Goal: Task Accomplishment & Management: Use online tool/utility

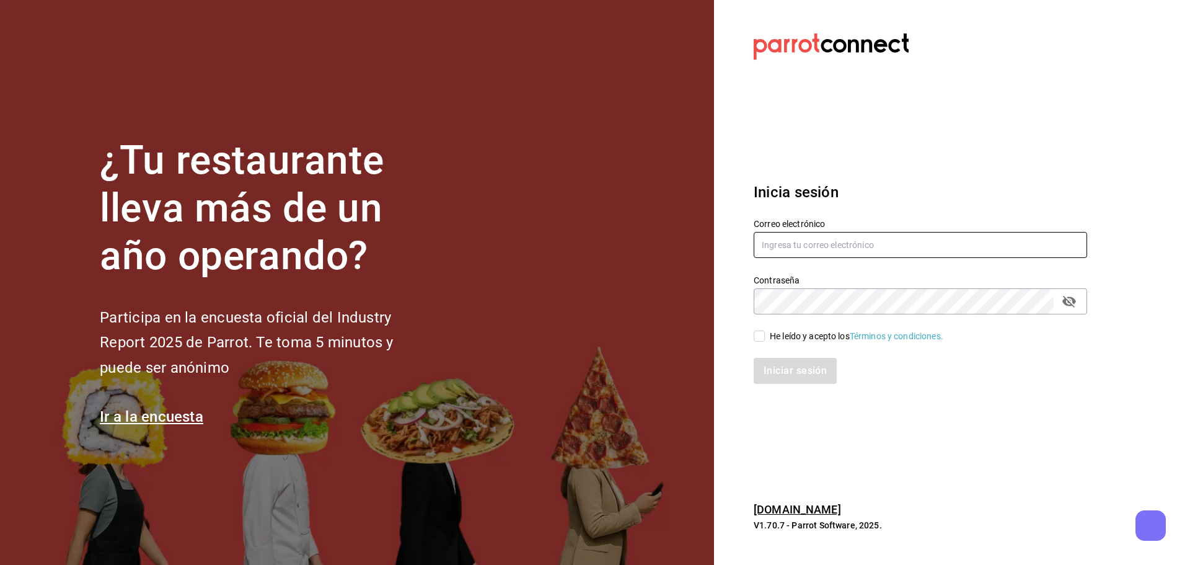
type input "vanessagro76@gmail.com"
drag, startPoint x: 757, startPoint y: 334, endPoint x: 767, endPoint y: 343, distance: 13.2
click at [757, 335] on input "He leído y acepto los Términos y condiciones." at bounding box center [759, 335] width 11 height 11
checkbox input "true"
click at [778, 372] on button "Iniciar sesión" at bounding box center [796, 371] width 84 height 26
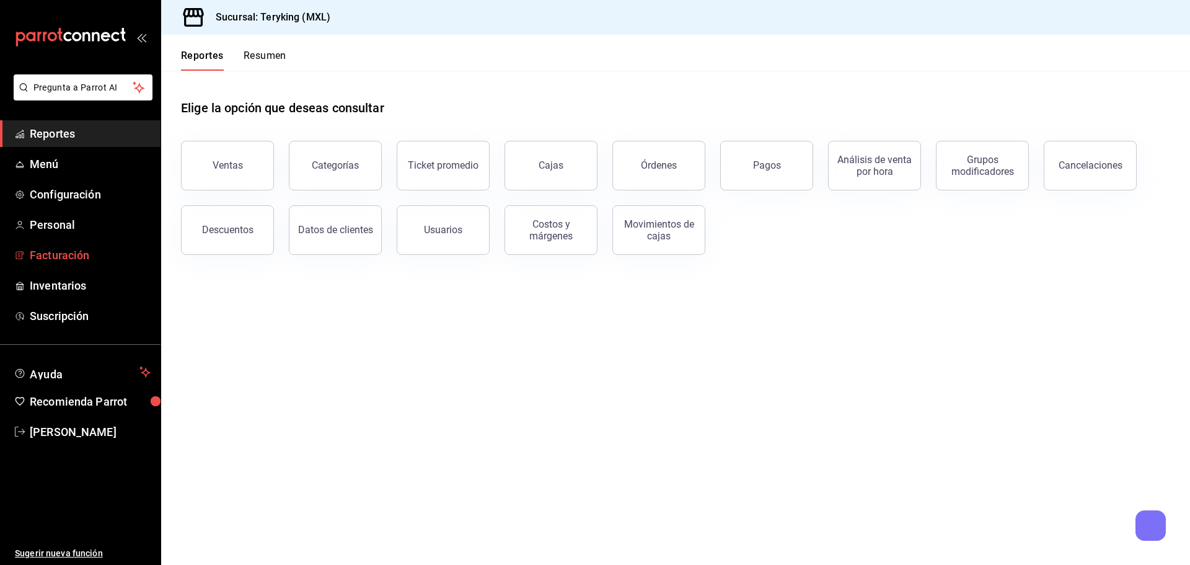
click at [87, 258] on span "Facturación" at bounding box center [90, 255] width 121 height 17
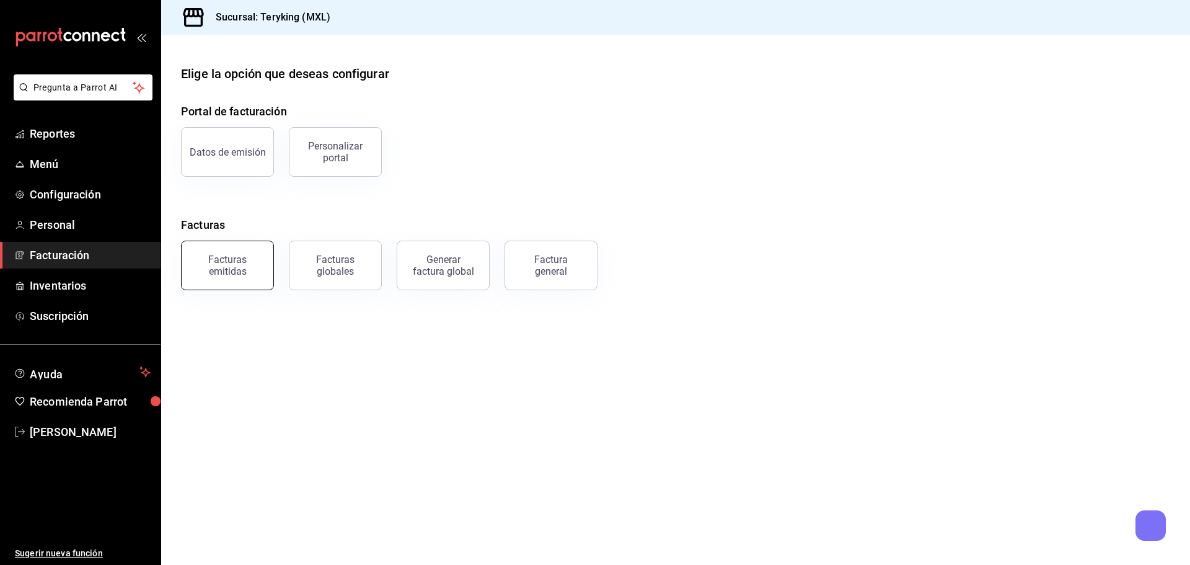
click at [223, 273] on div "Facturas emitidas" at bounding box center [227, 265] width 77 height 24
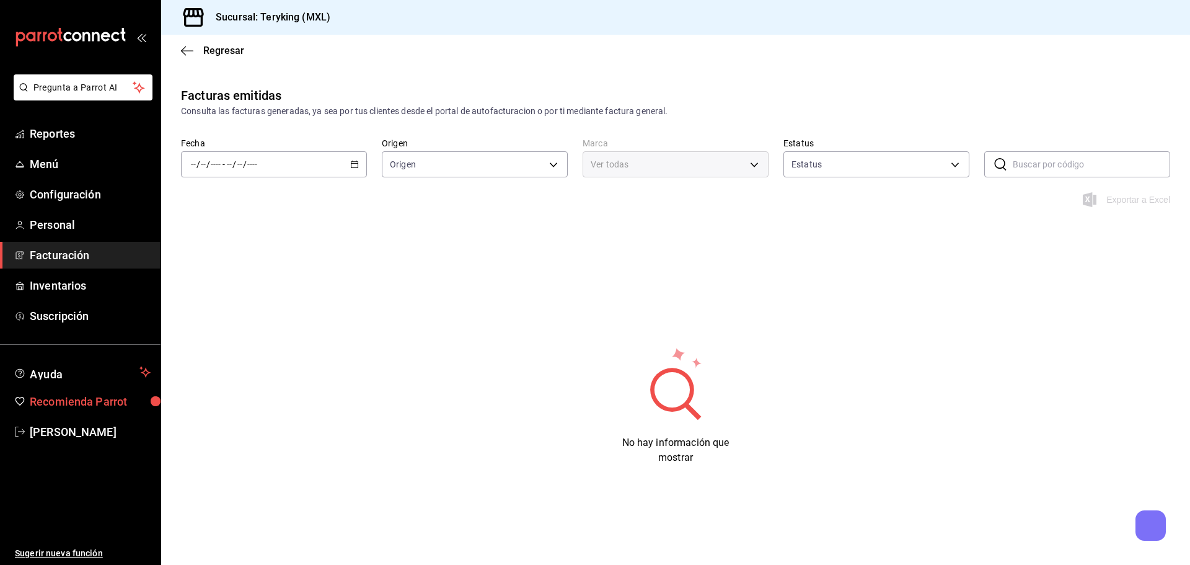
type input "ORDER_INVOICE,GENERAL_INVOICE"
type input "ACTIVE,PENDING_CANCELLATION,CANCELLED,PRE_CANCELLED"
type input "ede83745-9c6e-4245-bc58-842965e81a4e"
click at [355, 168] on \(Stroke\) "button" at bounding box center [354, 164] width 7 height 7
click at [229, 289] on span "Mes actual" at bounding box center [239, 285] width 96 height 13
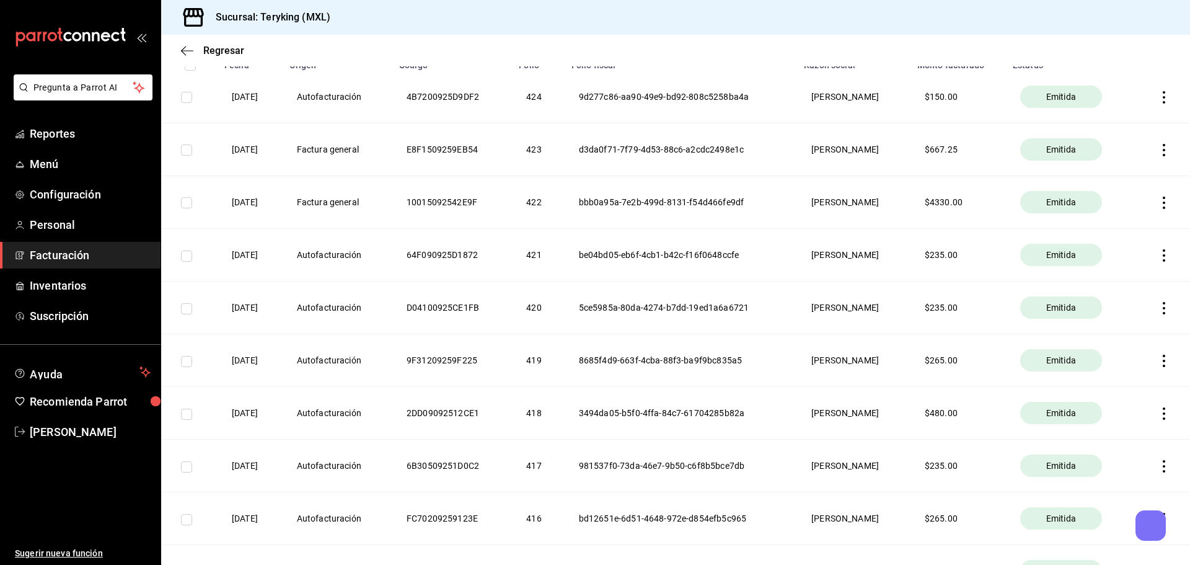
scroll to position [196, 0]
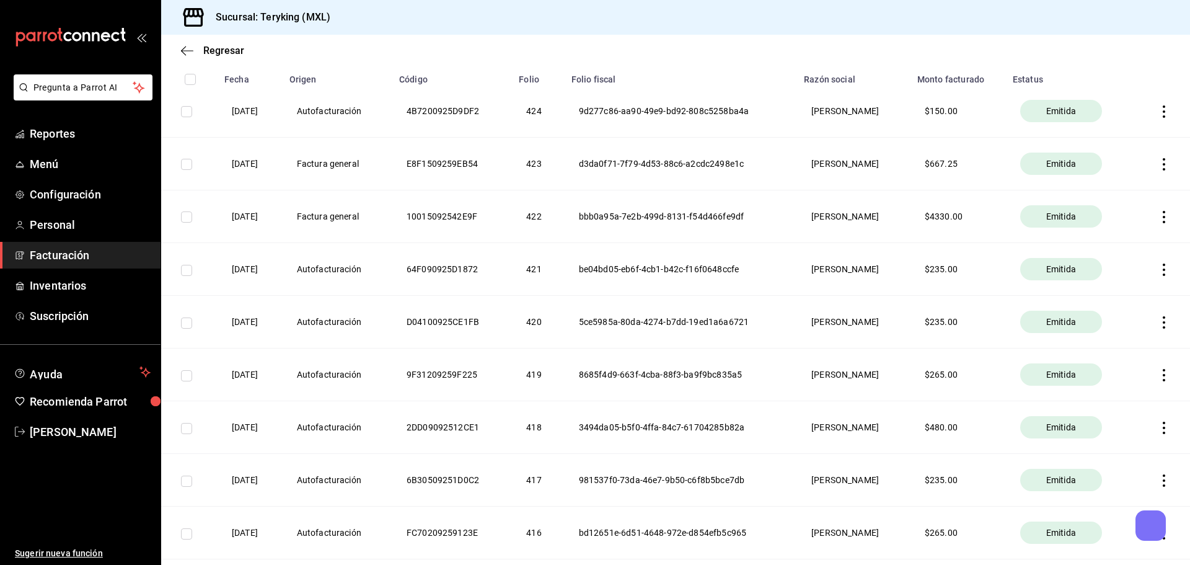
click at [38, 253] on span "Facturación" at bounding box center [90, 255] width 121 height 17
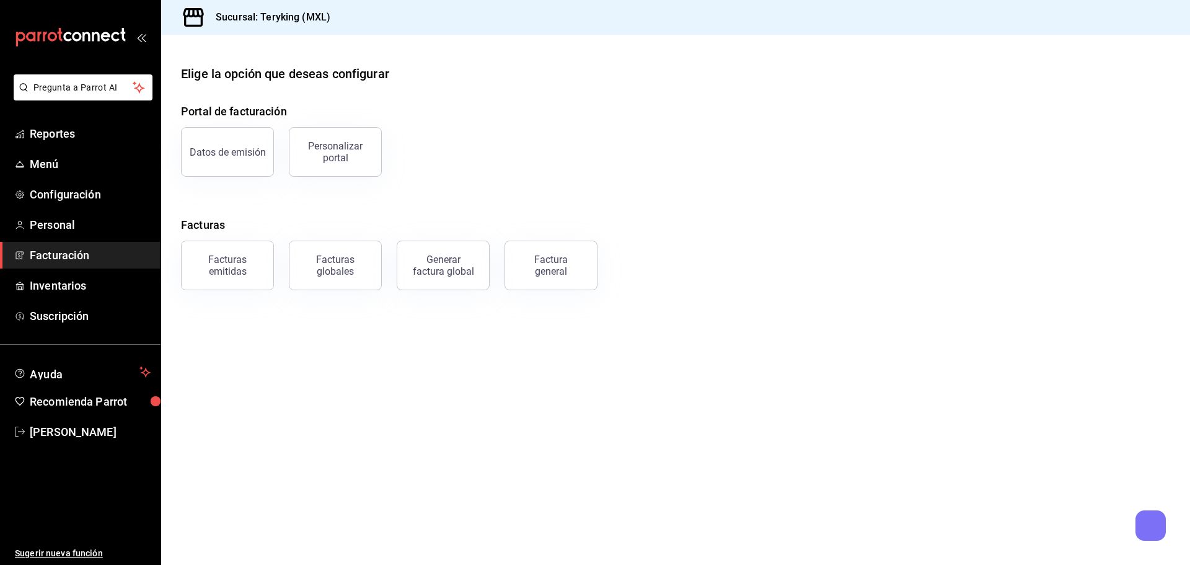
click at [544, 270] on div "Factura general" at bounding box center [551, 265] width 62 height 24
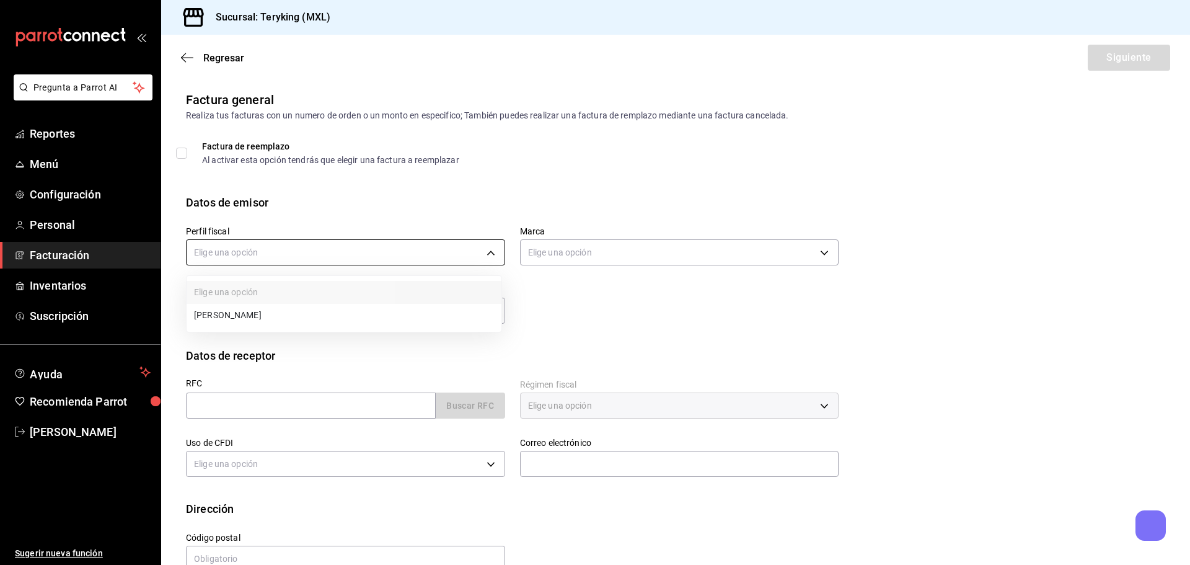
click at [229, 250] on body "Pregunta a Parrot AI Reportes Menú Configuración Personal Facturación Inventari…" at bounding box center [595, 282] width 1190 height 565
drag, startPoint x: 265, startPoint y: 314, endPoint x: 374, endPoint y: 294, distance: 111.5
click at [270, 314] on li "[PERSON_NAME]" at bounding box center [344, 315] width 315 height 23
type input "56d731f9-199d-45e3-bf14-c04db6a3589f"
type input "ede83745-9c6e-4245-bc58-842965e81a4e"
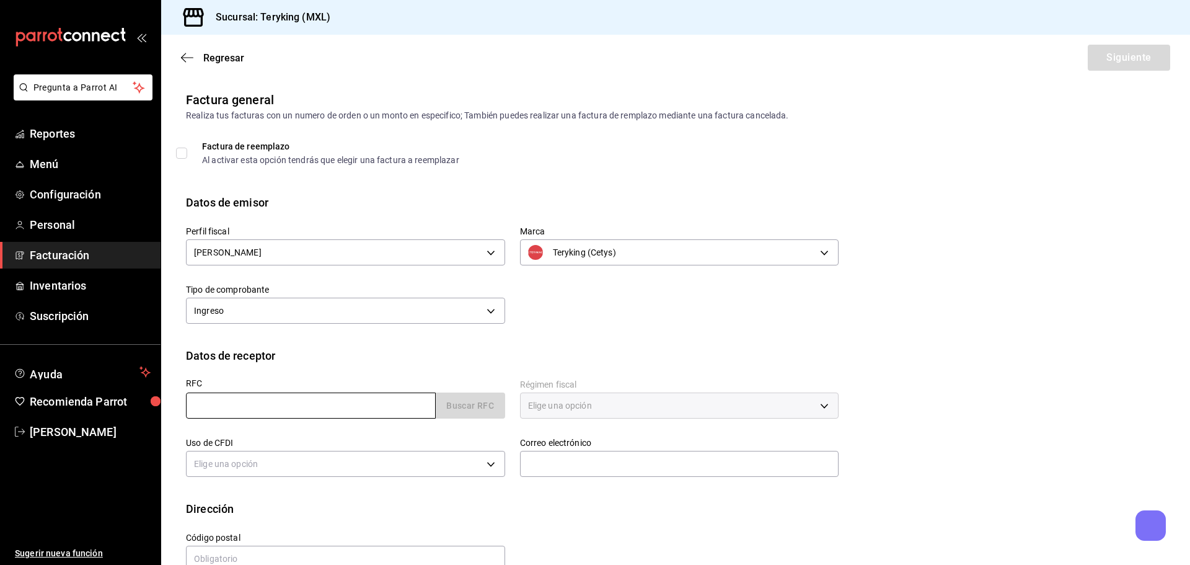
click at [247, 405] on input "text" at bounding box center [311, 405] width 250 height 26
type input "USS000718PA0"
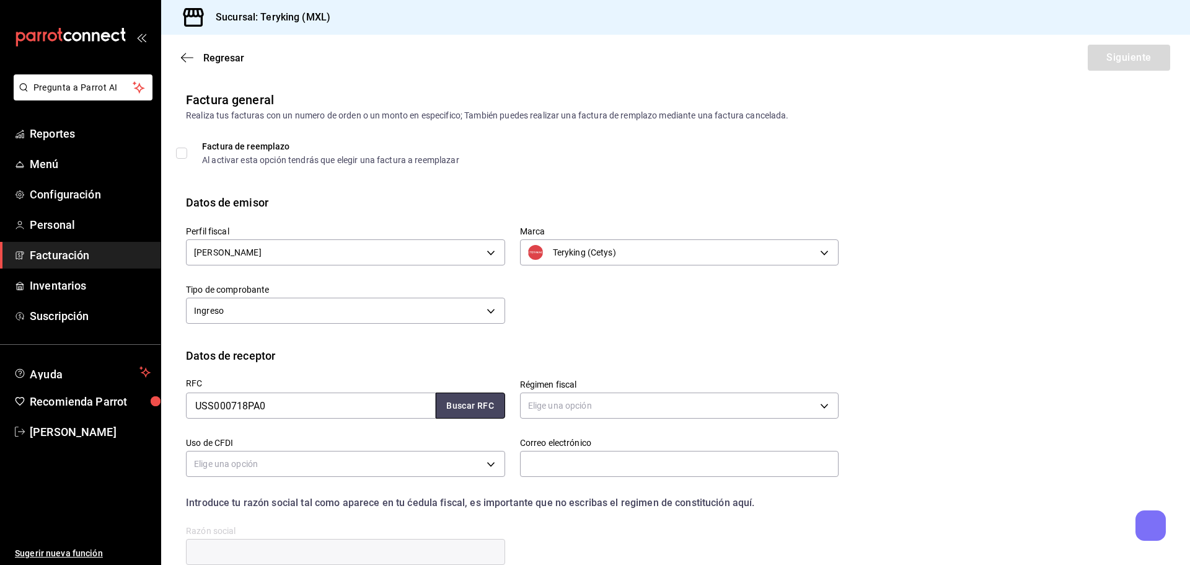
click at [470, 408] on button "Buscar RFC" at bounding box center [470, 405] width 69 height 26
type input "601"
type input "G03"
type input "[EMAIL_ADDRESS][DOMAIN_NAME]"
type input "66627"
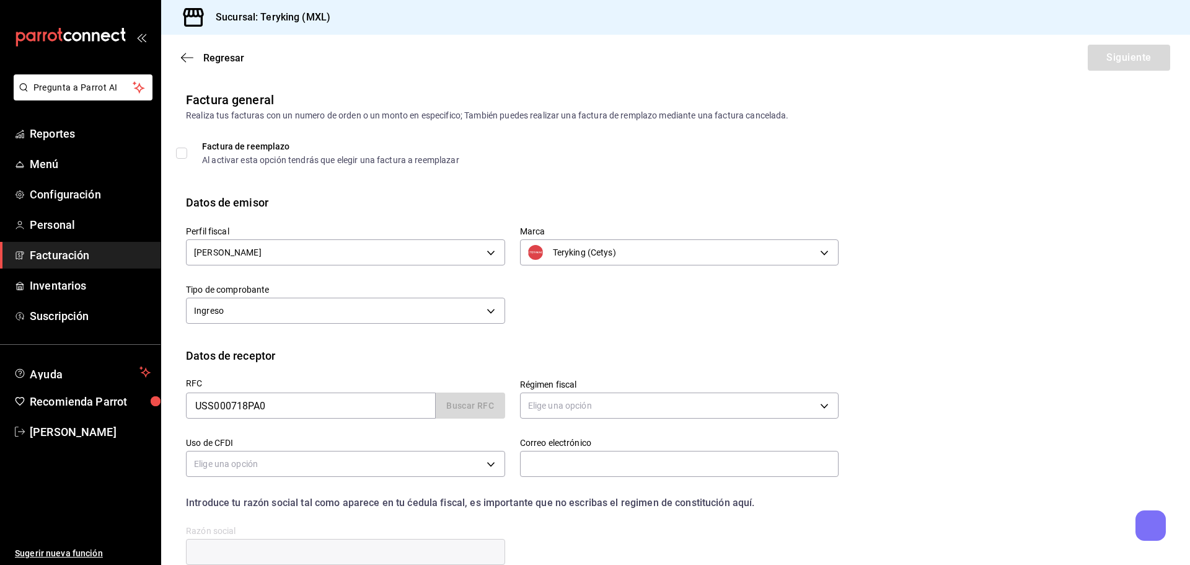
type input "ULINE SHIPPING SUPPLIES"
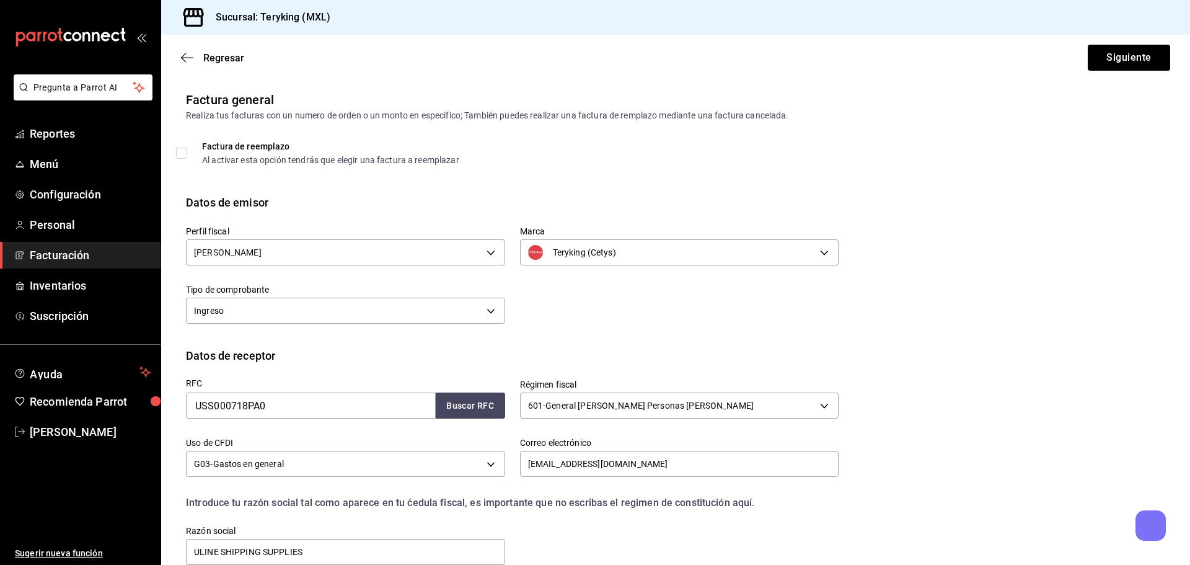
scroll to position [115, 0]
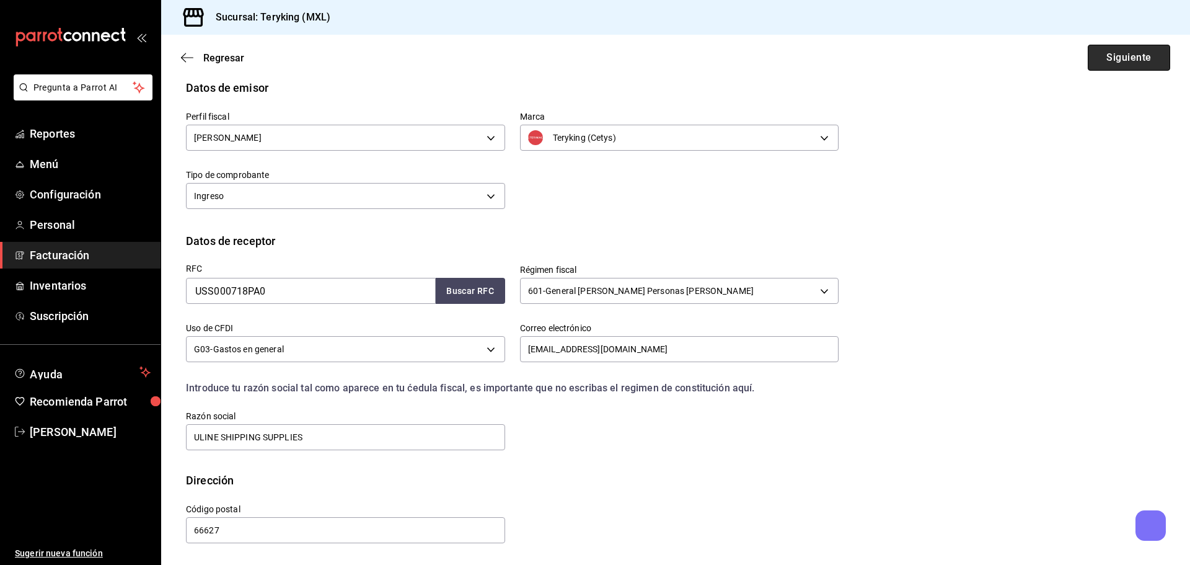
drag, startPoint x: 1135, startPoint y: 58, endPoint x: 1133, endPoint y: 68, distance: 10.2
click at [1135, 60] on button "Siguiente" at bounding box center [1129, 58] width 82 height 26
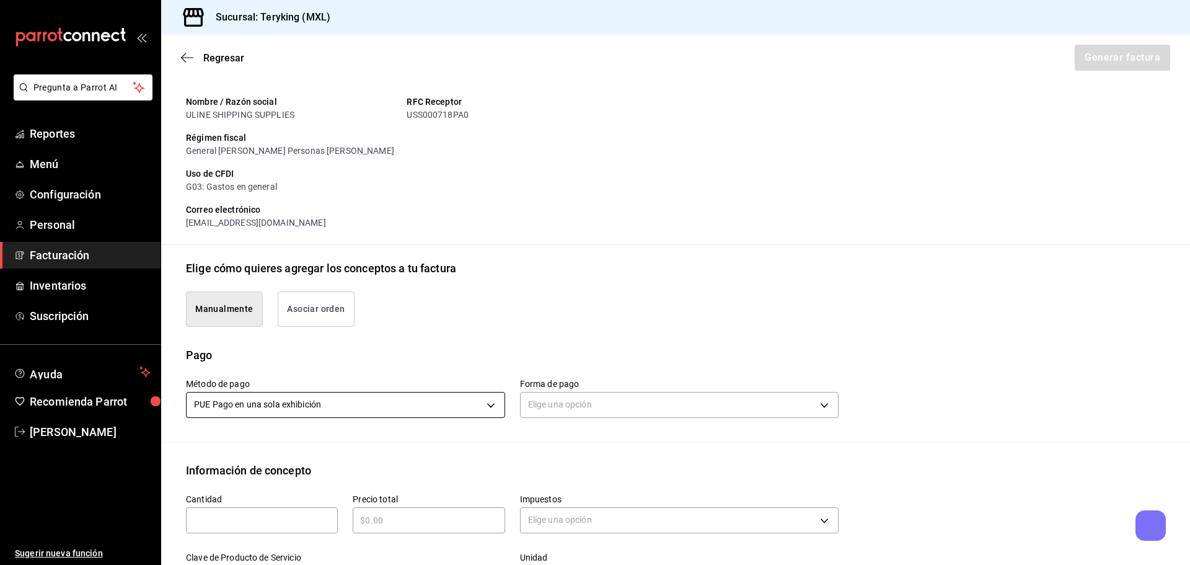
click at [457, 405] on body "Pregunta a Parrot AI Reportes Menú Configuración Personal Facturación Inventari…" at bounding box center [595, 282] width 1190 height 565
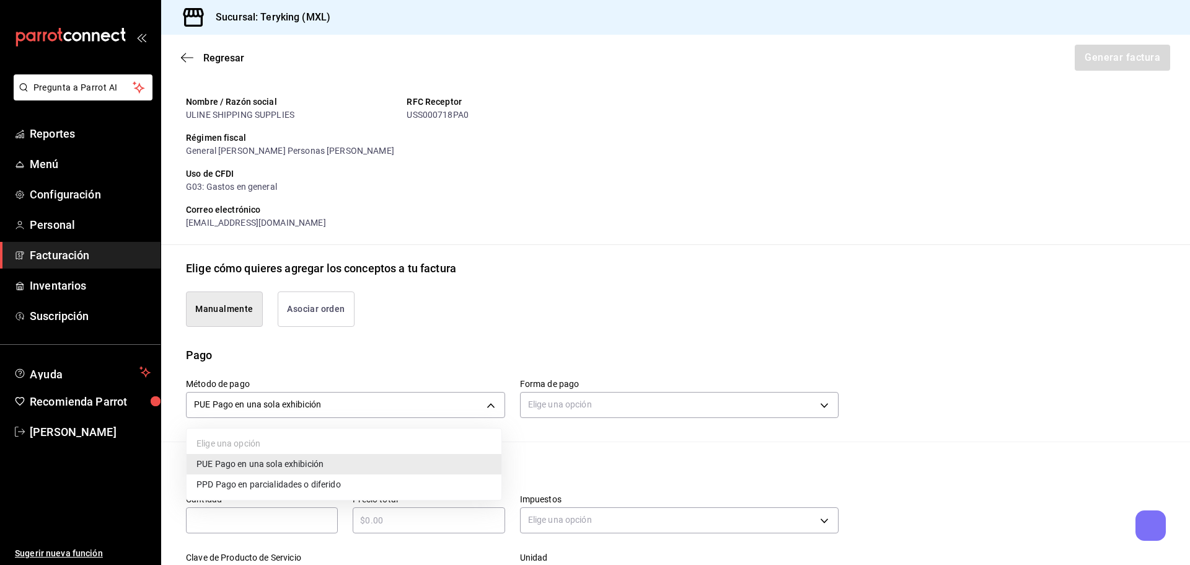
drag, startPoint x: 281, startPoint y: 480, endPoint x: 346, endPoint y: 481, distance: 64.5
click at [289, 480] on span "PPD Pago en parcialidades o diferido" at bounding box center [268, 484] width 144 height 13
type input "PPD"
type input "99"
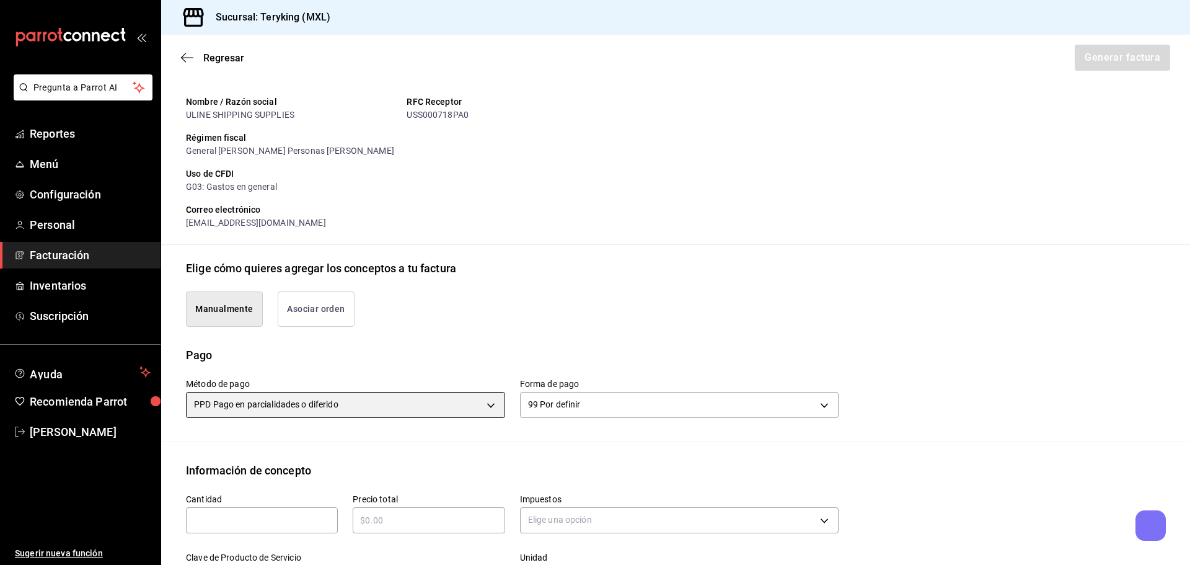
scroll to position [407, 0]
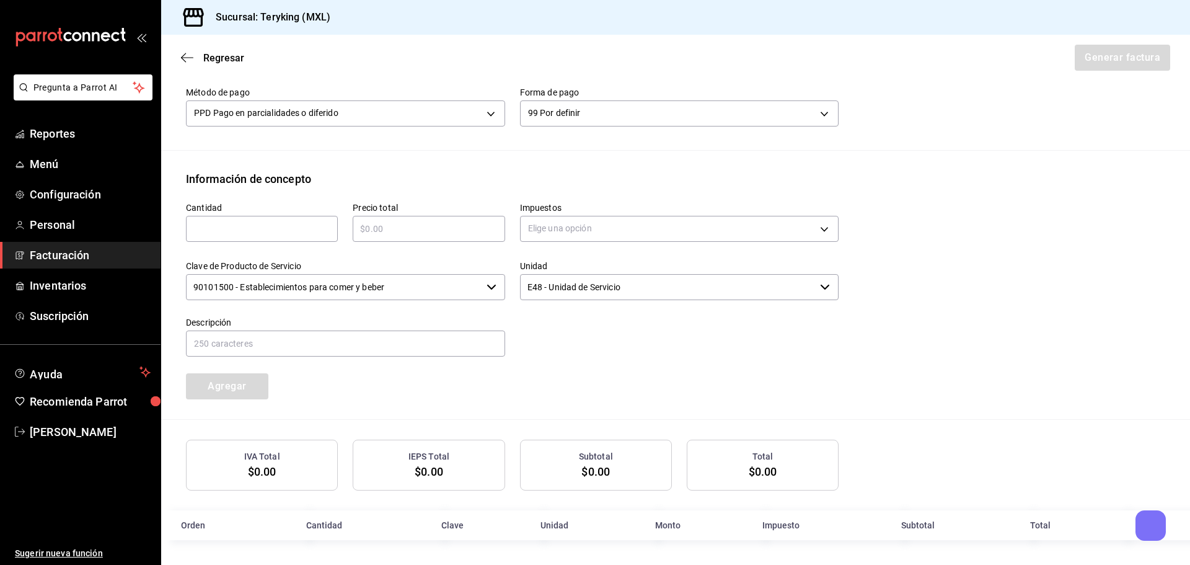
click at [219, 217] on div "​" at bounding box center [262, 229] width 152 height 26
type input "6"
type input "$1230"
click at [654, 231] on body "Pregunta a Parrot AI Reportes Menú Configuración Personal Facturación Inventari…" at bounding box center [595, 282] width 1190 height 565
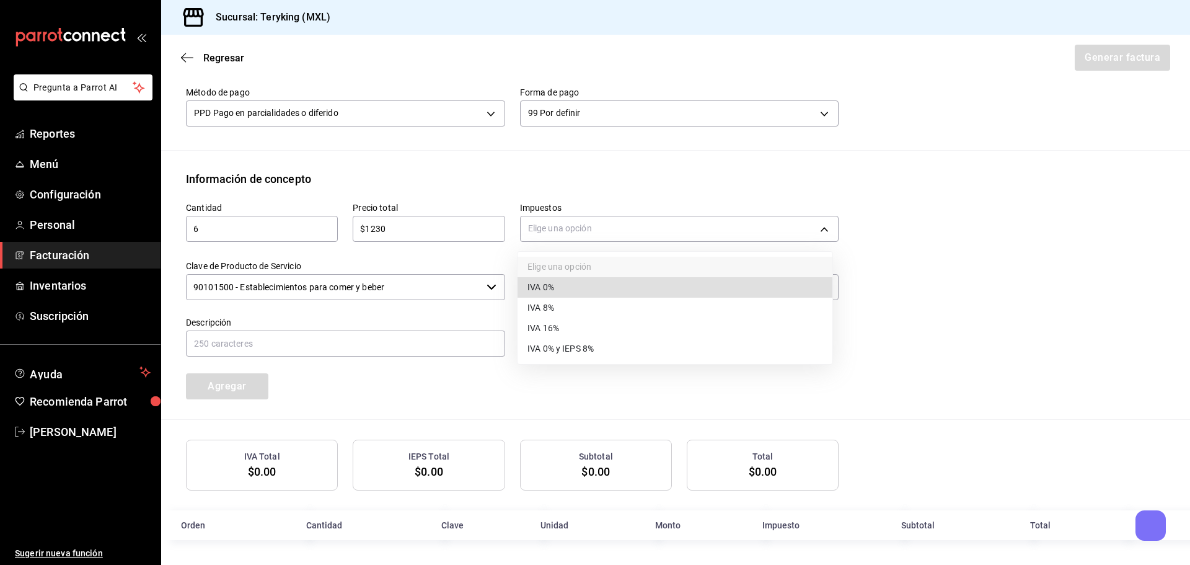
click at [589, 299] on li "IVA 8%" at bounding box center [674, 307] width 315 height 20
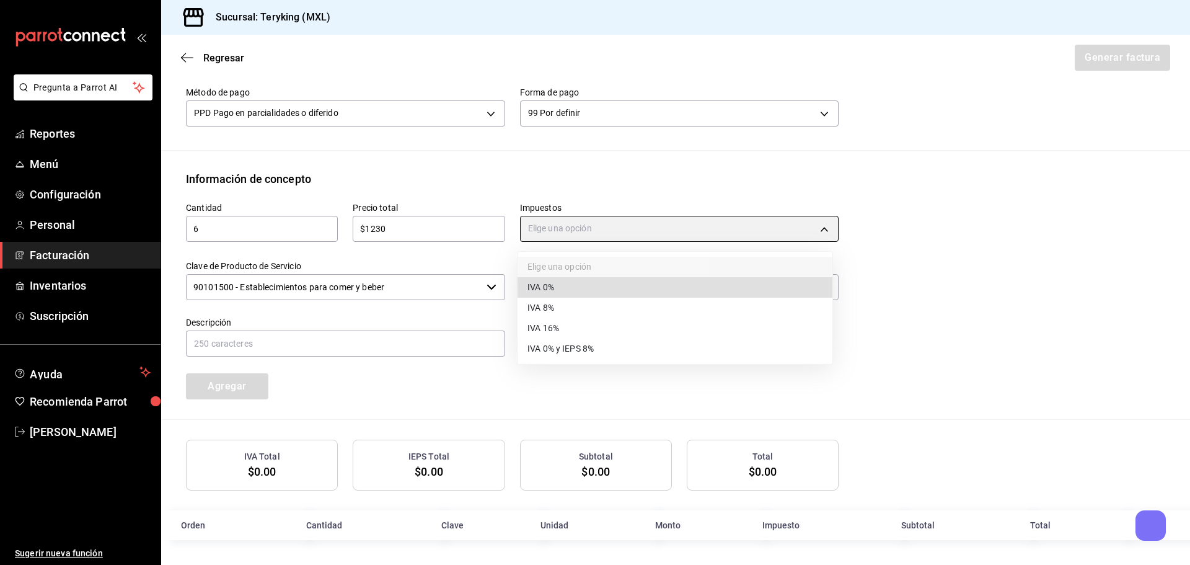
type input "IVA_8"
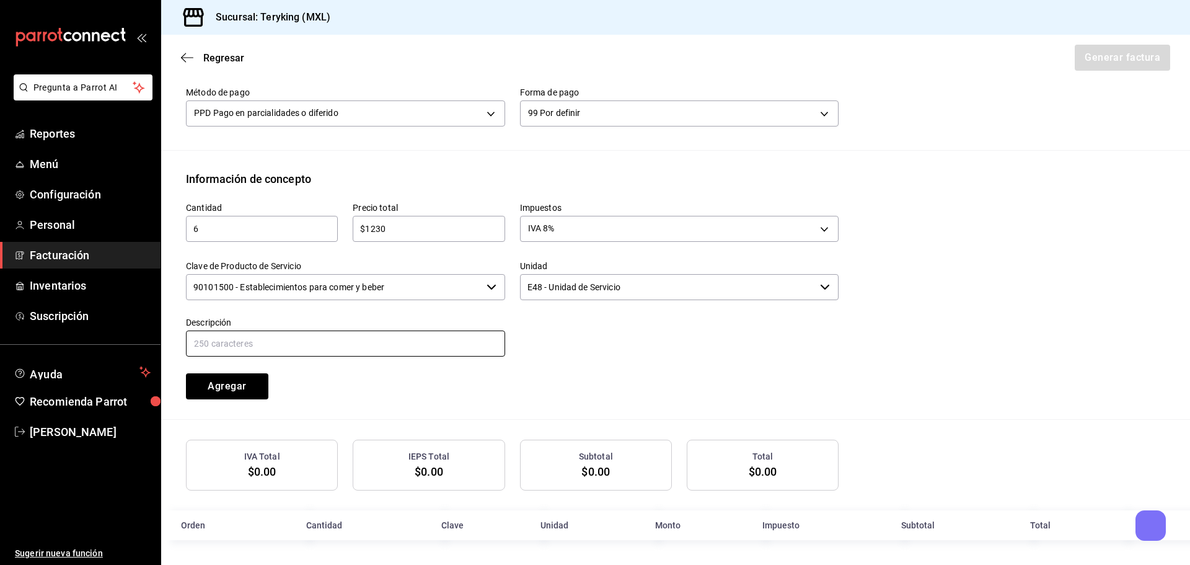
click at [229, 339] on input "text" at bounding box center [345, 343] width 319 height 26
drag, startPoint x: 381, startPoint y: 341, endPoint x: 400, endPoint y: 363, distance: 29.4
click at [384, 343] on input "Consumo de Alimentos del pedido entregado el [DATE]" at bounding box center [345, 343] width 319 height 26
type input "Consumo de Alimentos del pedido entregado el [DATE]"
click at [231, 378] on button "Agregar" at bounding box center [227, 386] width 82 height 26
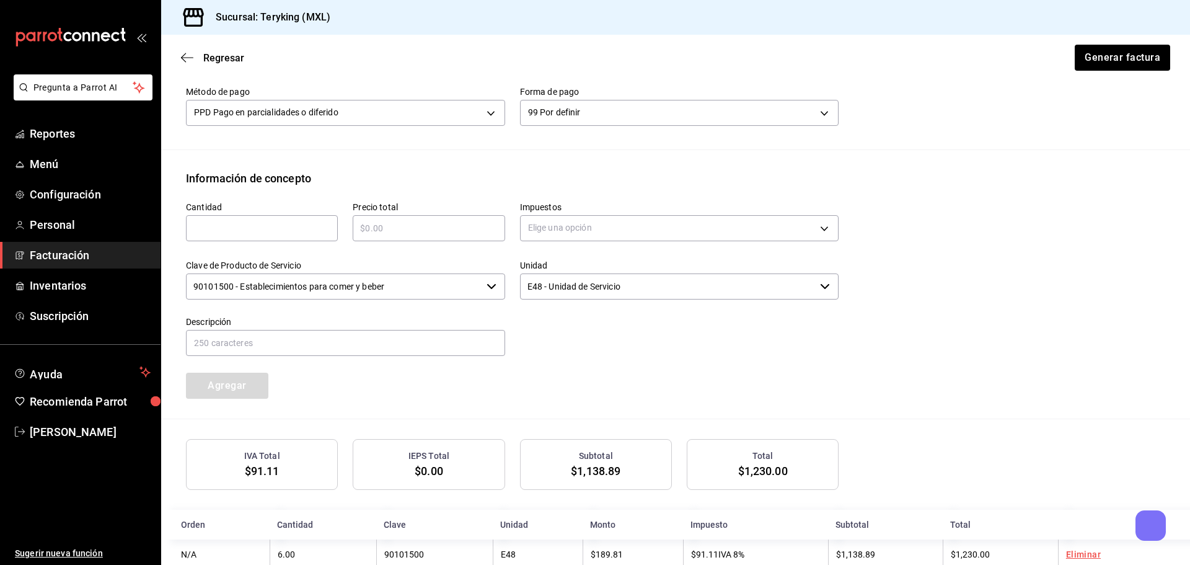
click at [286, 234] on input "text" at bounding box center [262, 228] width 152 height 15
type input "1"
type input "$155"
click at [656, 224] on body "Pregunta a Parrot AI Reportes Menú Configuración Personal Facturación Inventari…" at bounding box center [595, 282] width 1190 height 565
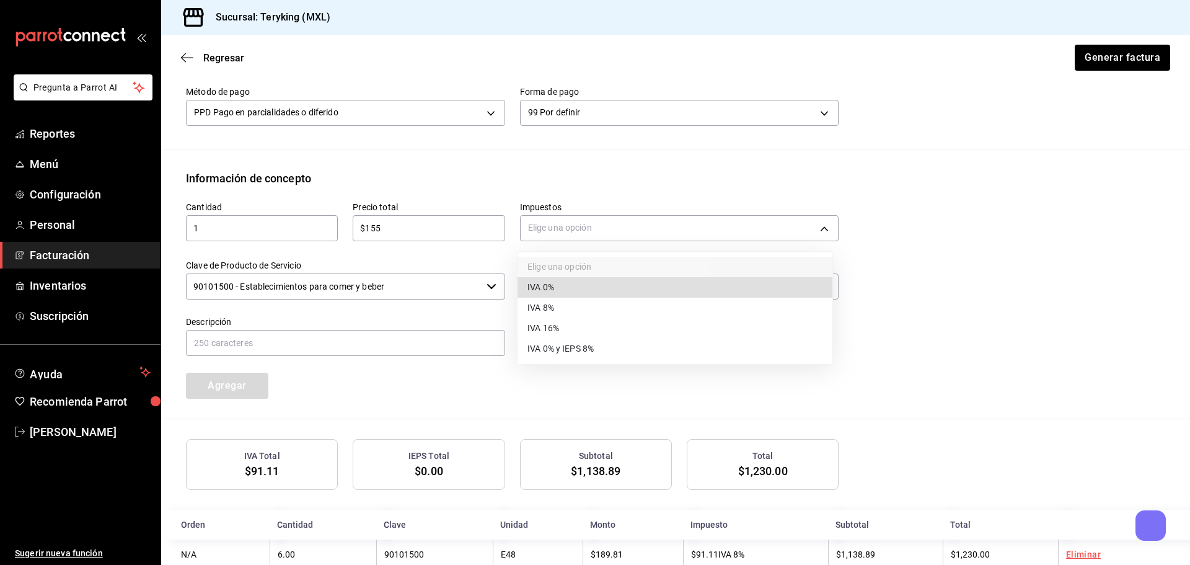
click at [591, 311] on li "IVA 8%" at bounding box center [674, 307] width 315 height 20
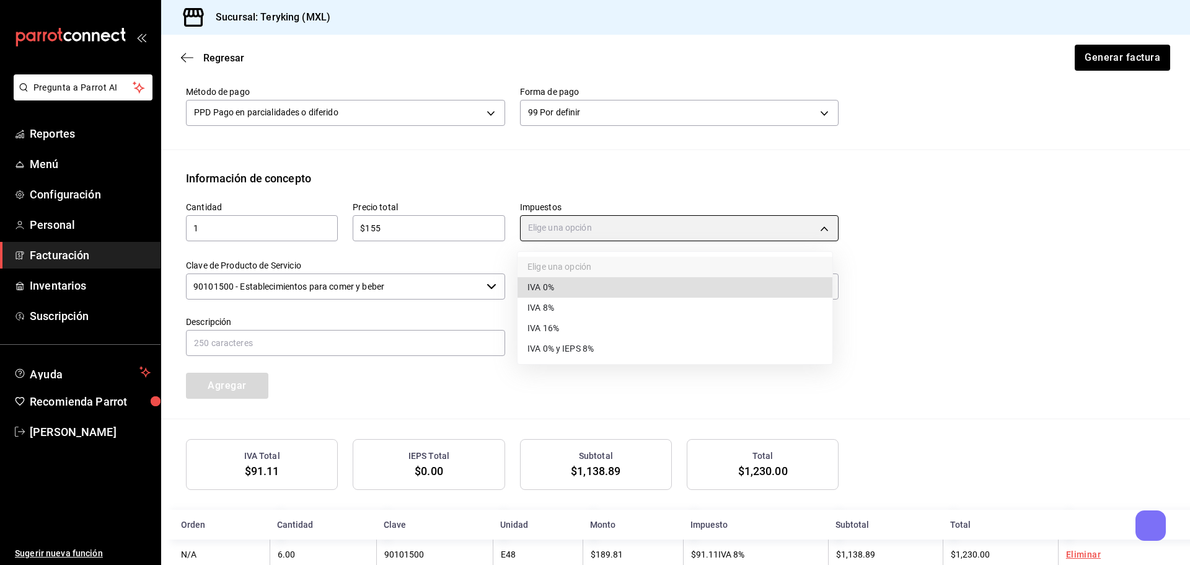
type input "IVA_8"
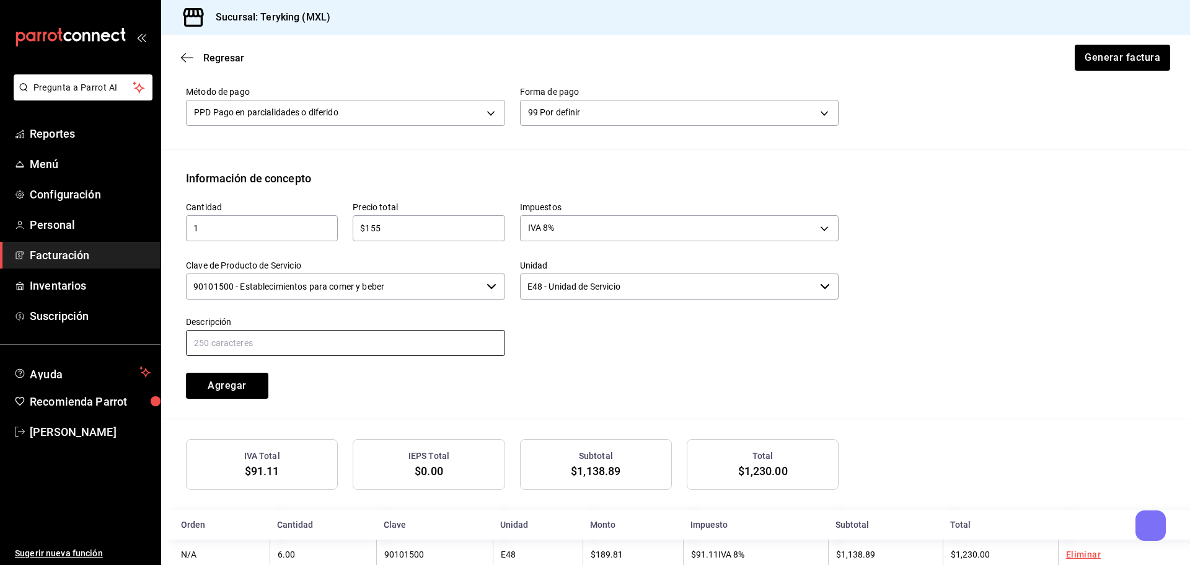
click at [380, 338] on input "text" at bounding box center [345, 343] width 319 height 26
type input "Consumo de Alimentos"
drag, startPoint x: 218, startPoint y: 384, endPoint x: 235, endPoint y: 377, distance: 17.8
click at [225, 384] on button "Agregar" at bounding box center [227, 385] width 82 height 26
drag, startPoint x: 276, startPoint y: 223, endPoint x: 264, endPoint y: 226, distance: 12.0
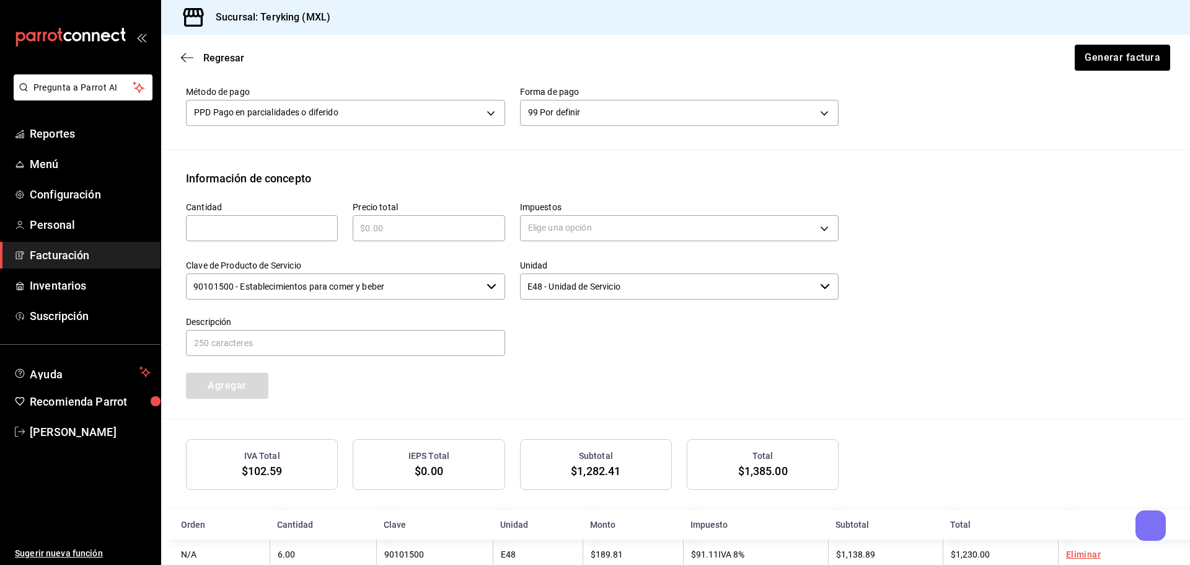
click at [276, 223] on input "text" at bounding box center [262, 228] width 152 height 15
type input "1"
type input "$145"
click at [576, 231] on body "Pregunta a Parrot AI Reportes Menú Configuración Personal Facturación Inventari…" at bounding box center [595, 282] width 1190 height 565
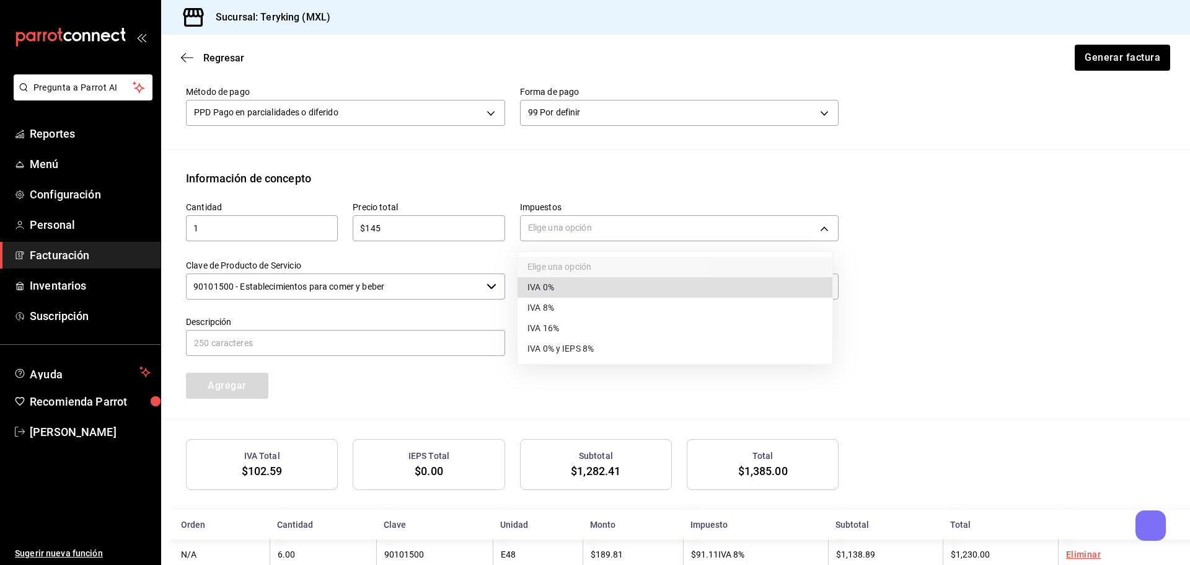
drag, startPoint x: 558, startPoint y: 305, endPoint x: 399, endPoint y: 347, distance: 164.8
click at [558, 305] on li "IVA 8%" at bounding box center [674, 307] width 315 height 20
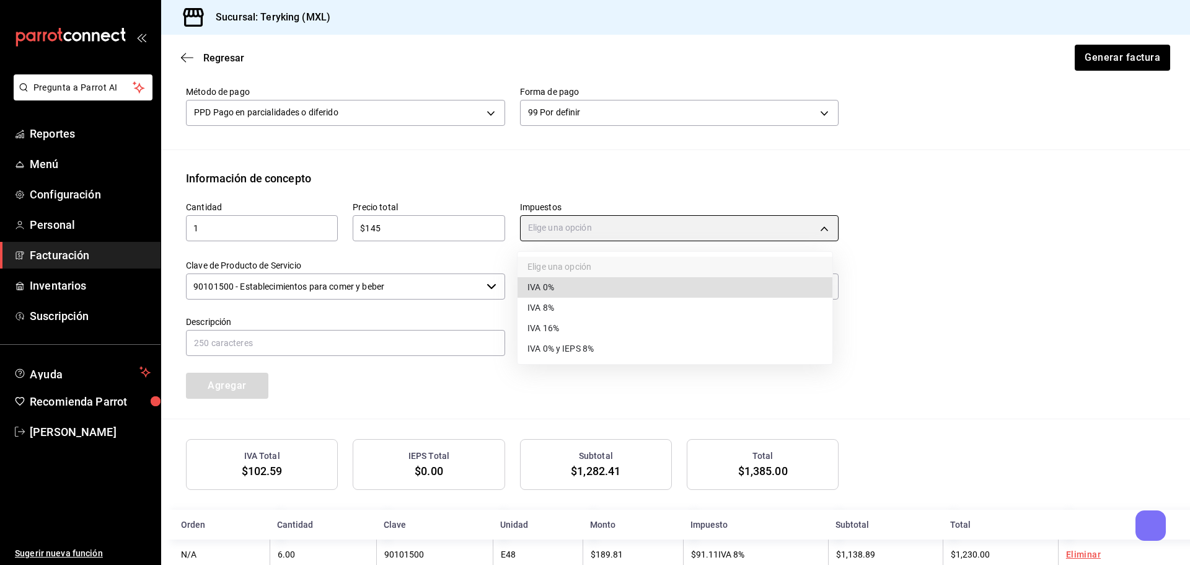
type input "IVA_8"
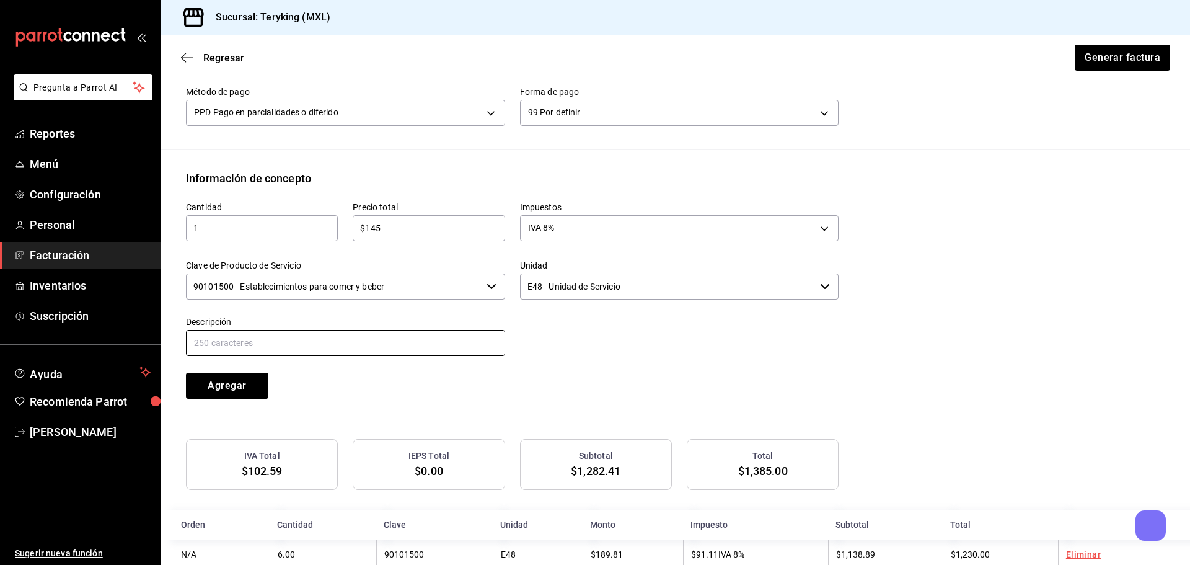
click at [347, 347] on input "text" at bounding box center [345, 343] width 319 height 26
type input "Consumo de Alimentos"
drag, startPoint x: 219, startPoint y: 389, endPoint x: 226, endPoint y: 389, distance: 6.2
click at [224, 389] on button "Agregar" at bounding box center [227, 385] width 82 height 26
type input "90101500 - Establecimientos para comer y beber"
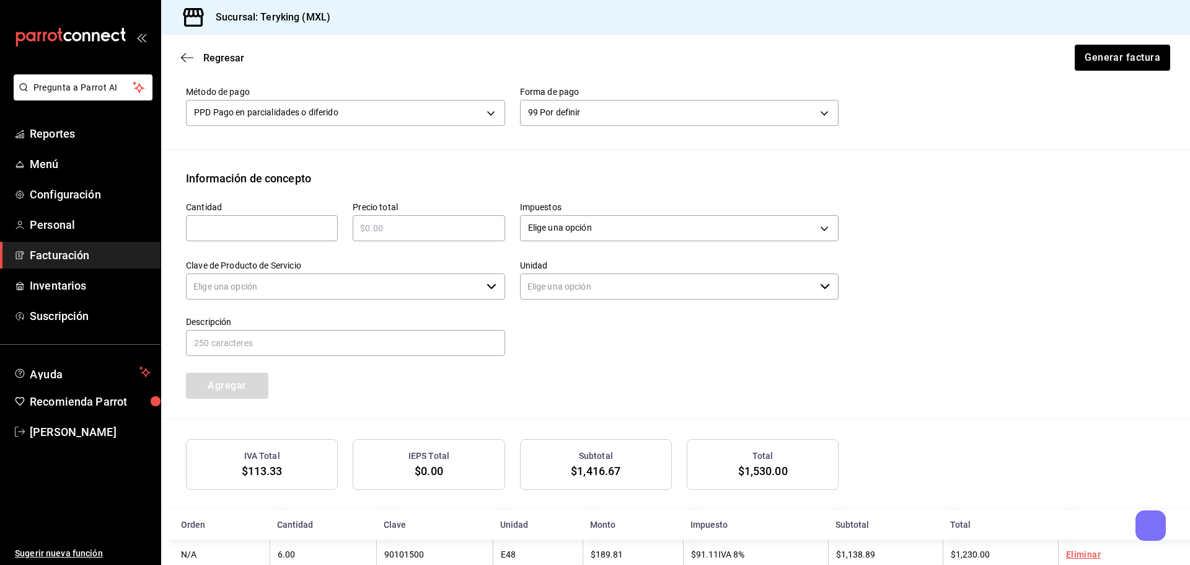
type input "E48 - Unidad de Servicio"
click at [263, 234] on input "text" at bounding box center [262, 228] width 152 height 15
type input "1"
type input "$150"
click at [579, 233] on body "Pregunta a Parrot AI Reportes Menú Configuración Personal Facturación Inventari…" at bounding box center [595, 282] width 1190 height 565
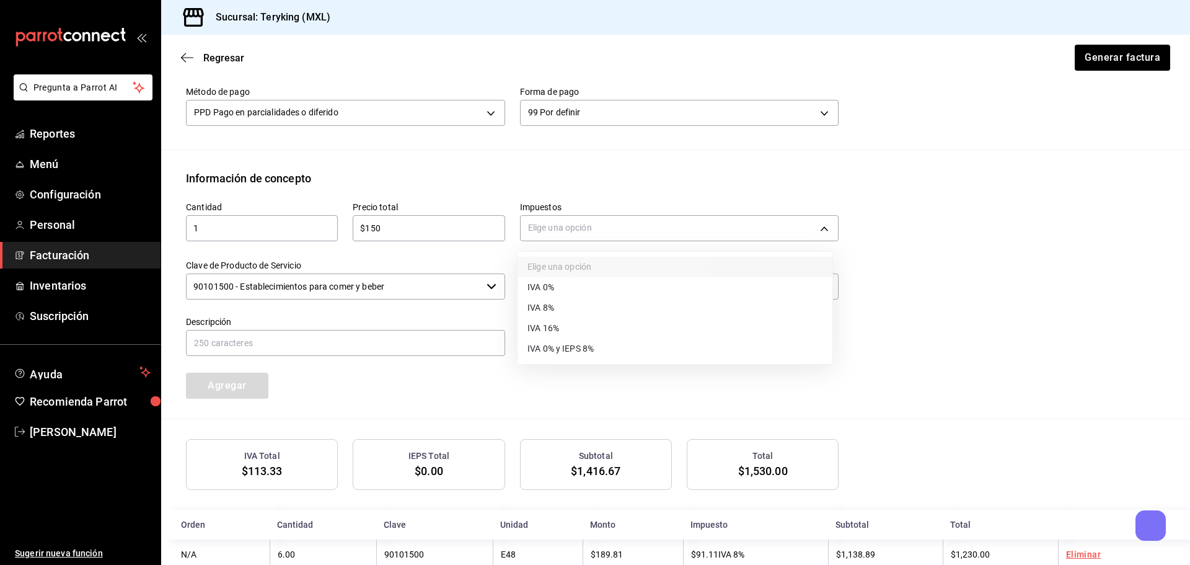
click at [562, 300] on li "IVA 8%" at bounding box center [674, 307] width 315 height 20
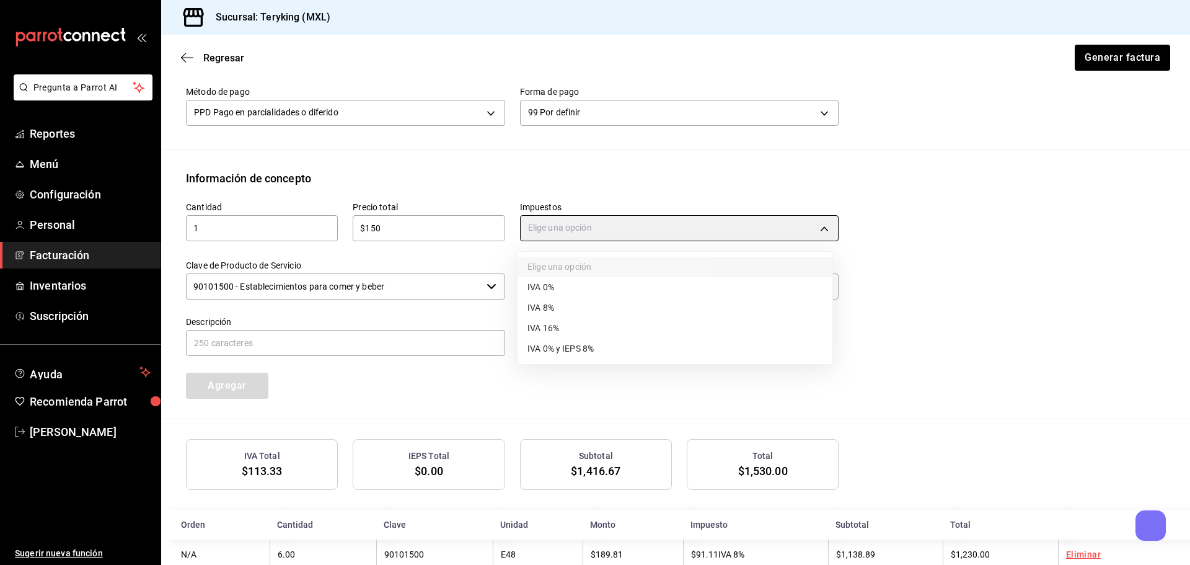
type input "IVA_8"
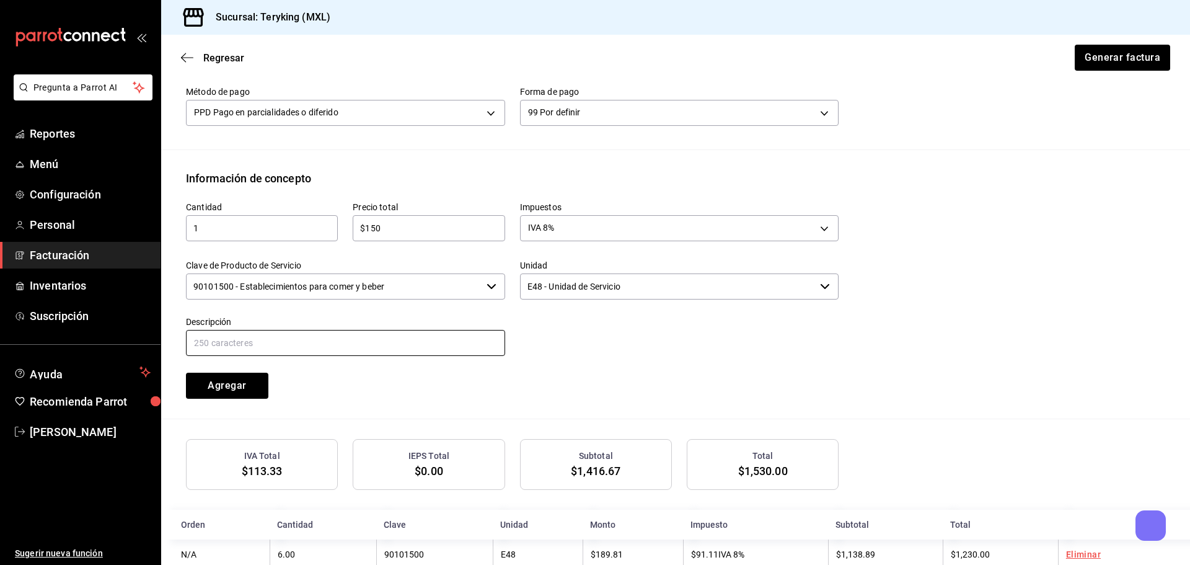
click at [400, 348] on input "text" at bounding box center [345, 343] width 319 height 26
type input "Consumo de Alimentos"
click at [226, 389] on button "Agregar" at bounding box center [227, 385] width 82 height 26
type input "90101500 - Establecimientos para comer y beber"
type input "E48 - Unidad de Servicio"
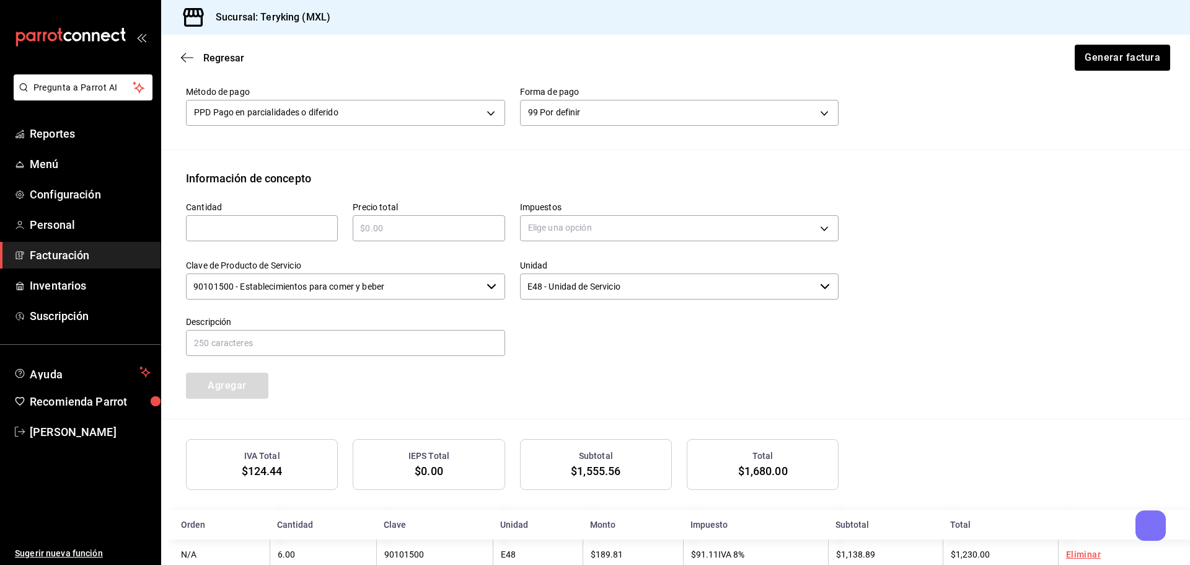
click at [223, 227] on input "text" at bounding box center [262, 228] width 152 height 15
type input "1"
type input "$100"
click at [558, 224] on body "Pregunta a Parrot AI Reportes Menú Configuración Personal Facturación Inventari…" at bounding box center [595, 282] width 1190 height 565
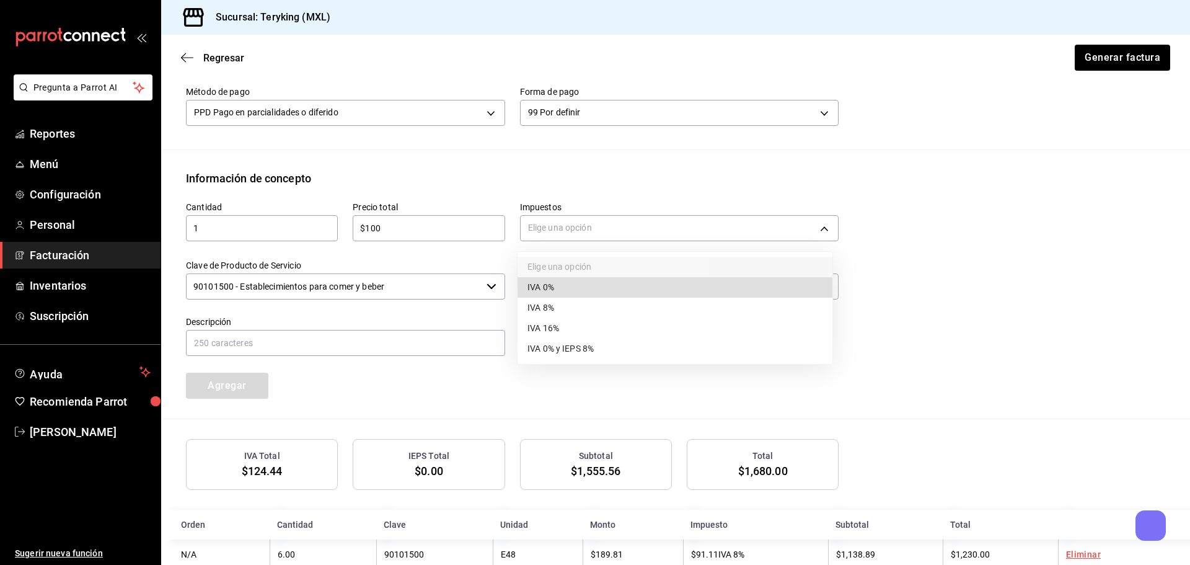
click at [576, 303] on li "IVA 8%" at bounding box center [674, 307] width 315 height 20
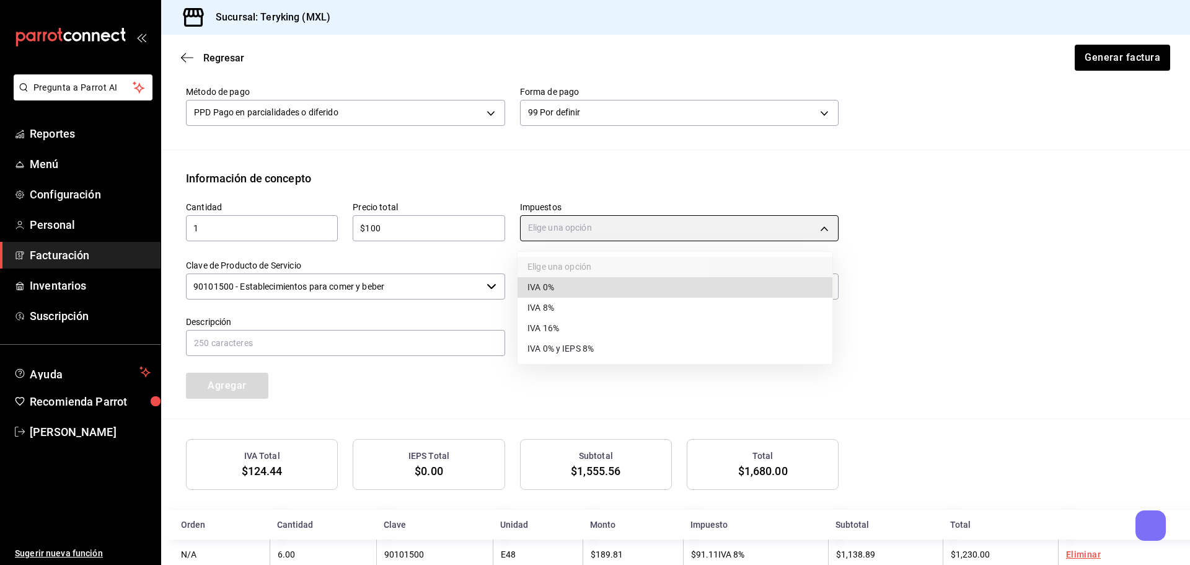
type input "IVA_8"
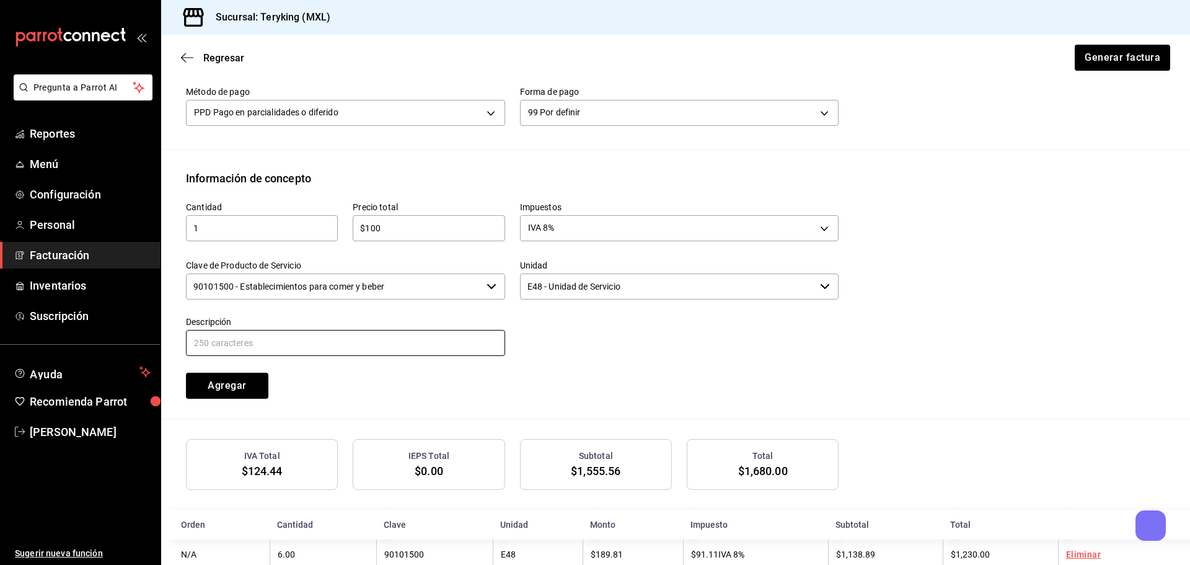
click at [335, 343] on input "text" at bounding box center [345, 343] width 319 height 26
click at [380, 288] on input "90101500 - Establecimientos para comer y beber" at bounding box center [334, 286] width 296 height 26
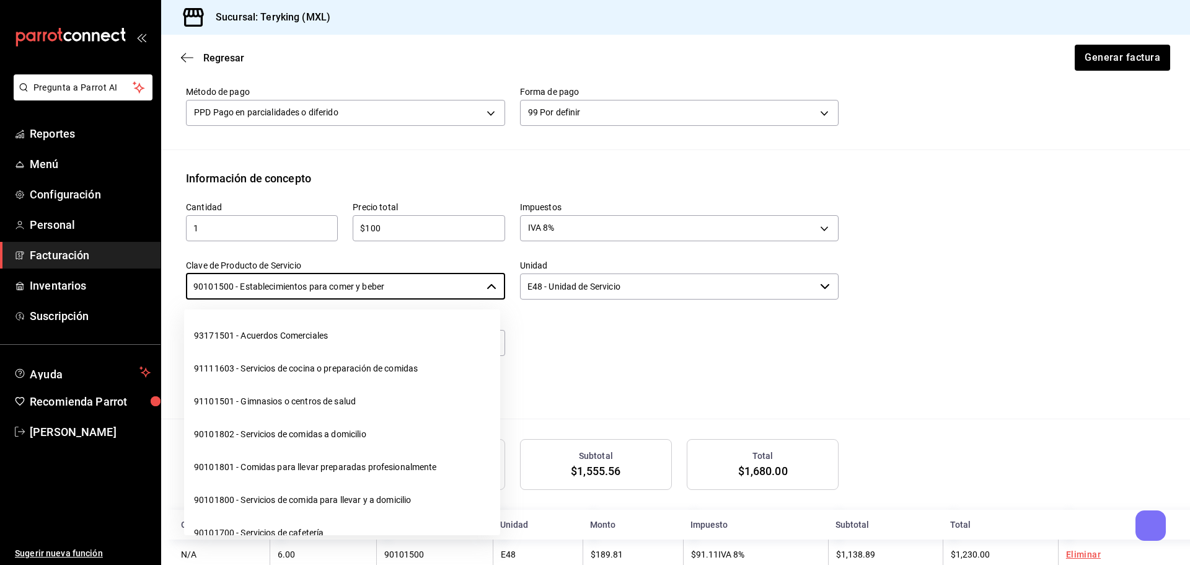
click at [263, 488] on li "90101800 - Servicios de comida para llevar y a domicilio" at bounding box center [342, 499] width 316 height 33
type input "90101800 - Servicios de comida para llevar y a domicilio"
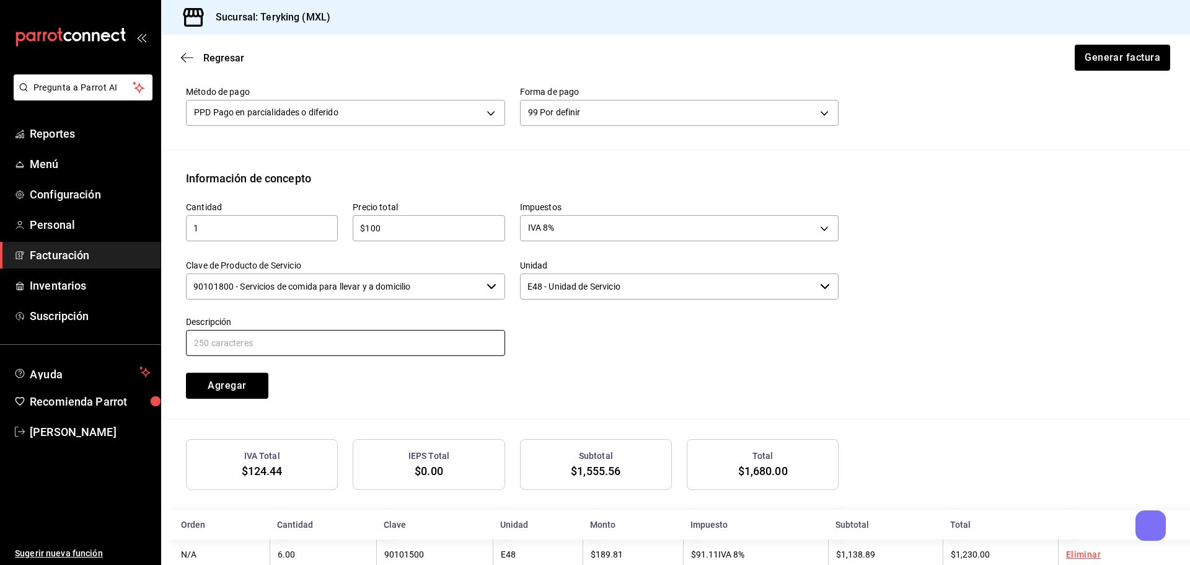
click at [317, 340] on input "text" at bounding box center [345, 343] width 319 height 26
type input "Servicio a Domicilio"
click at [227, 387] on button "Agregar" at bounding box center [227, 385] width 82 height 26
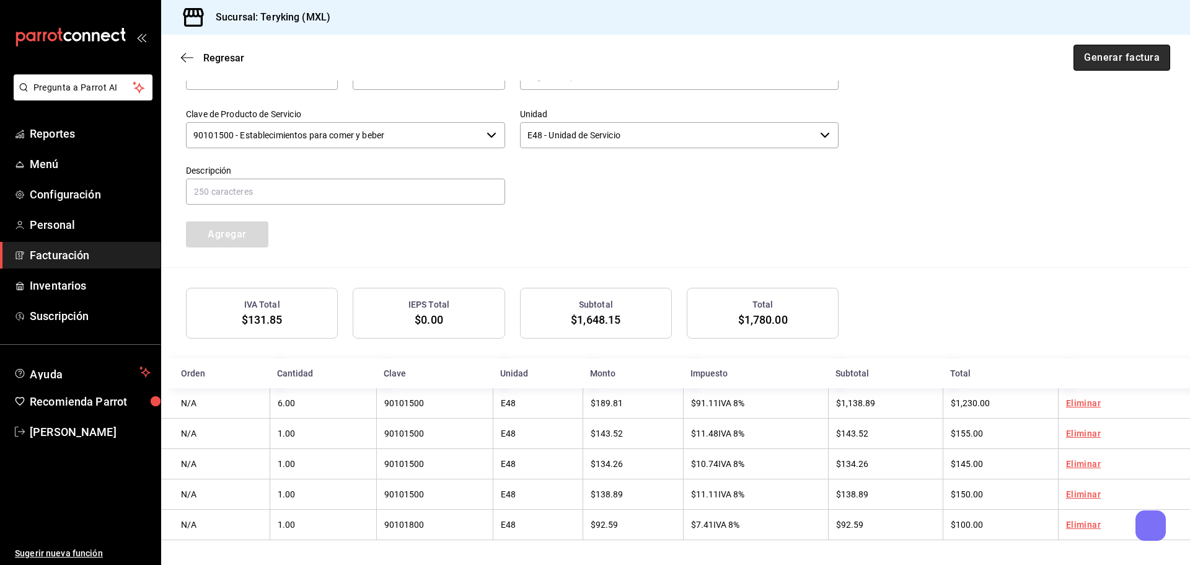
click at [1117, 54] on button "Generar factura" at bounding box center [1121, 58] width 97 height 26
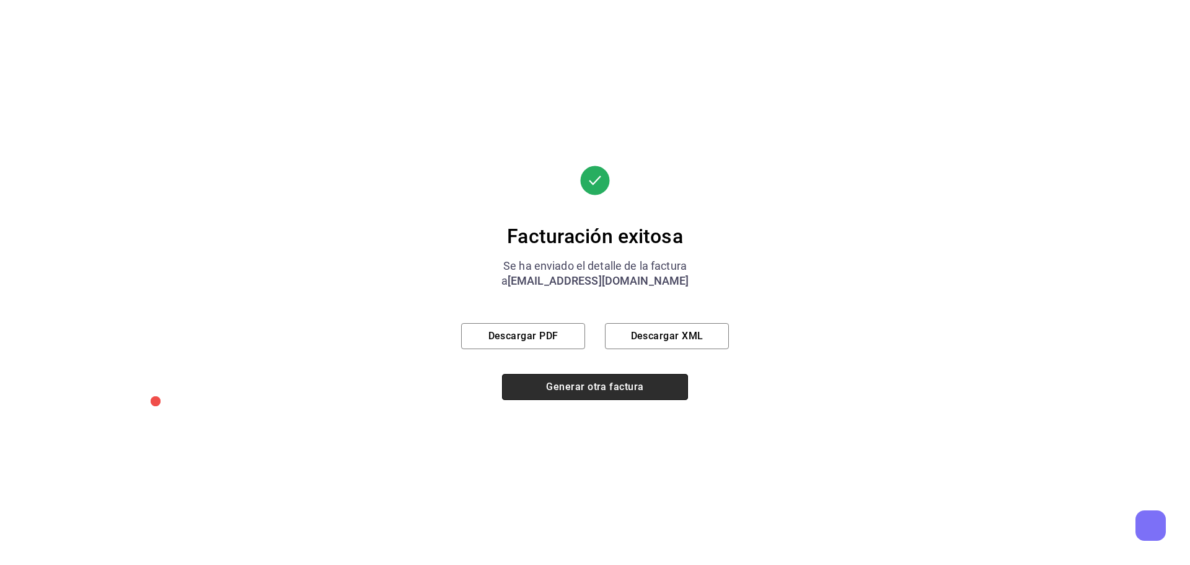
click at [587, 394] on button "Generar otra factura" at bounding box center [595, 387] width 186 height 26
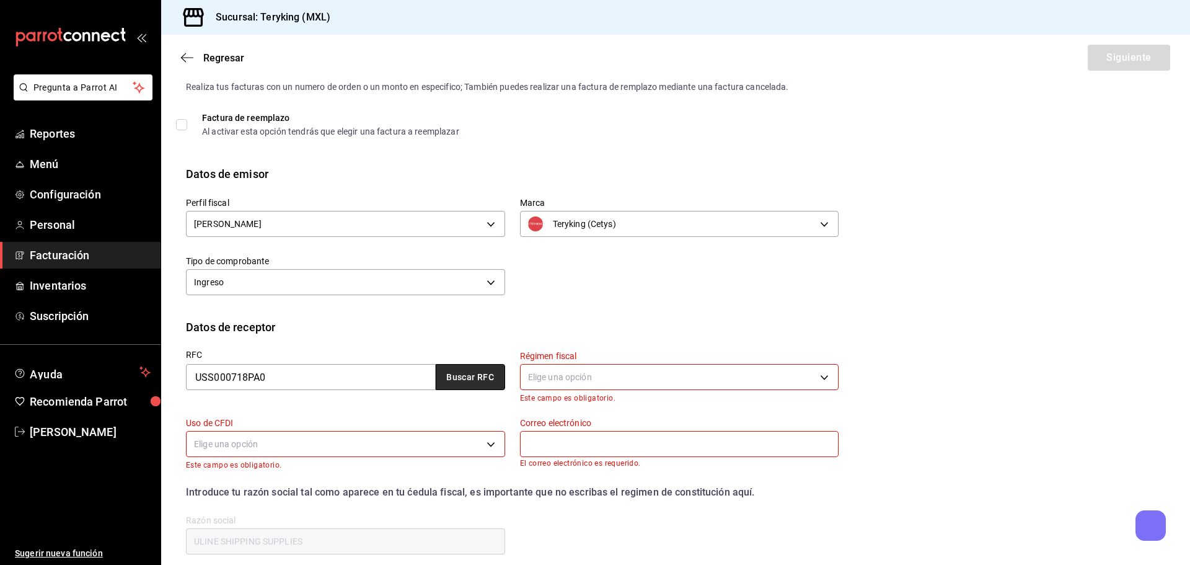
click at [464, 380] on button "Buscar RFC" at bounding box center [470, 377] width 69 height 26
type input "601"
type input "G03"
type input "[EMAIL_ADDRESS][DOMAIN_NAME]"
type input "66627"
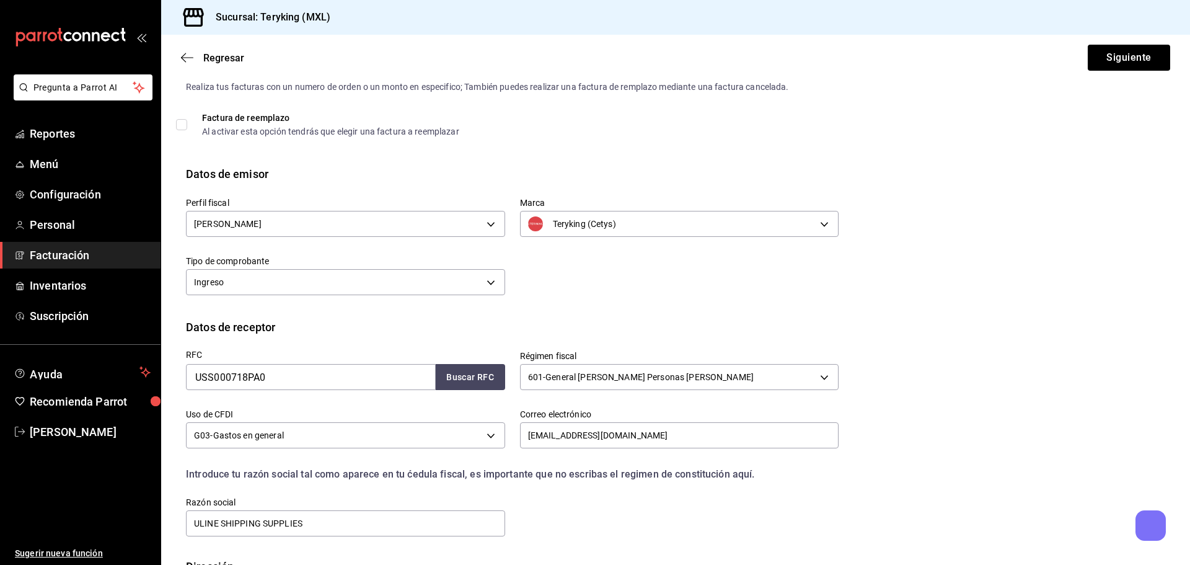
scroll to position [115, 0]
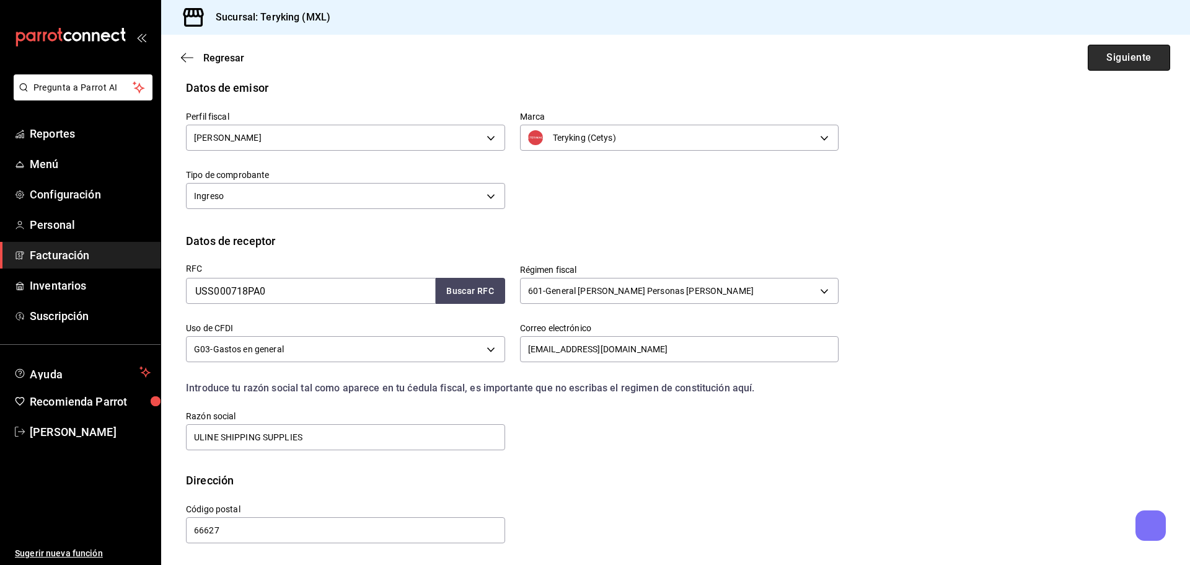
click at [1123, 59] on button "Siguiente" at bounding box center [1129, 58] width 82 height 26
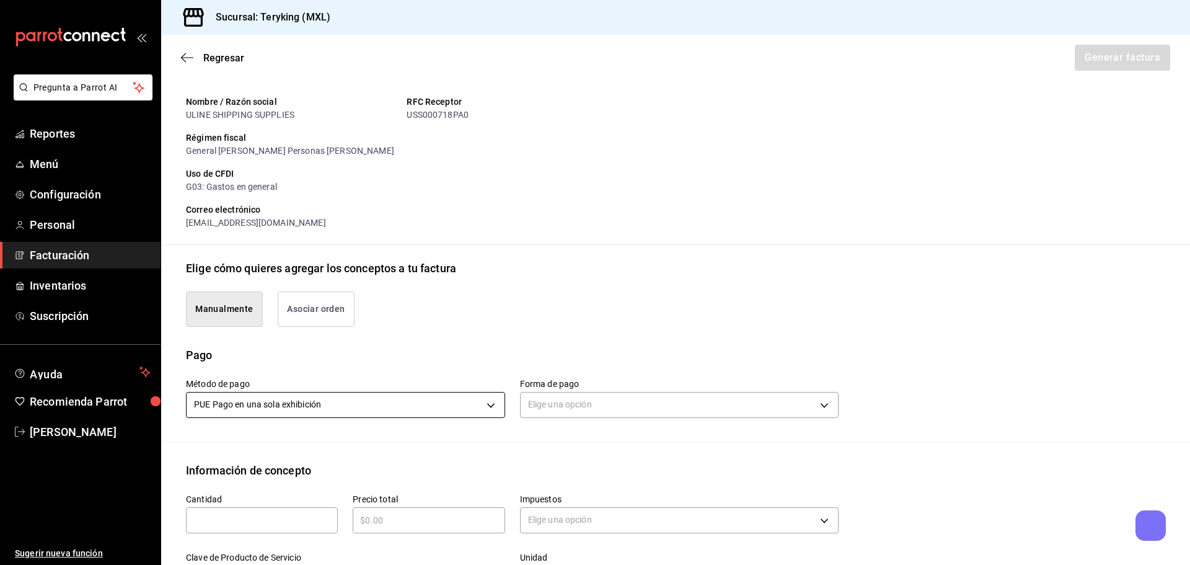
click at [278, 401] on body "Pregunta a Parrot AI Reportes Menú Configuración Personal Facturación Inventari…" at bounding box center [595, 282] width 1190 height 565
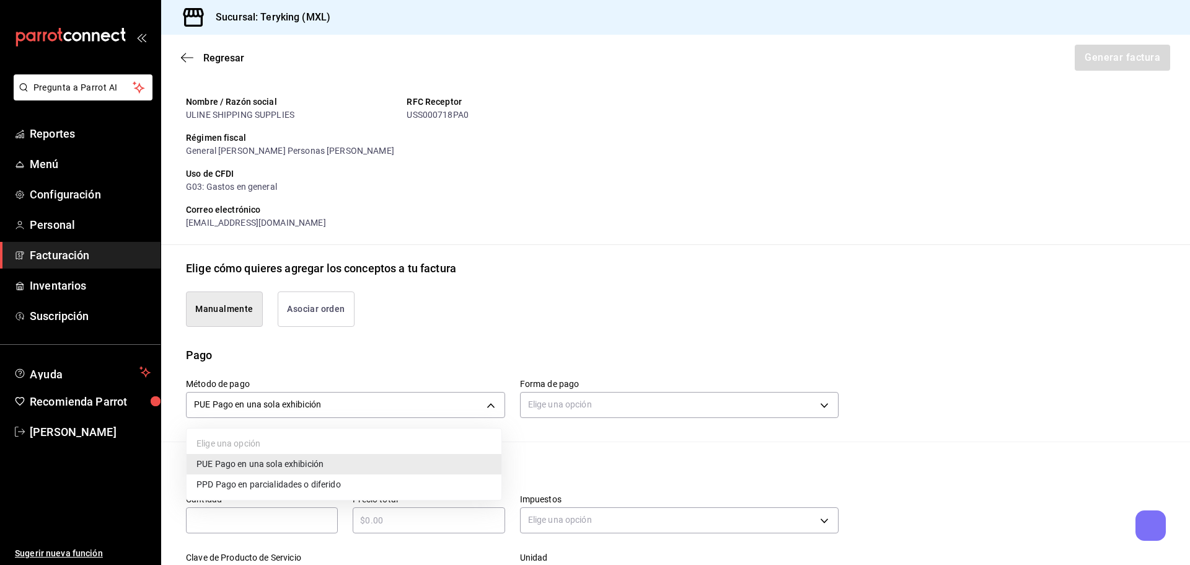
drag, startPoint x: 218, startPoint y: 482, endPoint x: 250, endPoint y: 482, distance: 31.6
click at [222, 482] on span "PPD Pago en parcialidades o diferido" at bounding box center [268, 484] width 144 height 13
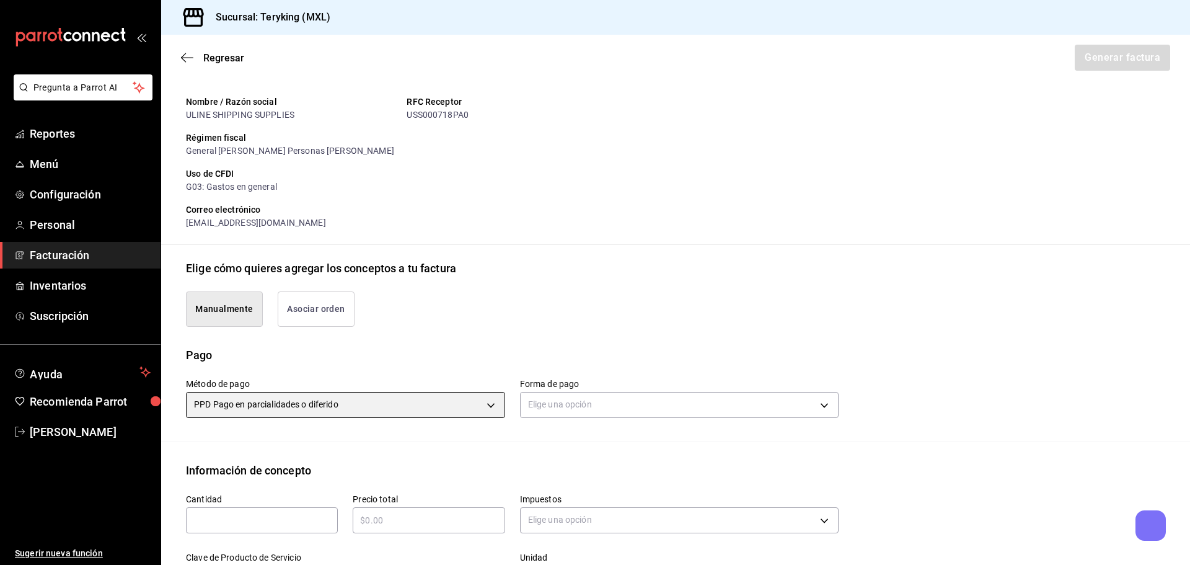
type input "PPD"
type input "99"
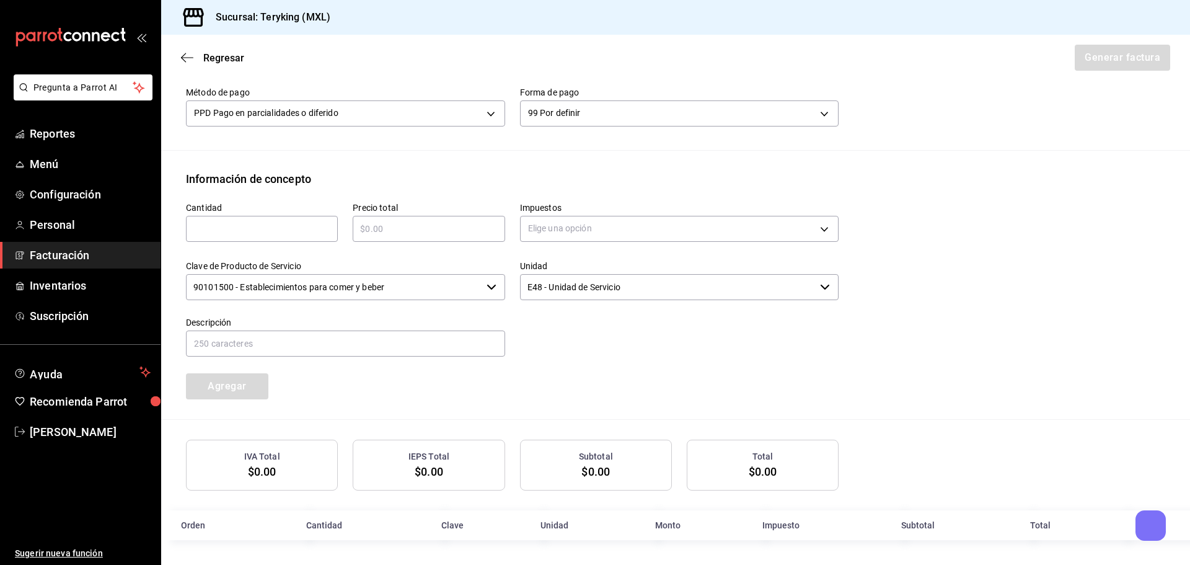
click at [250, 226] on input "text" at bounding box center [262, 228] width 152 height 15
type input "6"
type input "$1230"
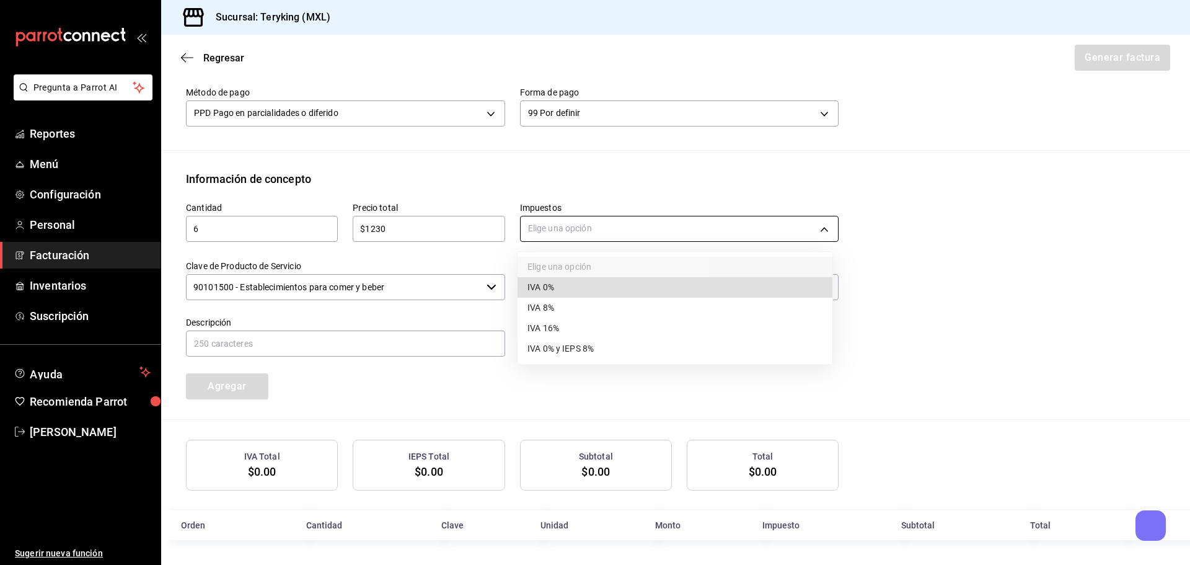
click at [684, 220] on body "Pregunta a Parrot AI Reportes Menú Configuración Personal Facturación Inventari…" at bounding box center [595, 282] width 1190 height 565
click at [591, 305] on li "IVA 8%" at bounding box center [674, 307] width 315 height 20
type input "IVA_8"
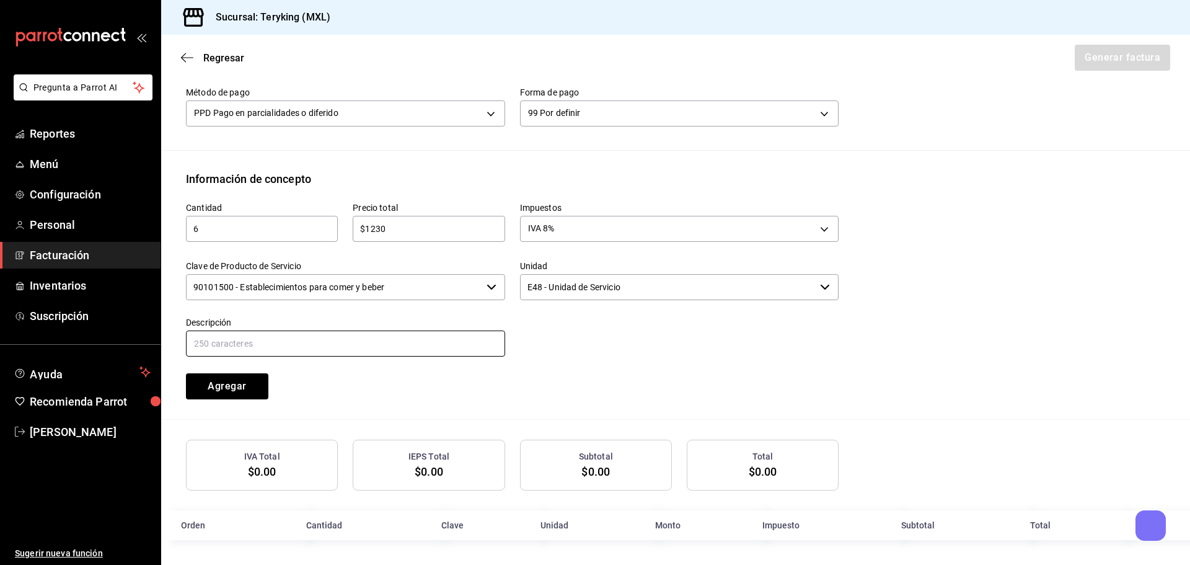
click at [419, 334] on input "text" at bounding box center [345, 343] width 319 height 26
click at [381, 337] on input "Consumo de Alimentos del pedido entregado el [DATE]" at bounding box center [345, 343] width 319 height 26
type input "Consumo de Alimentos del pedido entregado el [DATE]"
click at [233, 381] on button "Agregar" at bounding box center [227, 386] width 82 height 26
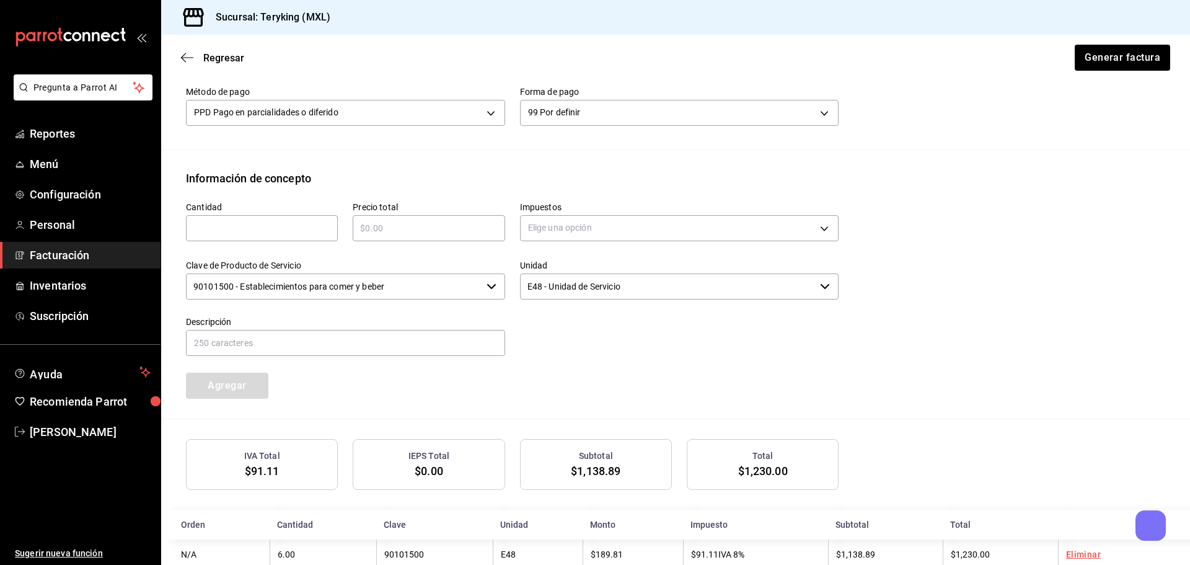
click at [229, 227] on input "text" at bounding box center [262, 228] width 152 height 15
type input "1"
type input "$155"
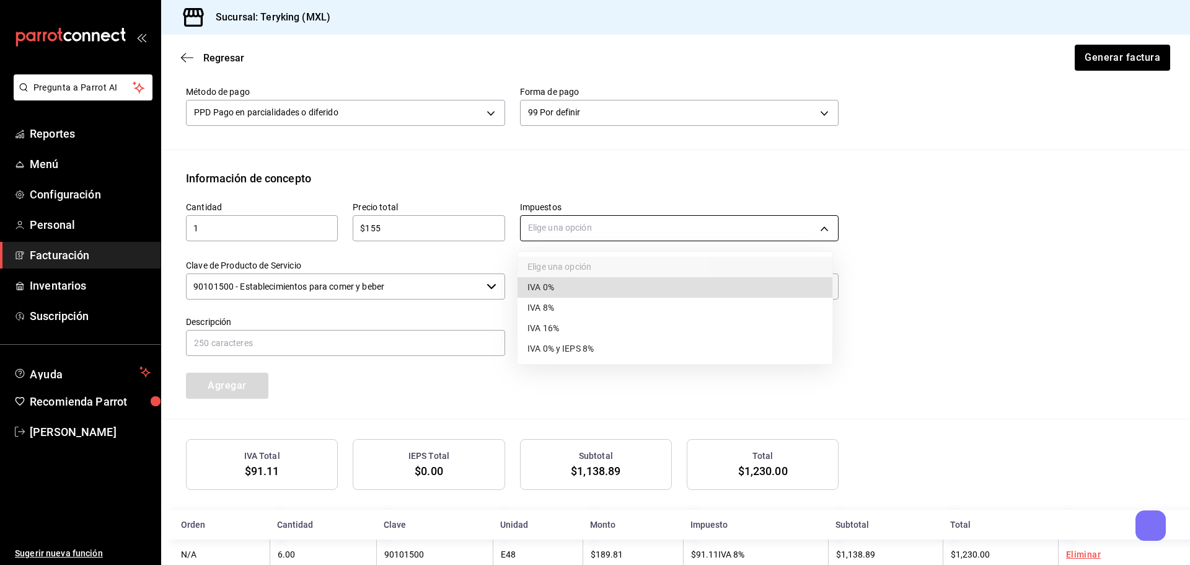
click at [586, 226] on body "Pregunta a Parrot AI Reportes Menú Configuración Personal Facturación Inventari…" at bounding box center [595, 282] width 1190 height 565
click at [568, 302] on li "IVA 8%" at bounding box center [674, 307] width 315 height 20
type input "IVA_8"
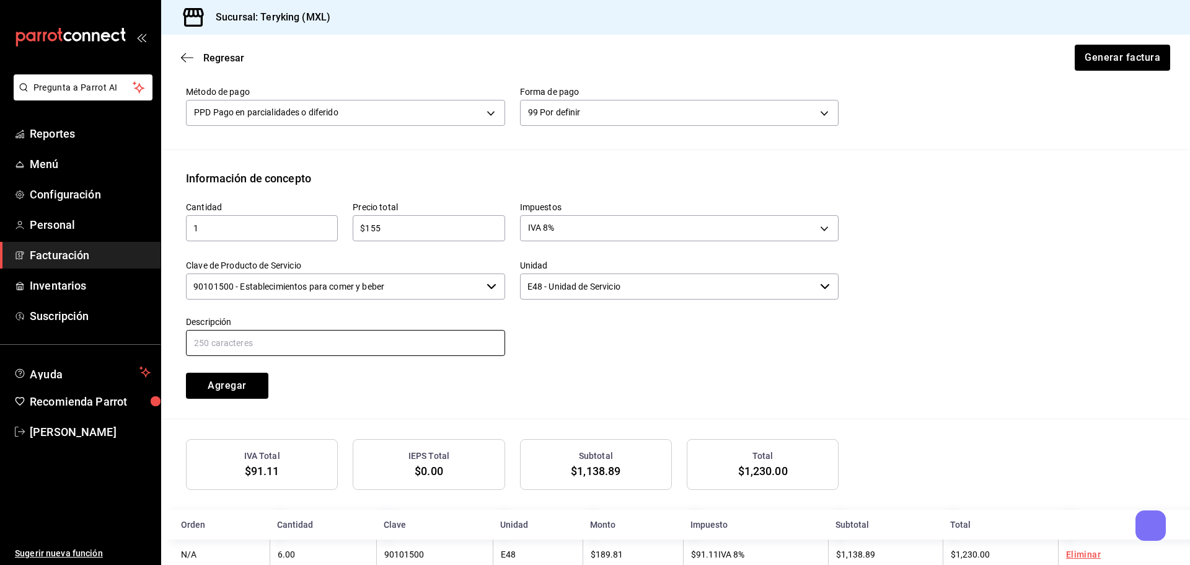
click at [390, 342] on input "text" at bounding box center [345, 343] width 319 height 26
type input "Consumo de Alimentos"
click at [242, 383] on button "Agregar" at bounding box center [227, 385] width 82 height 26
drag, startPoint x: 245, startPoint y: 224, endPoint x: 214, endPoint y: 201, distance: 38.5
click at [246, 224] on input "text" at bounding box center [262, 228] width 152 height 15
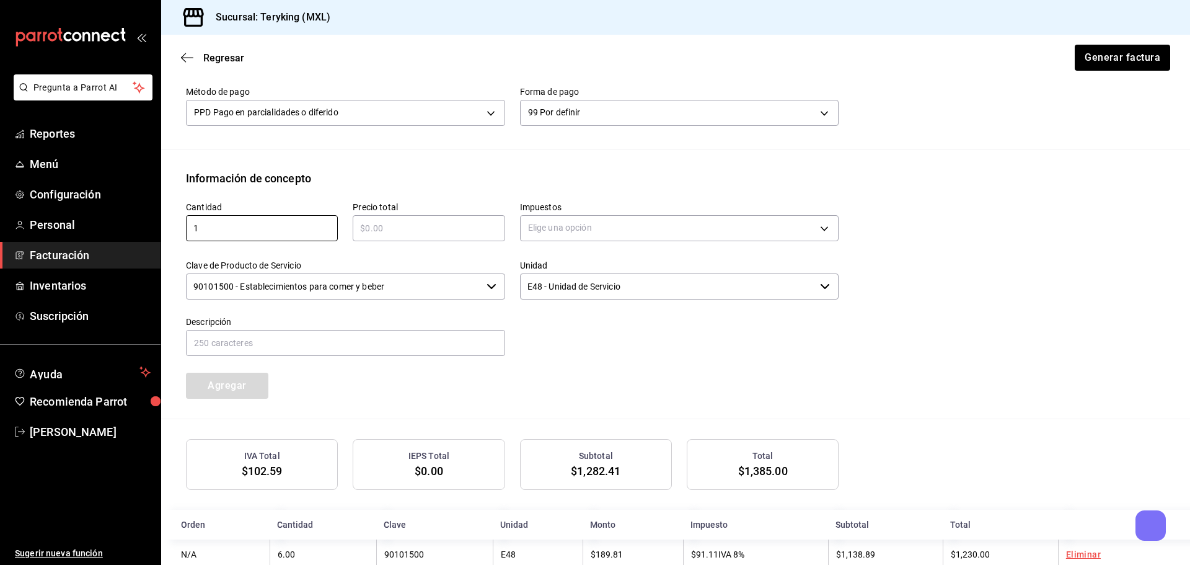
type input "1"
type input "$145"
click at [648, 228] on body "Pregunta a Parrot AI Reportes Menú Configuración Personal Facturación Inventari…" at bounding box center [595, 282] width 1190 height 565
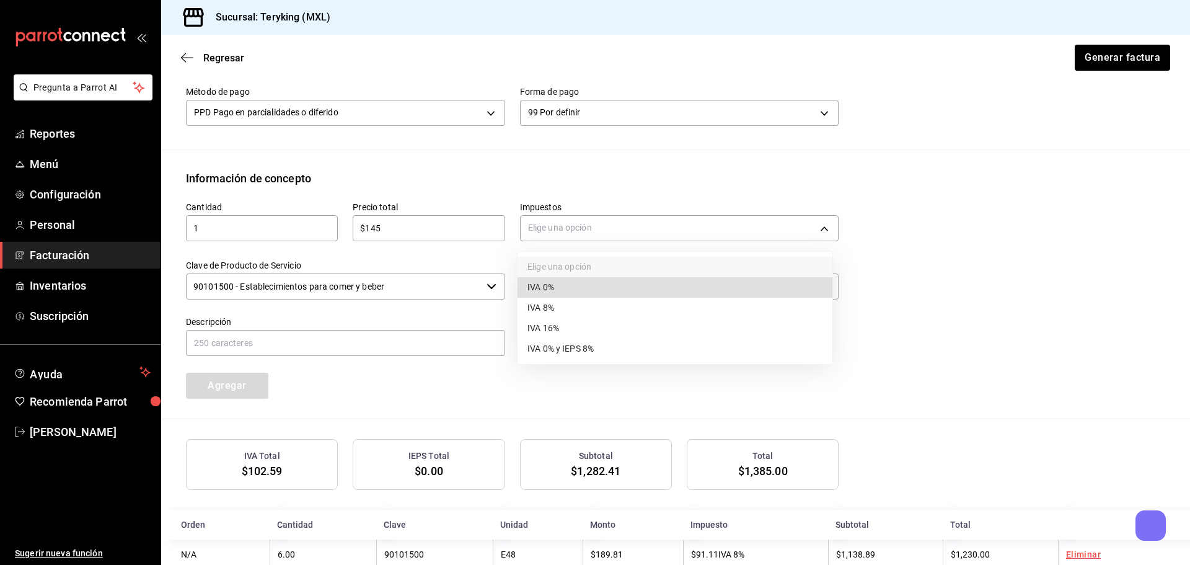
click at [566, 302] on li "IVA 8%" at bounding box center [674, 307] width 315 height 20
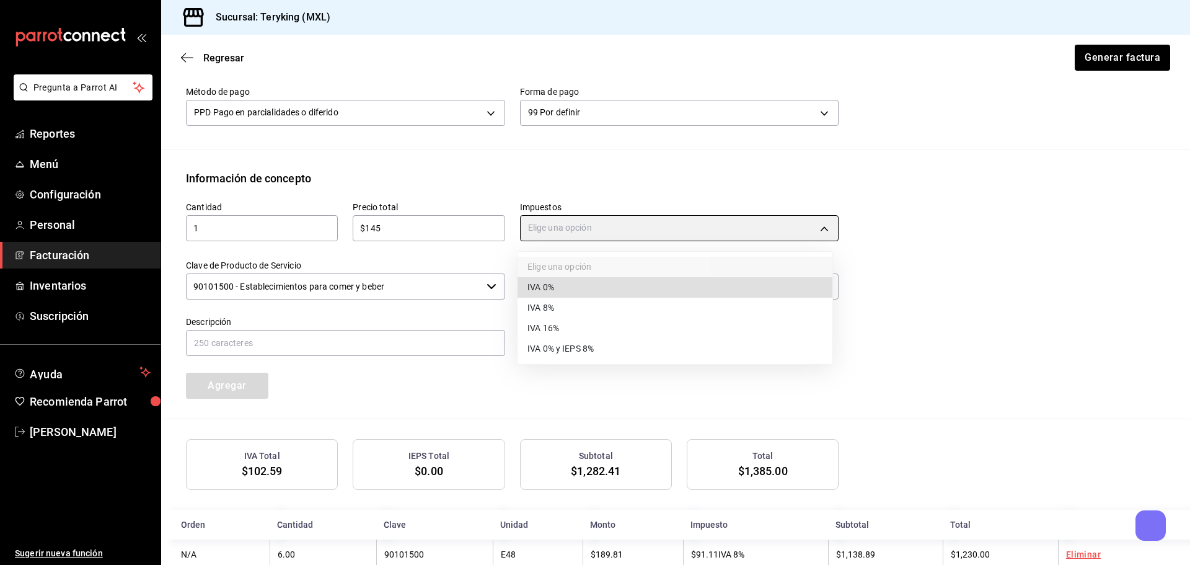
type input "IVA_8"
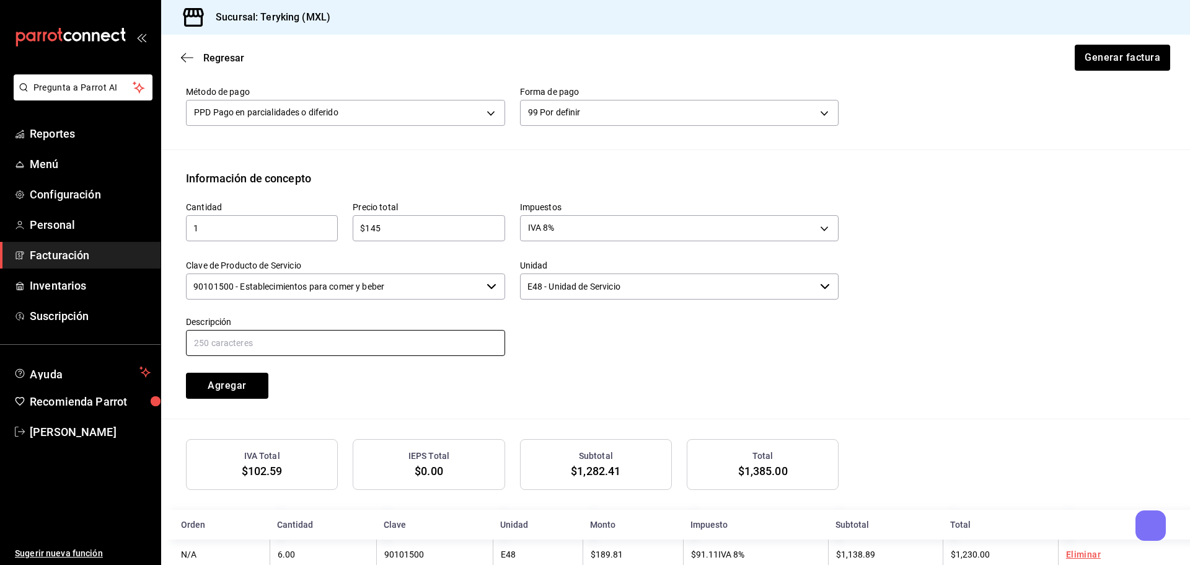
drag, startPoint x: 356, startPoint y: 346, endPoint x: 340, endPoint y: 344, distance: 16.8
click at [356, 346] on input "text" at bounding box center [345, 343] width 319 height 26
type input "Consumo de Alimentos"
click at [235, 383] on button "Agregar" at bounding box center [227, 385] width 82 height 26
click at [279, 226] on input "text" at bounding box center [262, 228] width 152 height 15
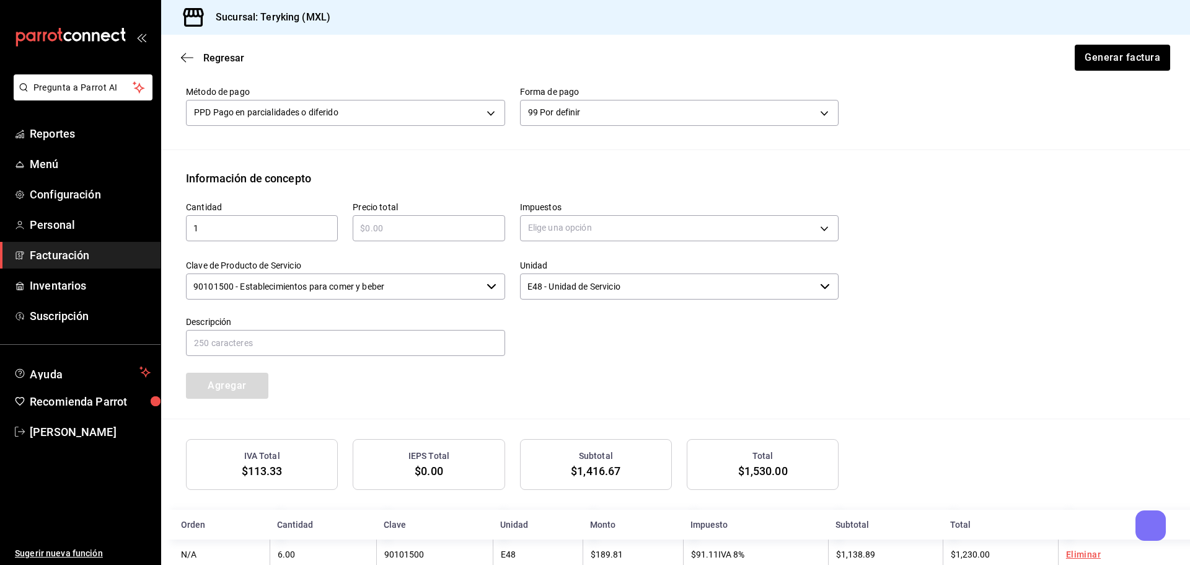
type input "1"
type input "$150"
click at [640, 234] on body "Pregunta a Parrot AI Reportes Menú Configuración Personal Facturación Inventari…" at bounding box center [595, 282] width 1190 height 565
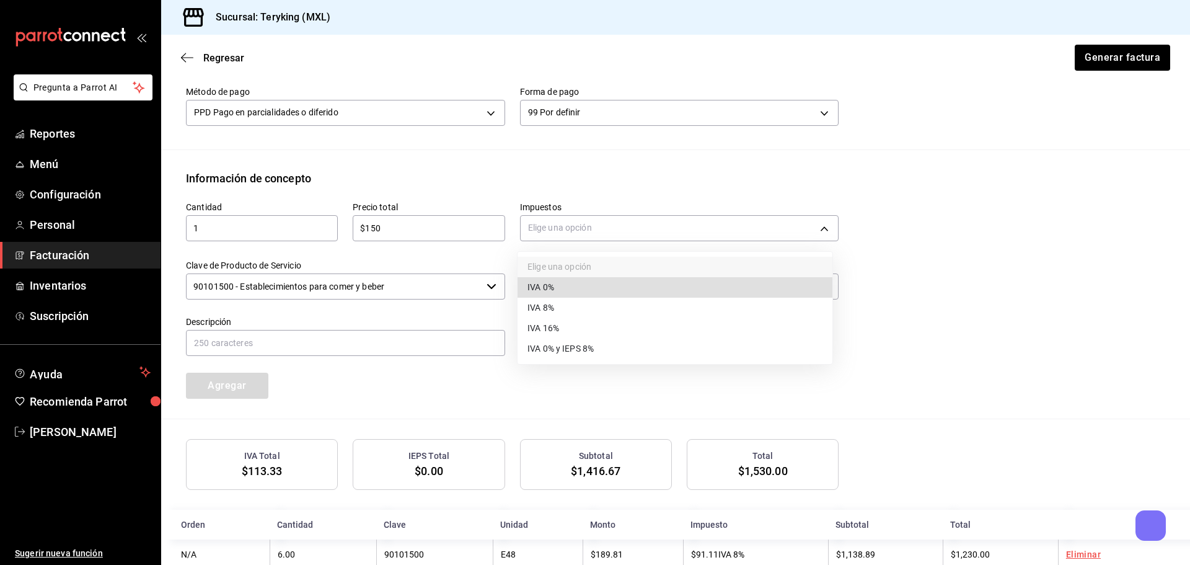
click at [580, 312] on li "IVA 8%" at bounding box center [674, 307] width 315 height 20
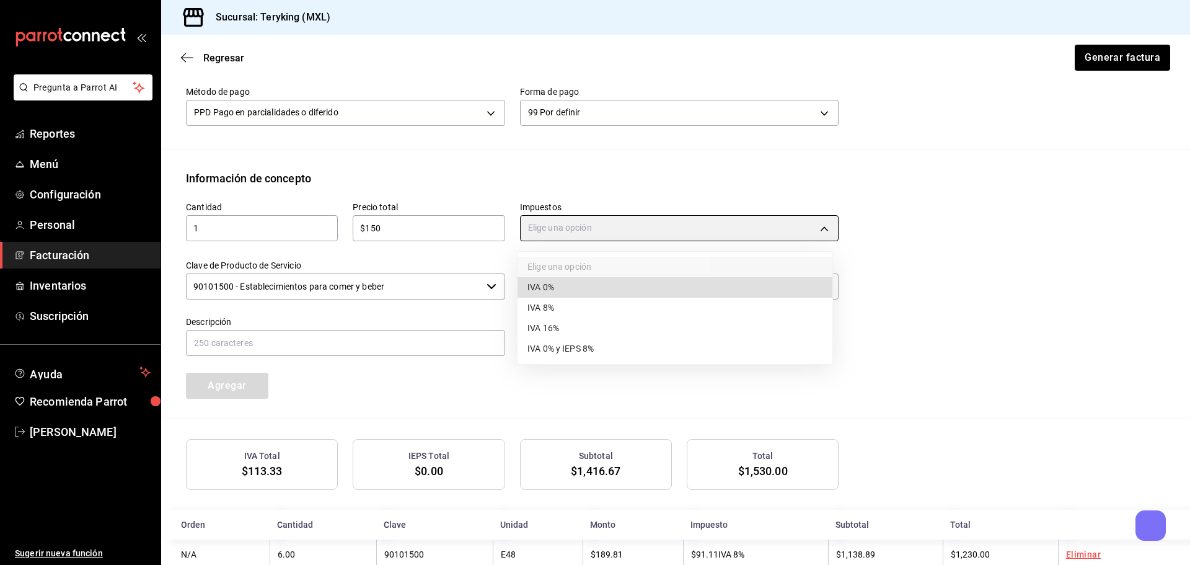
type input "IVA_8"
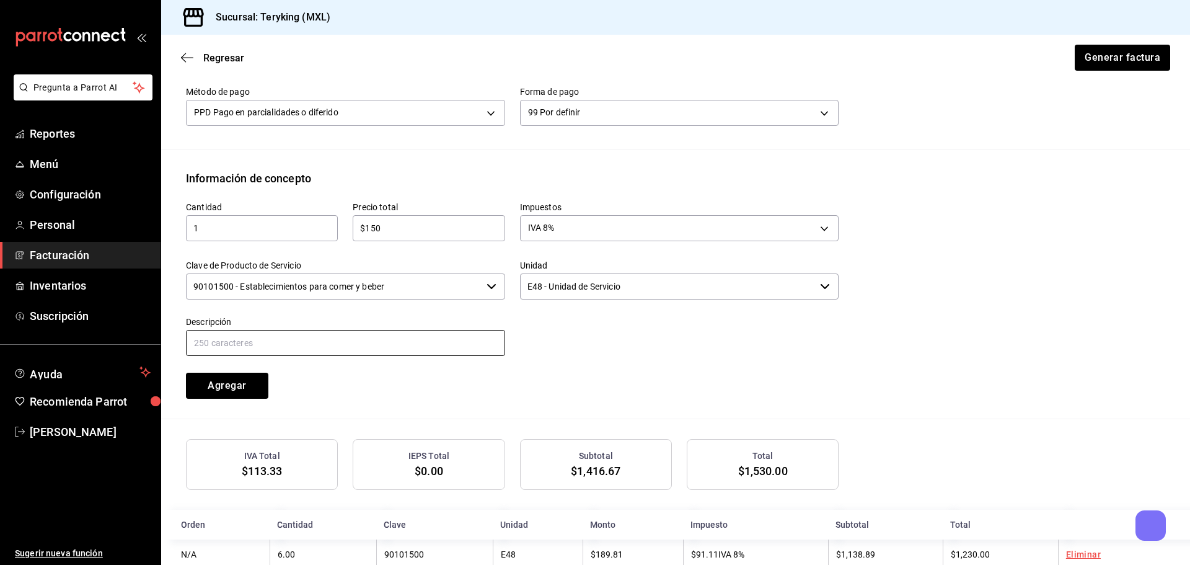
click at [378, 343] on input "text" at bounding box center [345, 343] width 319 height 26
type input "Consumo de Alimentos"
drag, startPoint x: 231, startPoint y: 381, endPoint x: 236, endPoint y: 386, distance: 7.5
click at [231, 382] on button "Agregar" at bounding box center [227, 385] width 82 height 26
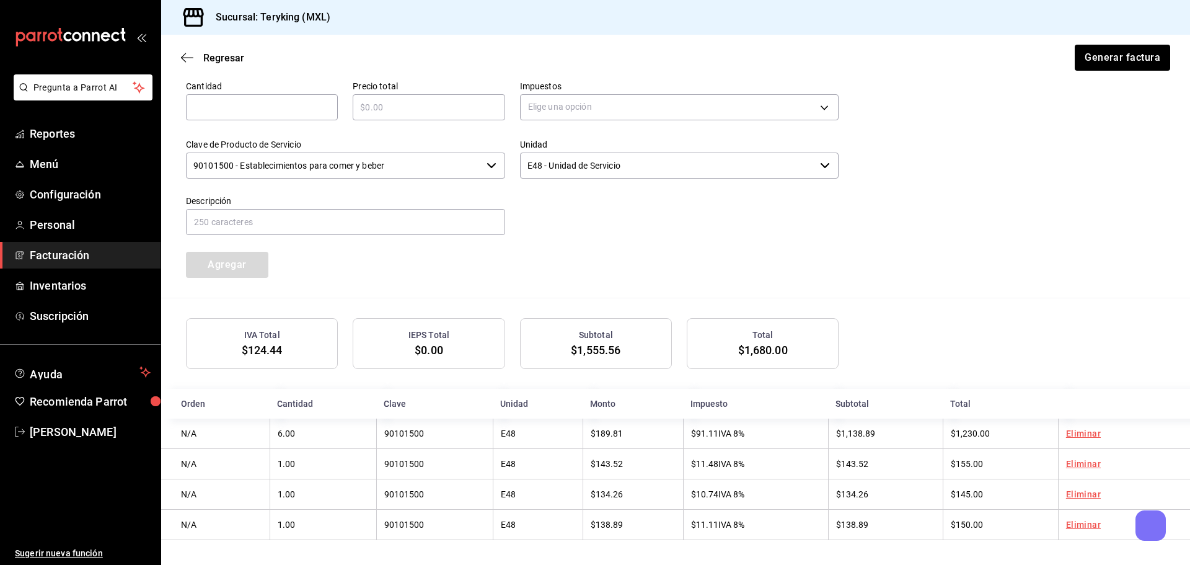
click at [226, 95] on div "​" at bounding box center [262, 107] width 152 height 26
type input "1"
type input "$100"
click at [649, 108] on body "Pregunta a Parrot AI Reportes Menú Configuración Personal Facturación Inventari…" at bounding box center [595, 282] width 1190 height 565
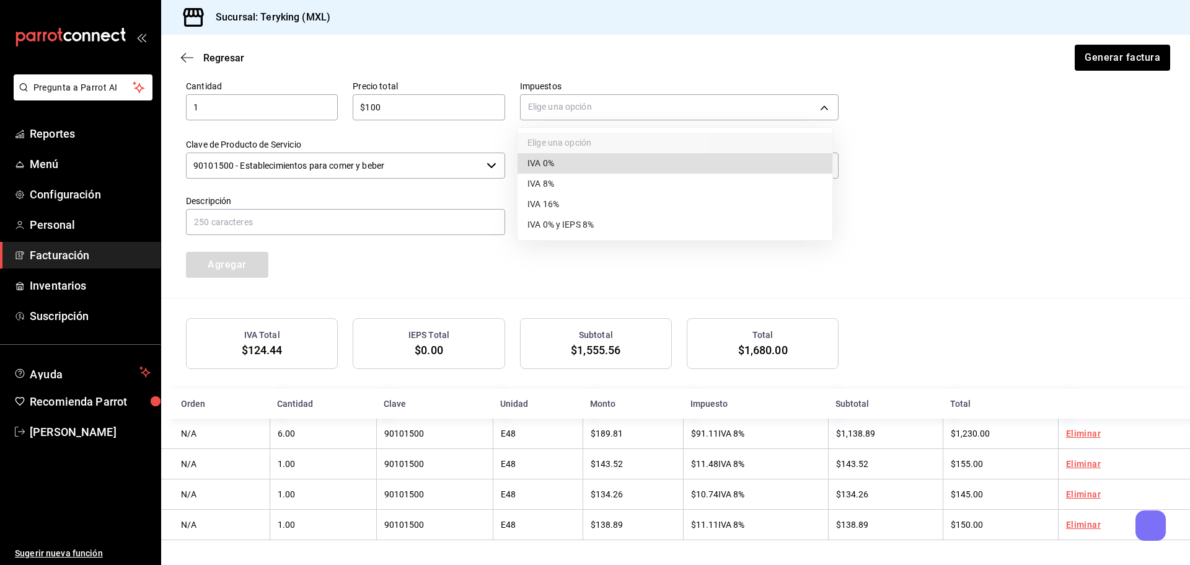
drag, startPoint x: 583, startPoint y: 177, endPoint x: 555, endPoint y: 185, distance: 29.2
click at [578, 179] on li "IVA 8%" at bounding box center [674, 184] width 315 height 20
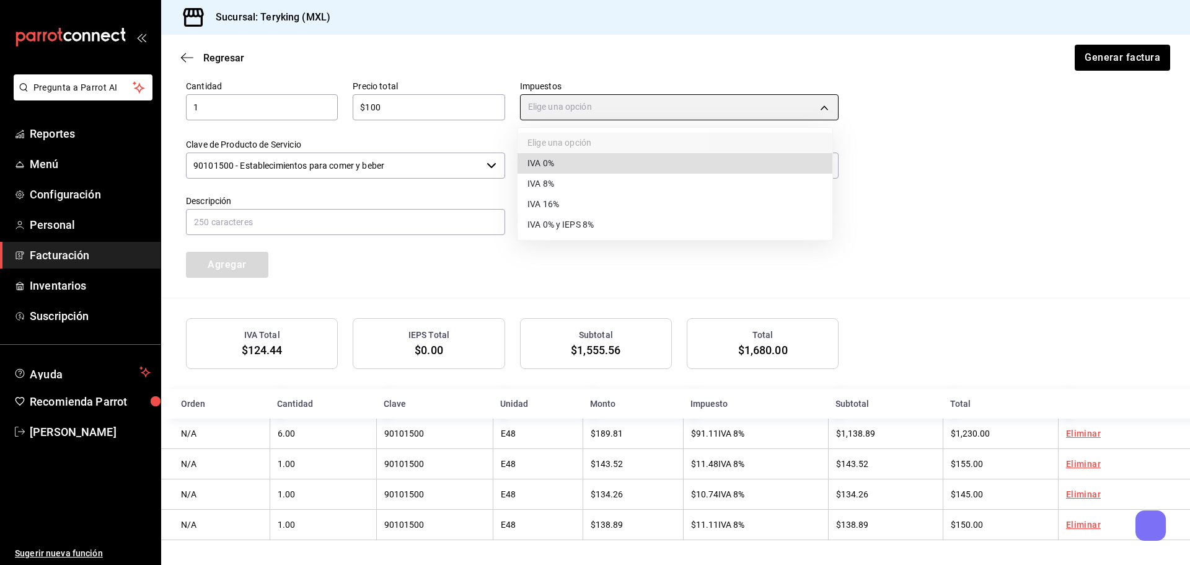
type input "IVA_8"
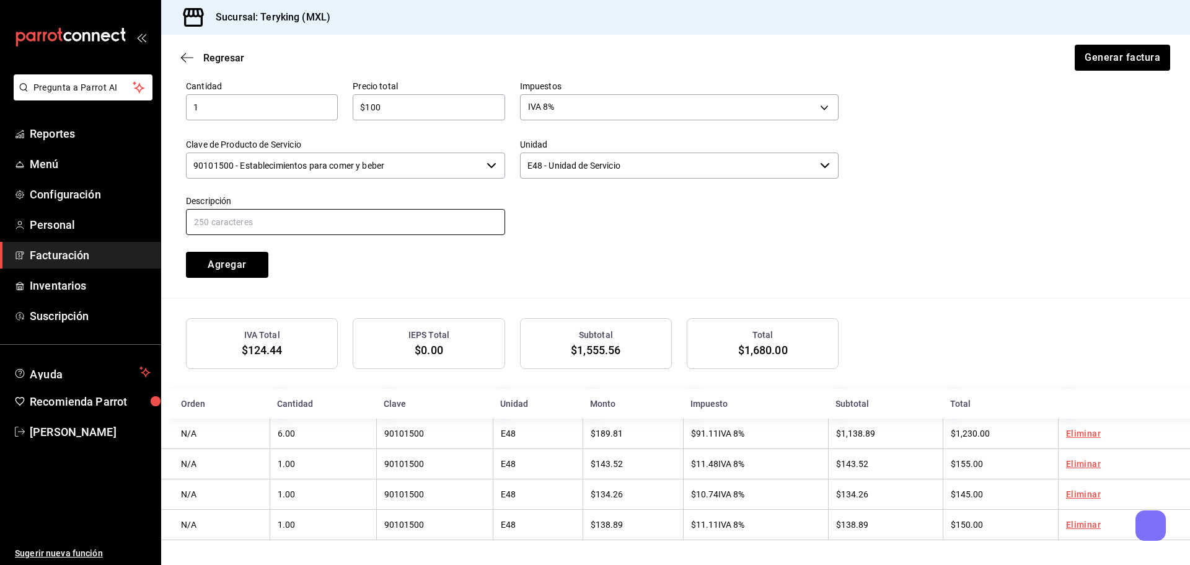
click at [341, 214] on input "text" at bounding box center [345, 222] width 319 height 26
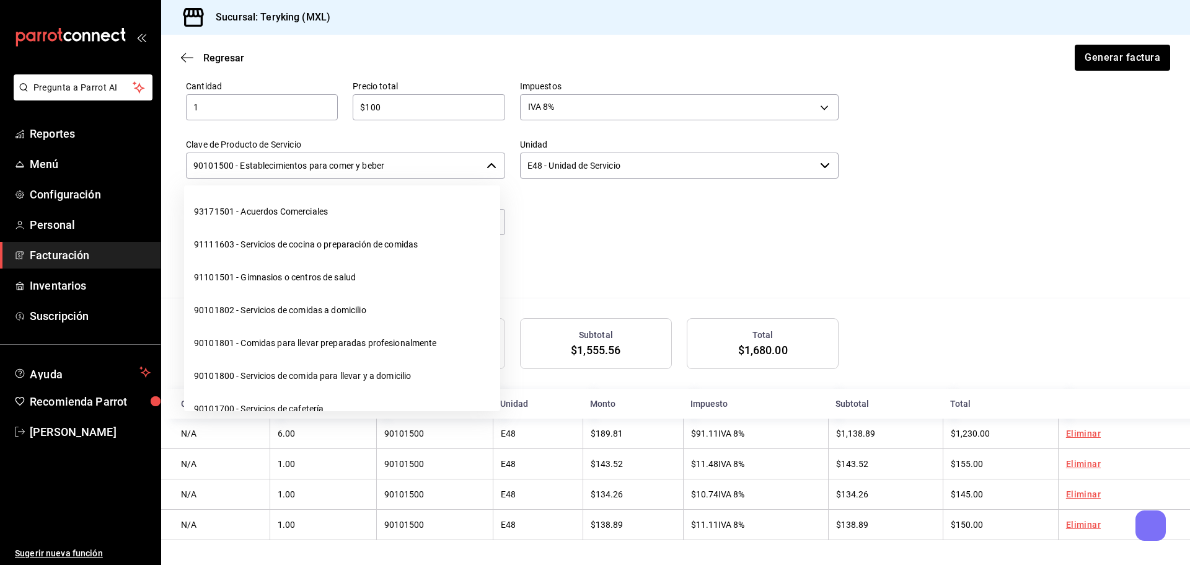
click at [452, 165] on input "90101500 - Establecimientos para comer y beber" at bounding box center [334, 165] width 296 height 26
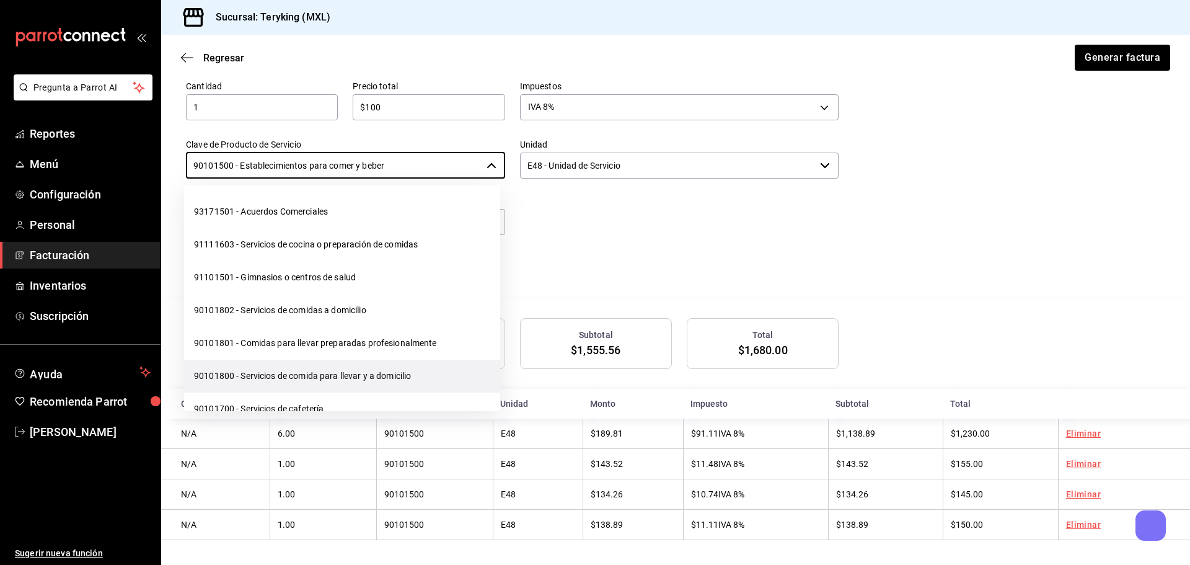
click at [250, 367] on li "90101800 - Servicios de comida para llevar y a domicilio" at bounding box center [342, 375] width 316 height 33
type input "90101800 - Servicios de comida para llevar y a domicilio"
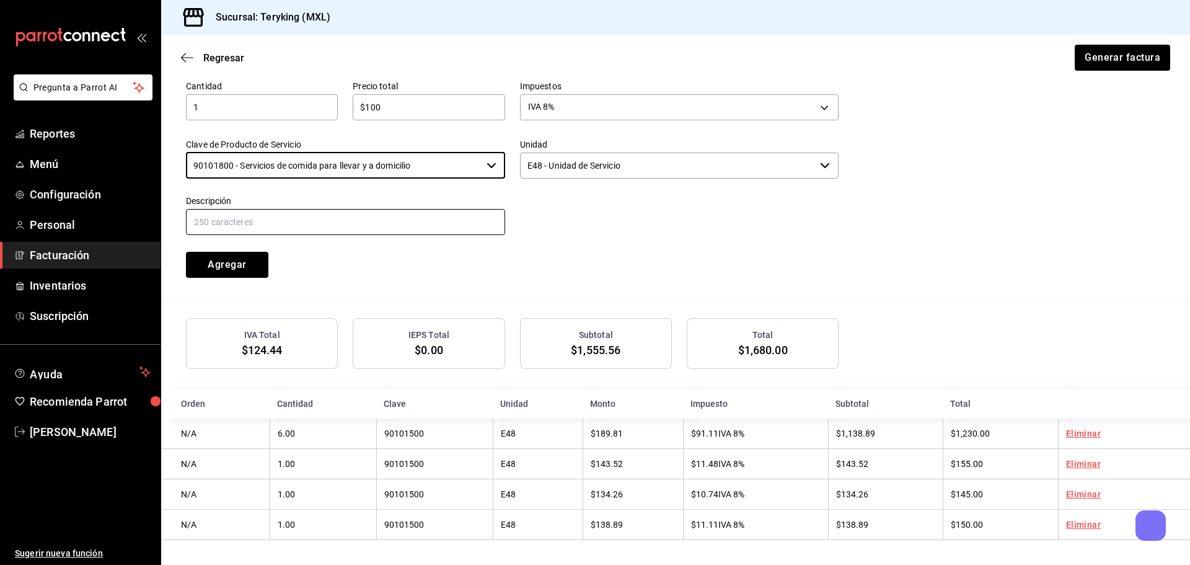
click at [281, 209] on input "text" at bounding box center [345, 222] width 319 height 26
type input "Servicio a Domicilio"
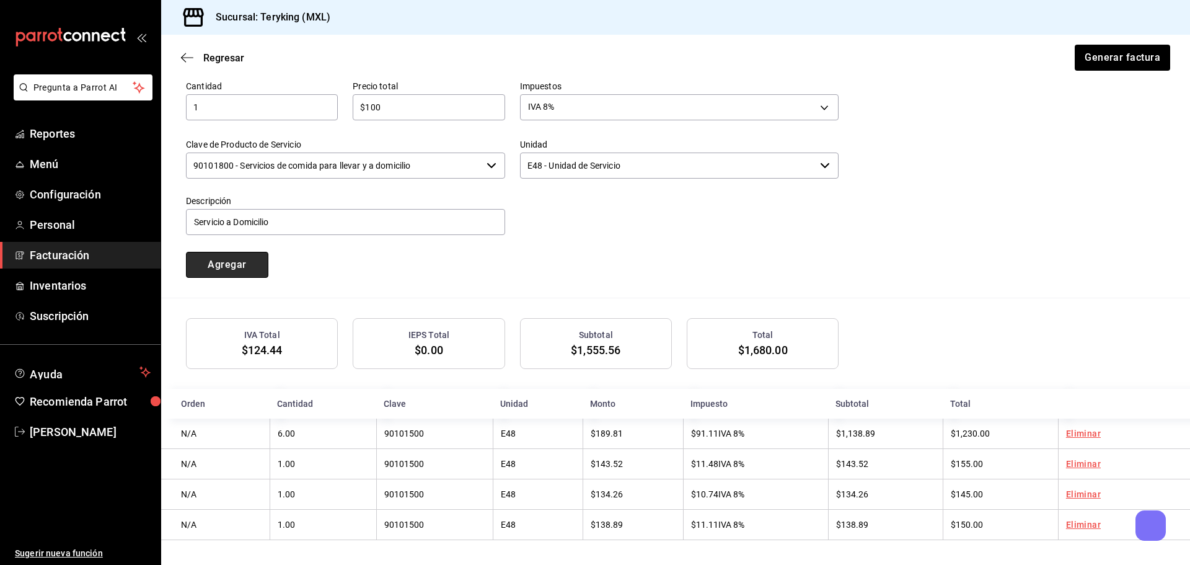
click at [231, 262] on button "Agregar" at bounding box center [227, 265] width 82 height 26
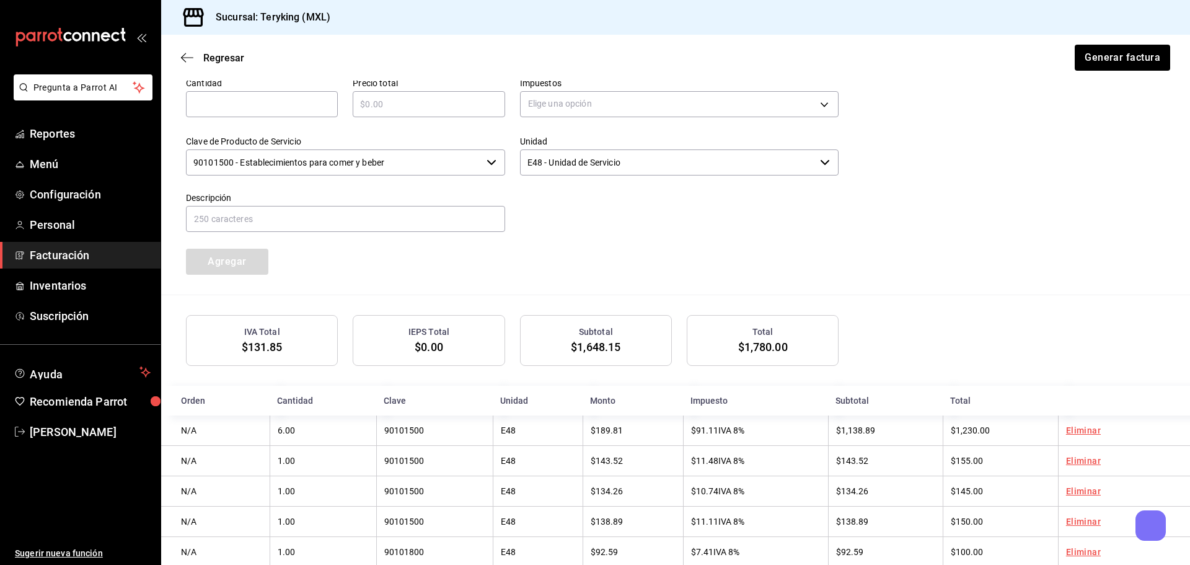
scroll to position [561, 0]
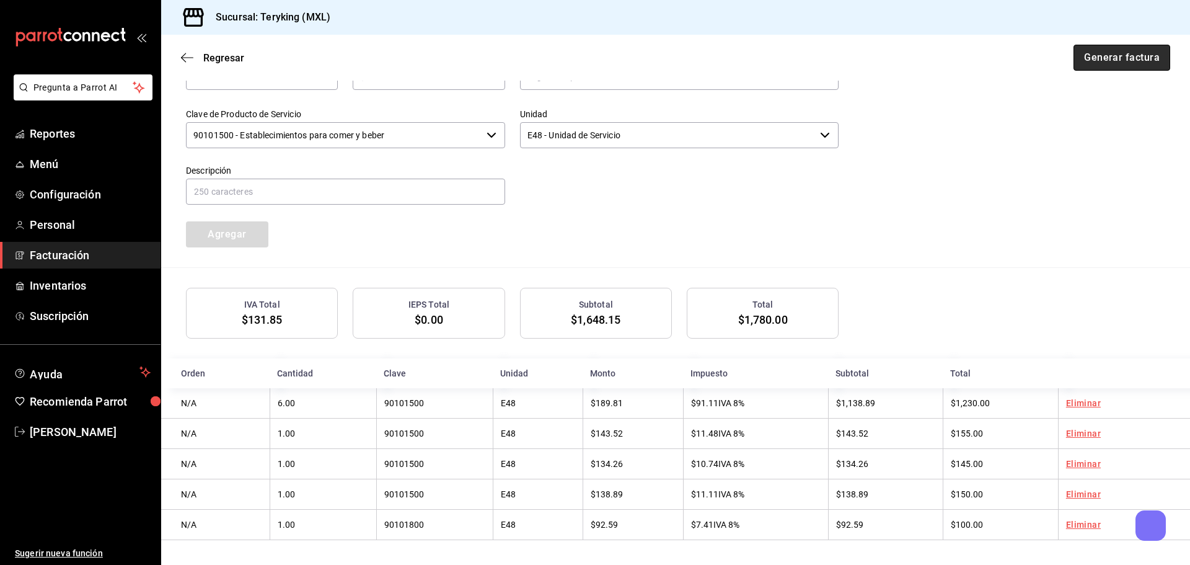
click at [1096, 59] on button "Generar factura" at bounding box center [1121, 58] width 97 height 26
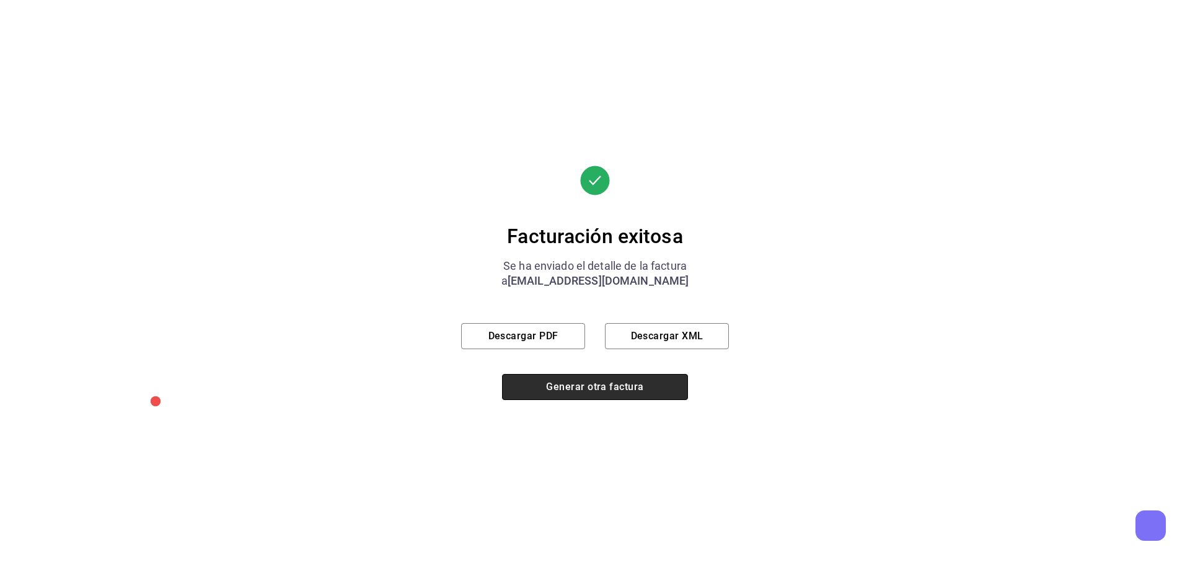
click at [574, 387] on button "Generar otra factura" at bounding box center [595, 387] width 186 height 26
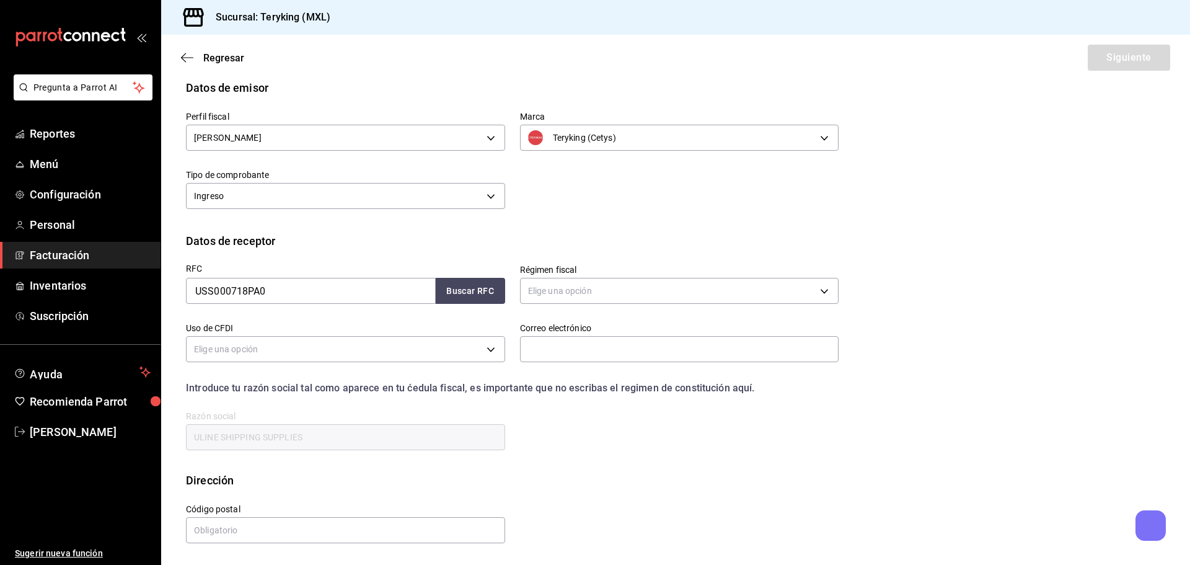
scroll to position [29, 0]
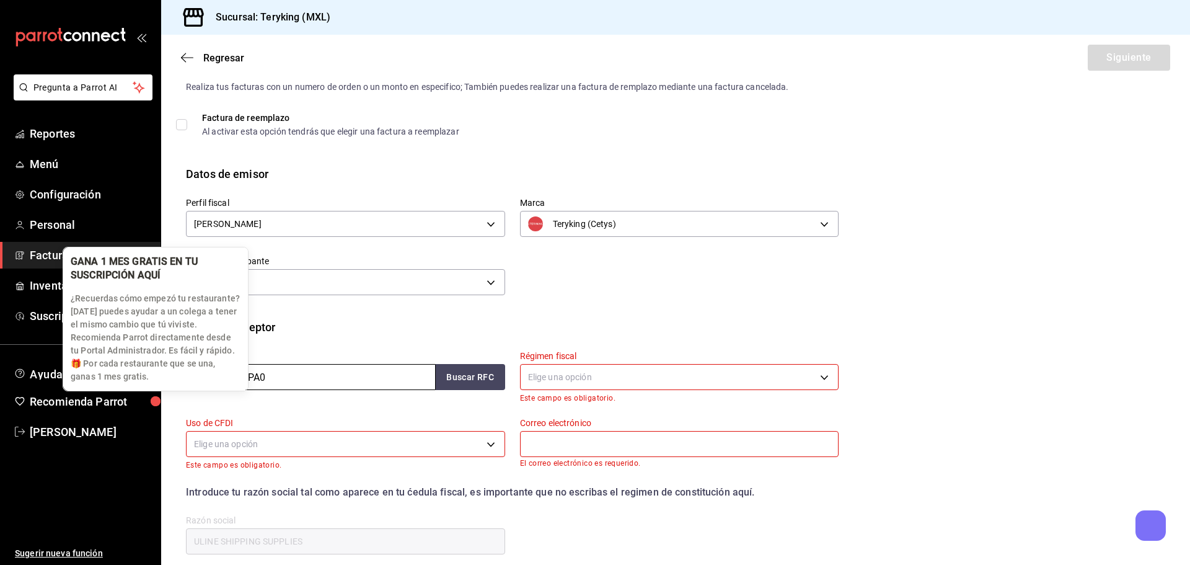
drag, startPoint x: 350, startPoint y: 379, endPoint x: 128, endPoint y: 382, distance: 221.9
click at [128, 382] on body "Pregunta a Parrot AI Reportes Menú Configuración Personal Facturación Inventari…" at bounding box center [595, 282] width 1190 height 565
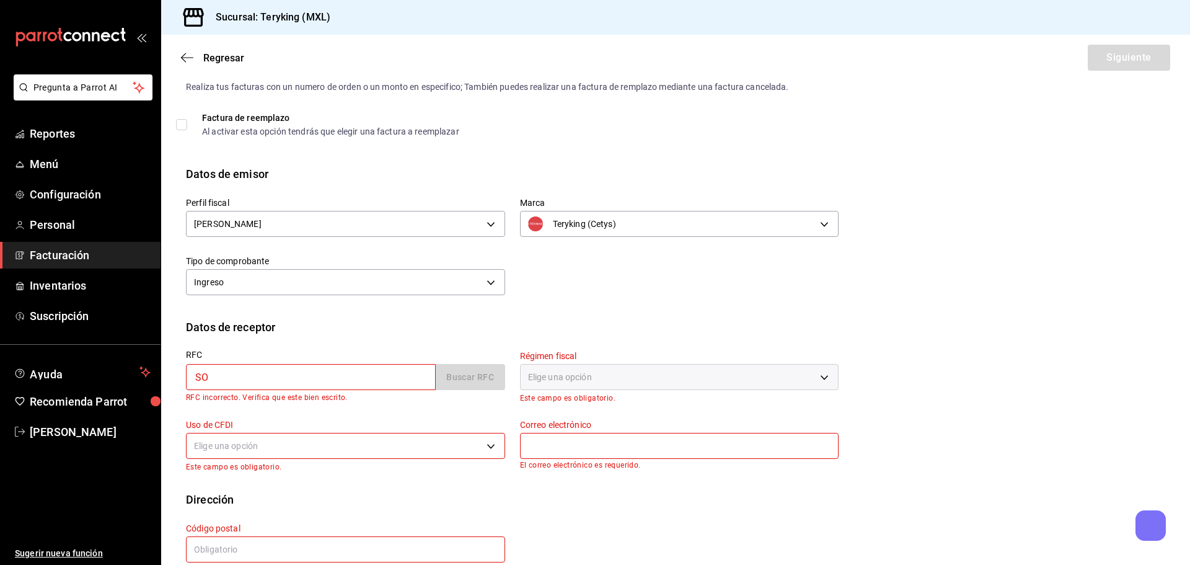
type input "SOME820806M10"
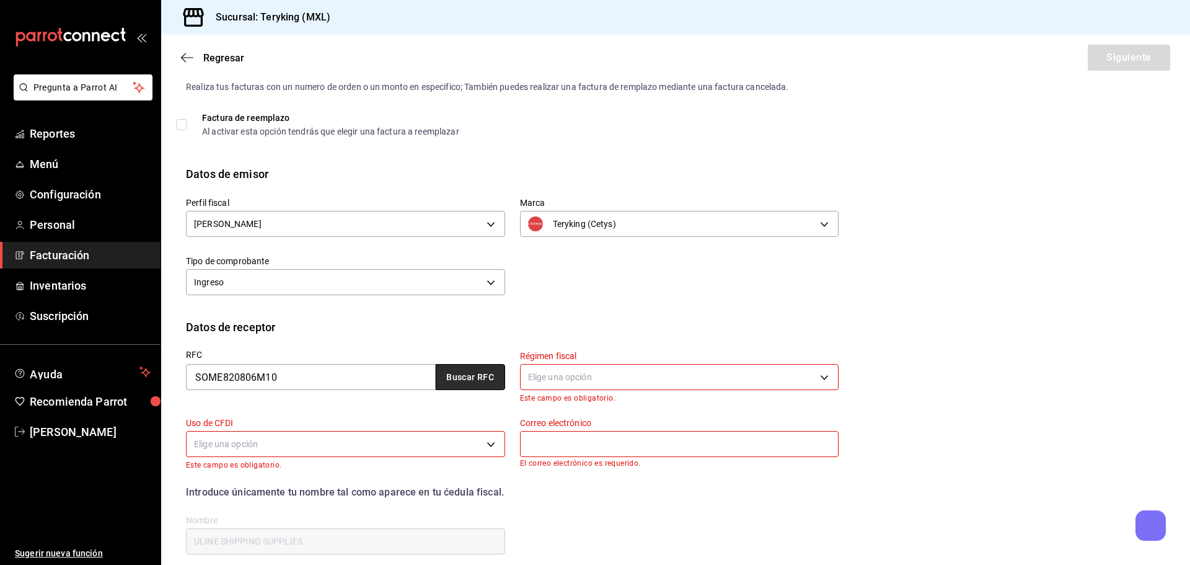
click at [452, 377] on button "Buscar RFC" at bounding box center [470, 377] width 69 height 26
type input "612"
type input "G03"
type input "[EMAIL_ADDRESS][DOMAIN_NAME]"
type input "21039"
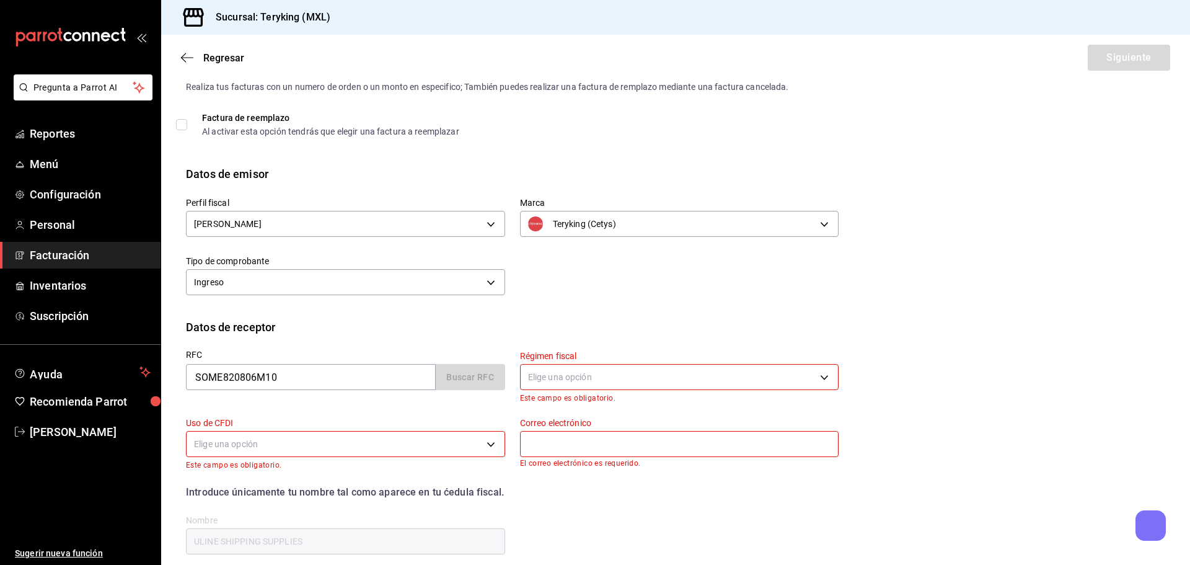
type input "[PERSON_NAME]"
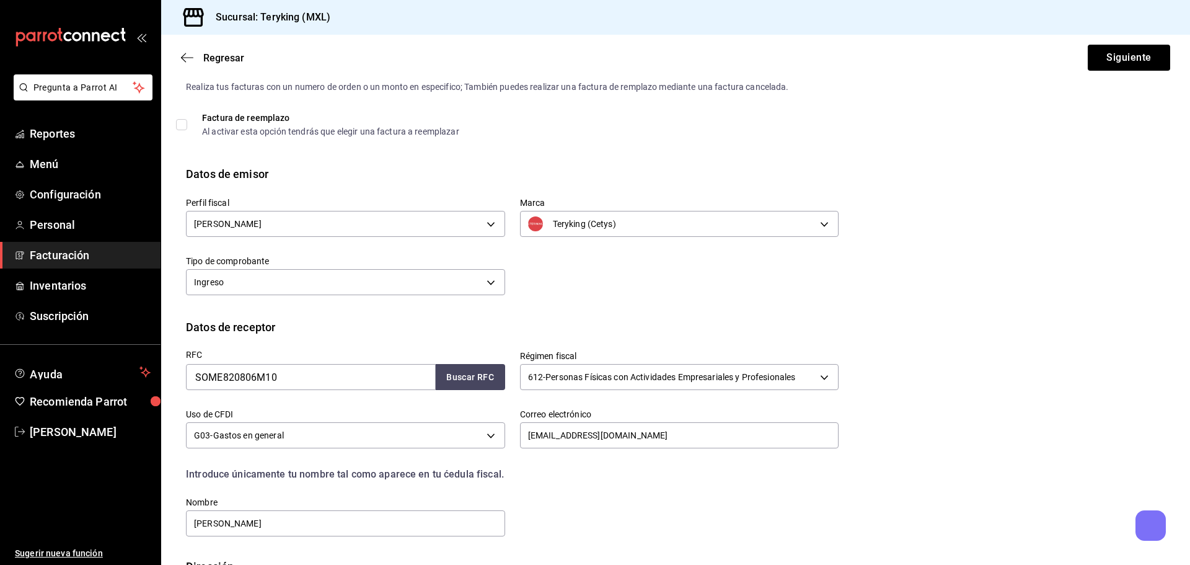
scroll to position [115, 0]
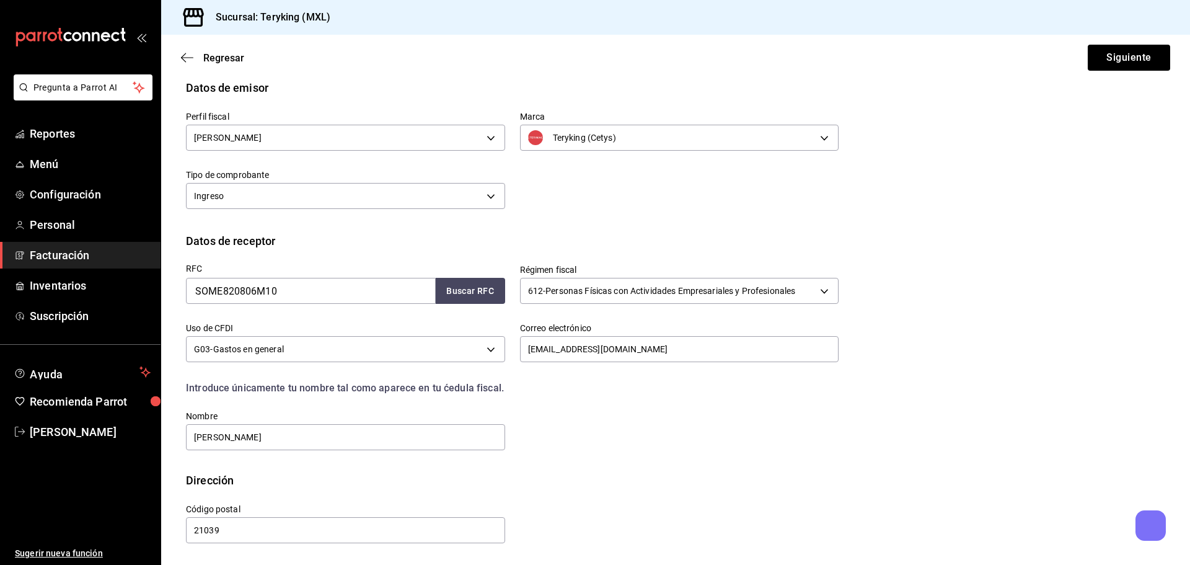
click at [40, 253] on span "Facturación" at bounding box center [90, 255] width 121 height 17
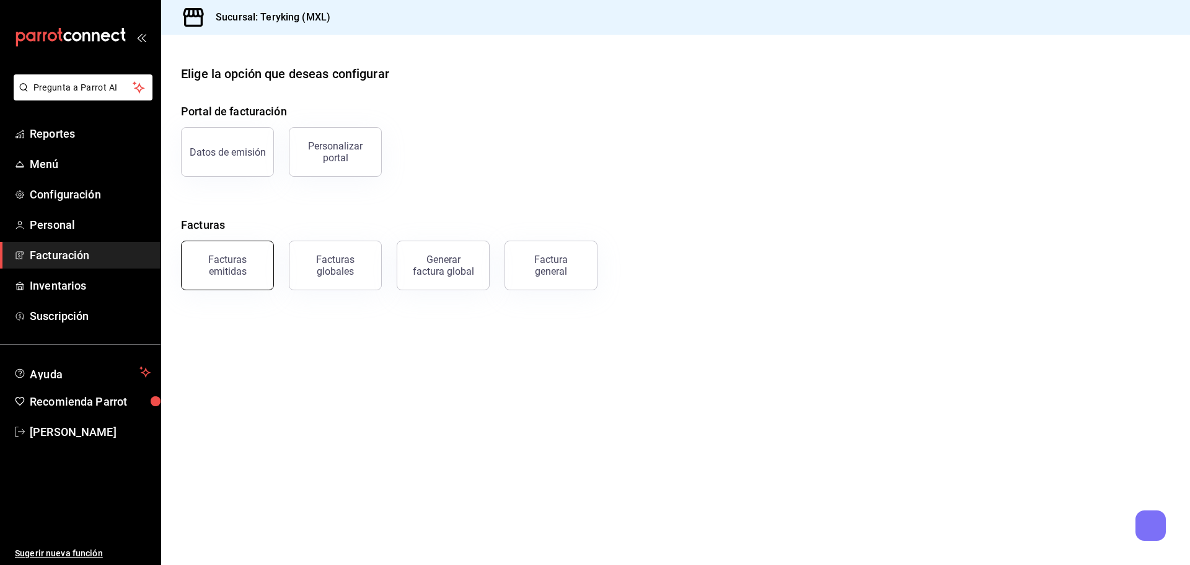
click at [235, 271] on div "Facturas emitidas" at bounding box center [227, 265] width 77 height 24
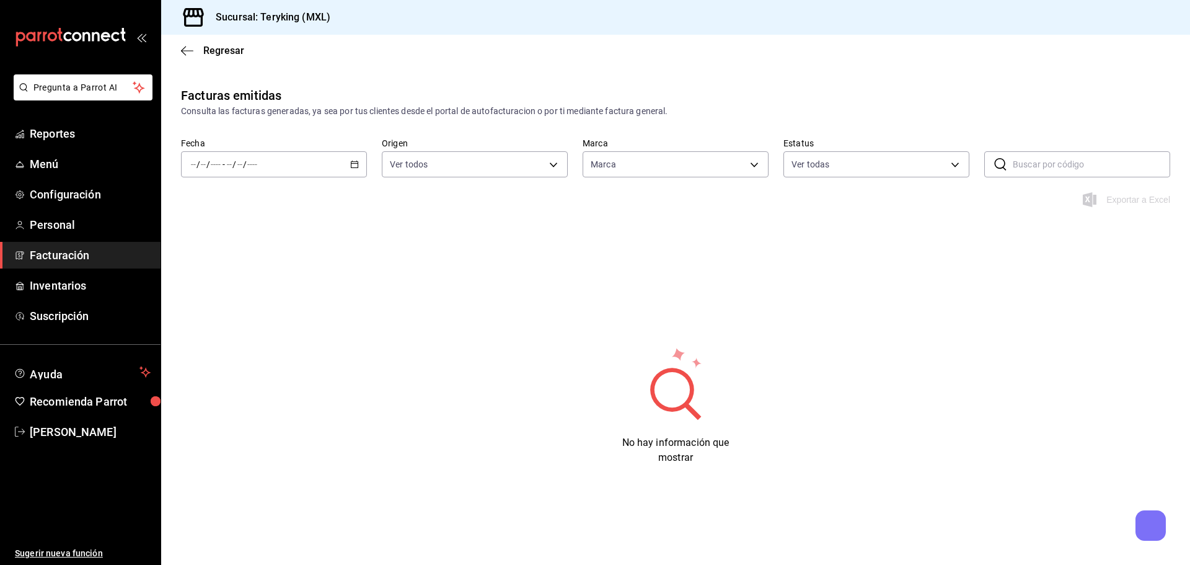
type input "ede83745-9c6e-4245-bc58-842965e81a4e"
click at [352, 164] on icon "button" at bounding box center [354, 164] width 9 height 9
click at [224, 340] on span "Rango de fechas" at bounding box center [239, 341] width 96 height 13
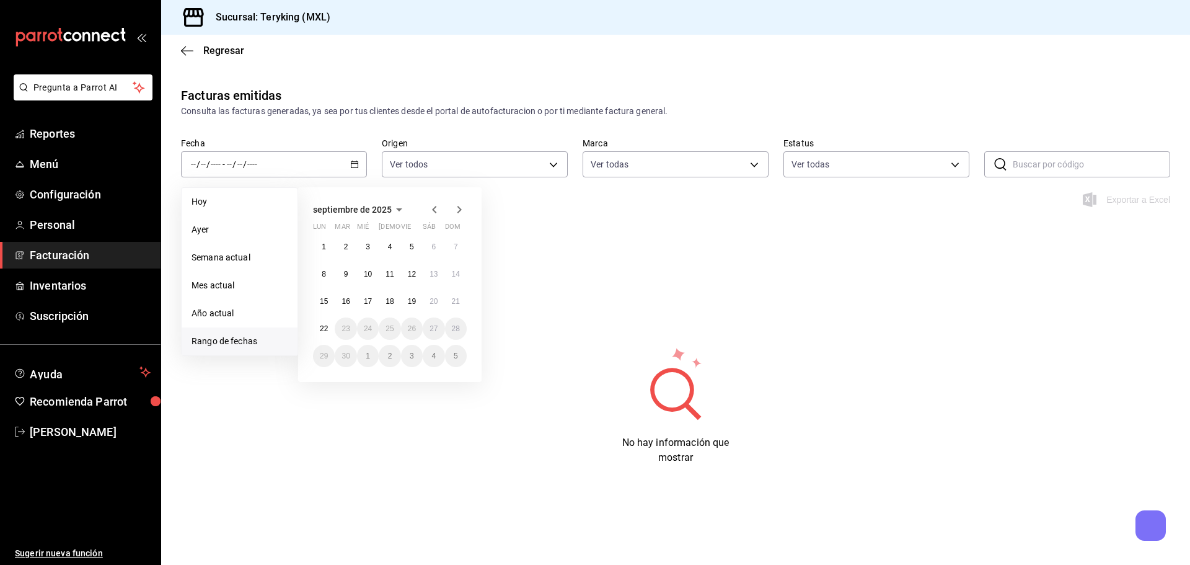
click at [430, 210] on icon "button" at bounding box center [434, 209] width 15 height 15
drag, startPoint x: 417, startPoint y: 248, endPoint x: 412, endPoint y: 272, distance: 24.8
click at [417, 250] on button "1" at bounding box center [412, 246] width 22 height 22
click at [462, 356] on button "31" at bounding box center [456, 356] width 22 height 22
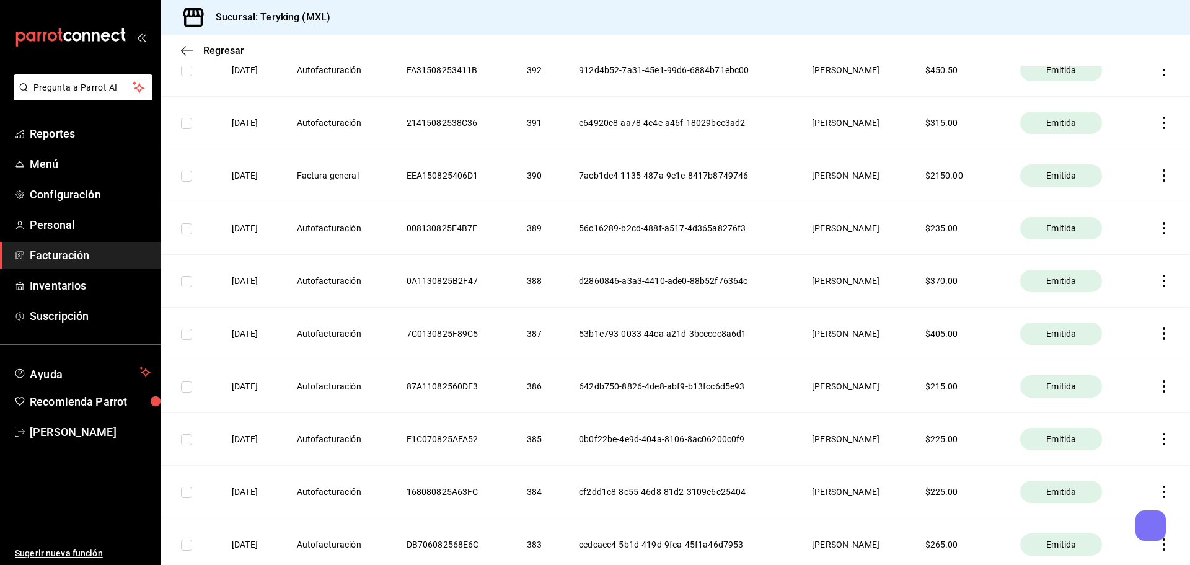
scroll to position [499, 0]
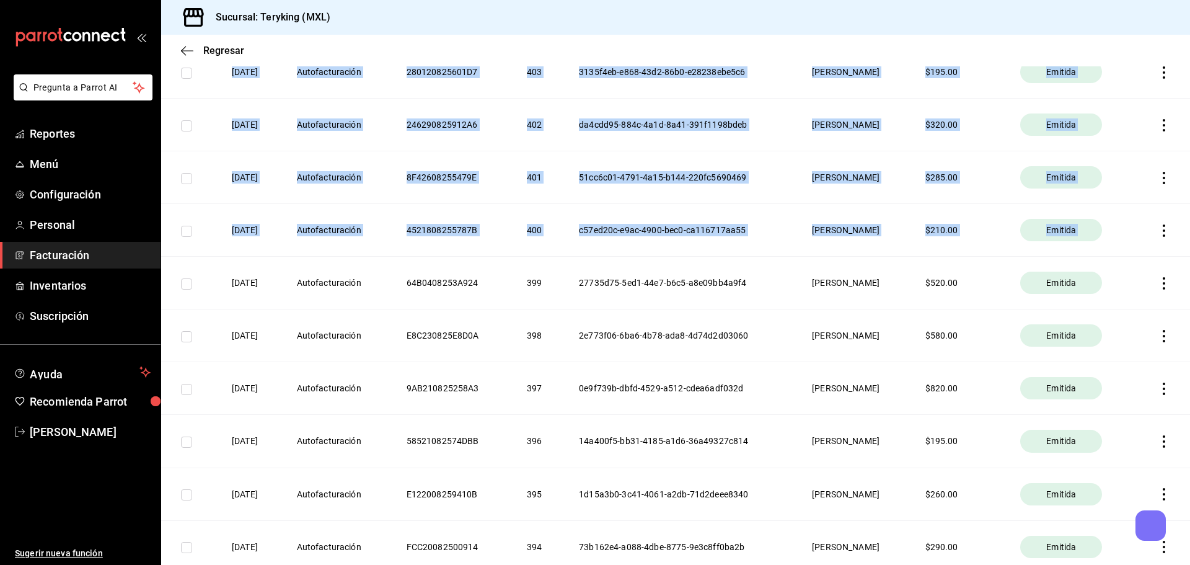
drag, startPoint x: 1188, startPoint y: 216, endPoint x: 1186, endPoint y: 156, distance: 60.1
click at [1186, 156] on div "Regresar Facturas emitidas Consulta las facturas generadas, ya sea por tus clie…" at bounding box center [675, 300] width 1029 height 530
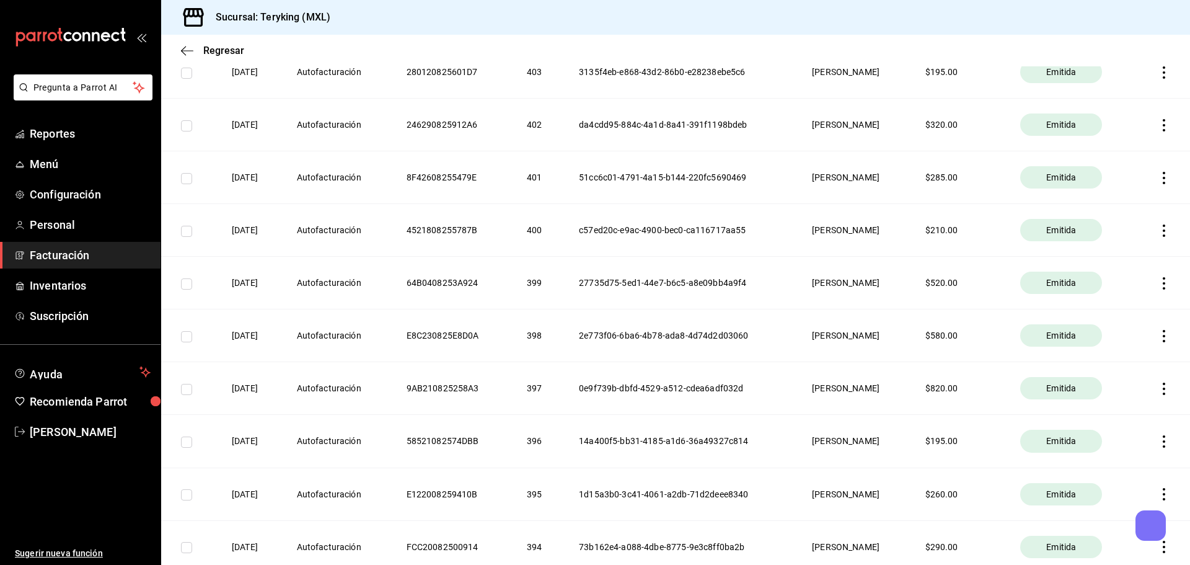
click at [1177, 246] on th at bounding box center [1162, 230] width 55 height 53
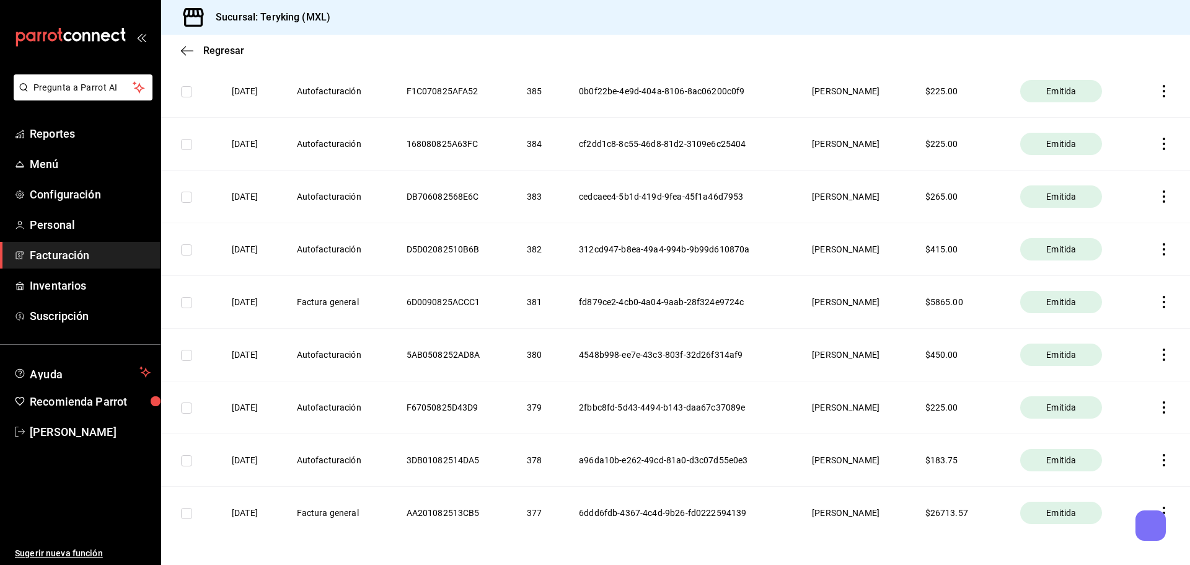
scroll to position [1472, 0]
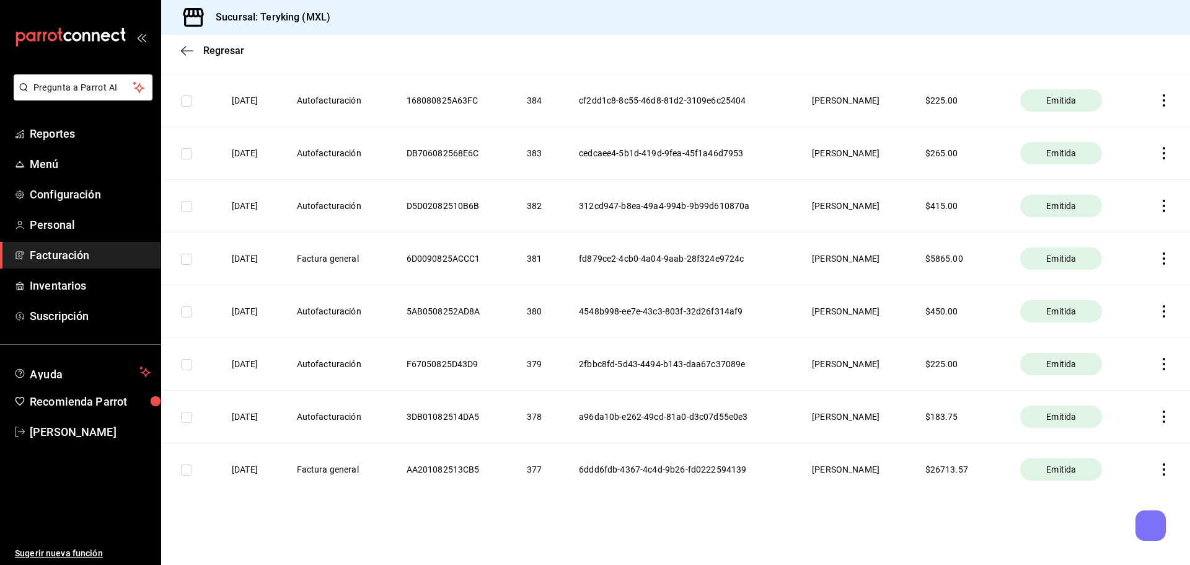
click at [1163, 254] on icon "button" at bounding box center [1164, 258] width 2 height 12
click at [1097, 227] on div "Descargar PDF" at bounding box center [1115, 228] width 59 height 10
click at [57, 253] on span "Facturación" at bounding box center [90, 255] width 121 height 17
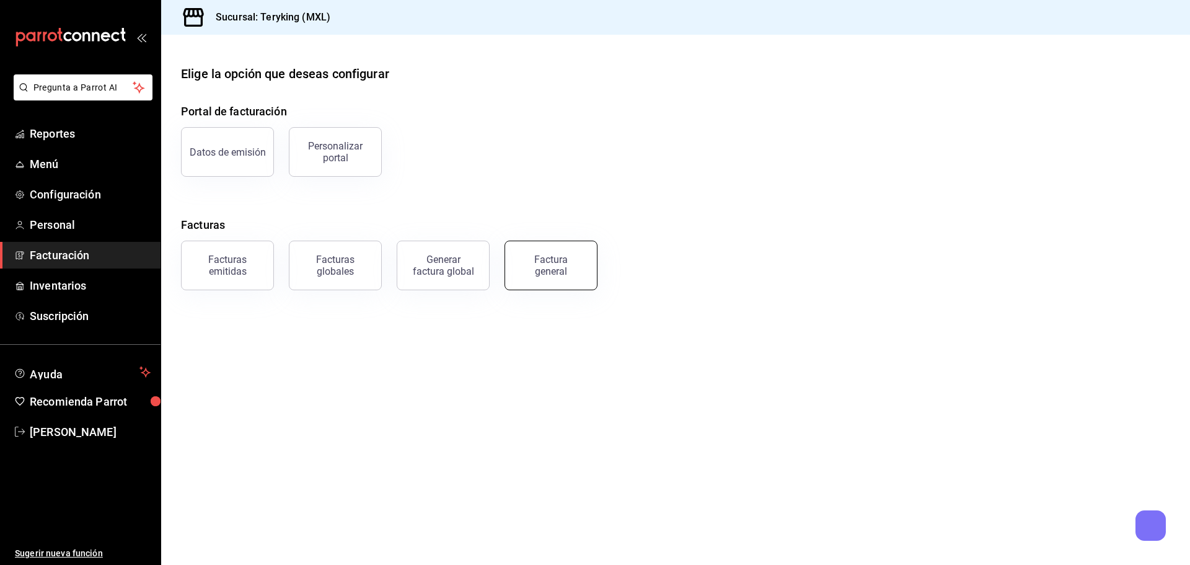
click at [578, 266] on div "Factura general" at bounding box center [551, 265] width 62 height 24
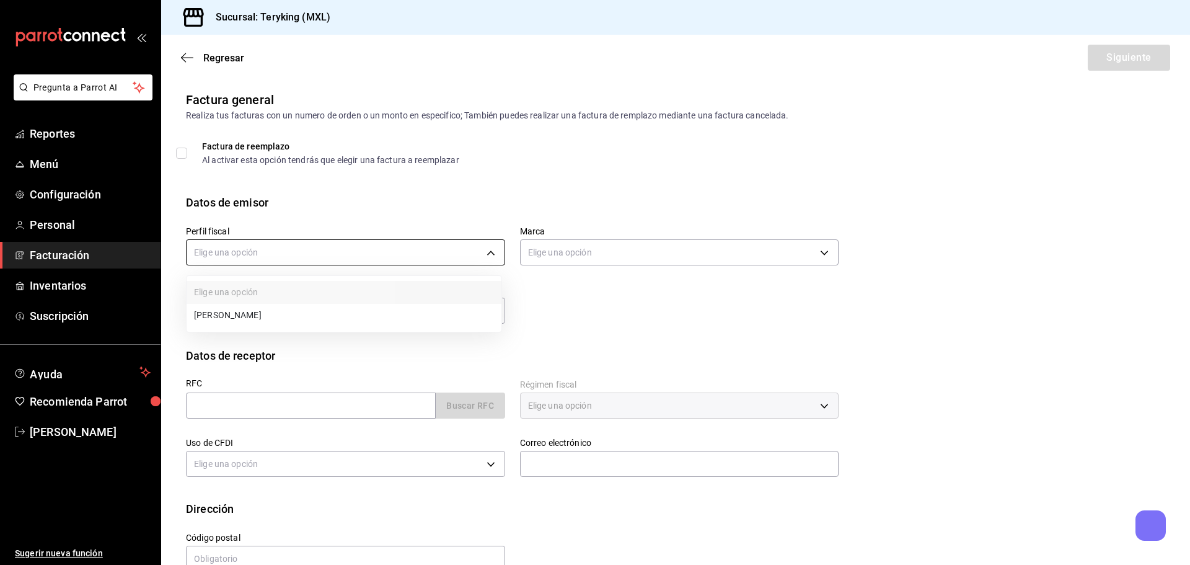
click at [411, 260] on body "Pregunta a Parrot AI Reportes Menú Configuración Personal Facturación Inventari…" at bounding box center [595, 282] width 1190 height 565
drag, startPoint x: 258, startPoint y: 314, endPoint x: 273, endPoint y: 314, distance: 15.5
click at [260, 314] on li "[PERSON_NAME]" at bounding box center [344, 315] width 315 height 23
type input "56d731f9-199d-45e3-bf14-c04db6a3589f"
type input "ede83745-9c6e-4245-bc58-842965e81a4e"
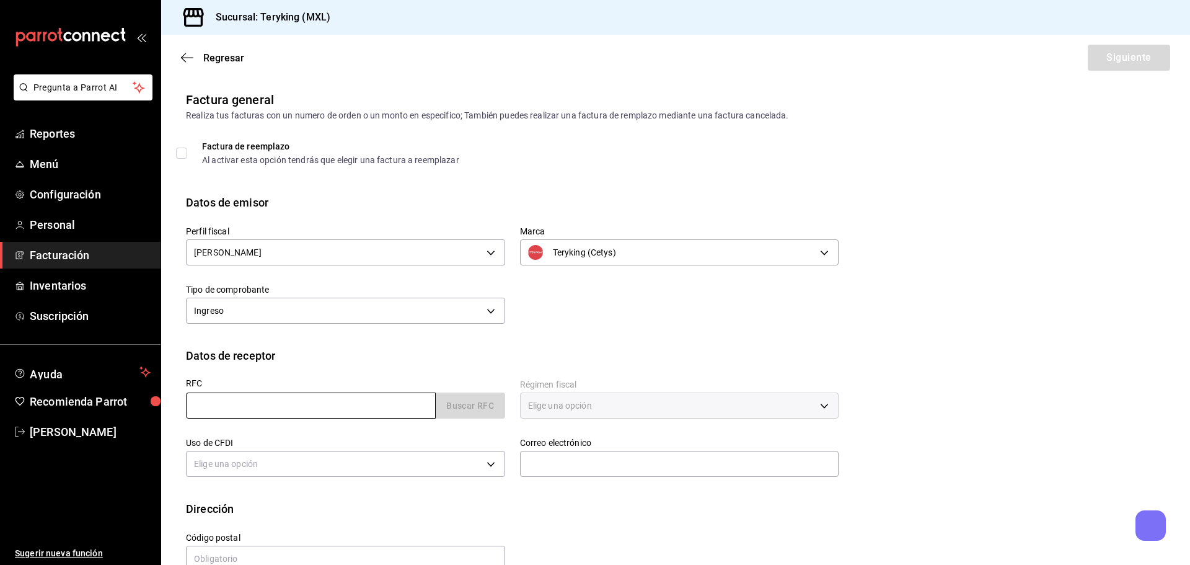
click at [369, 406] on input "text" at bounding box center [311, 405] width 250 height 26
type input "SOME820806M10"
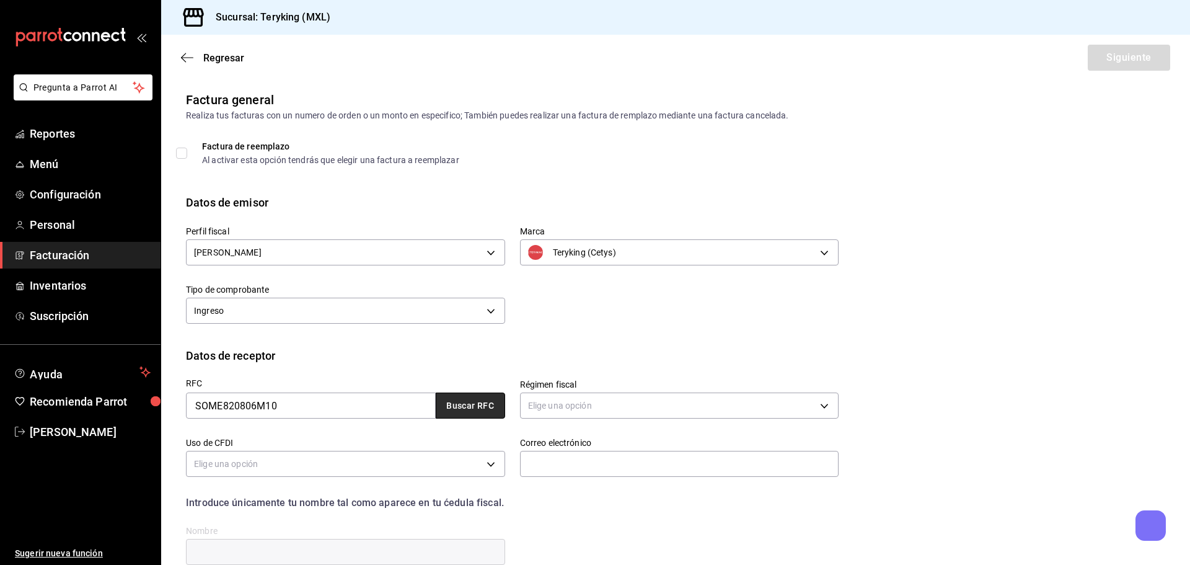
click at [467, 407] on button "Buscar RFC" at bounding box center [470, 405] width 69 height 26
type input "612"
type input "G03"
type input "[EMAIL_ADDRESS][DOMAIN_NAME]"
type input "21039"
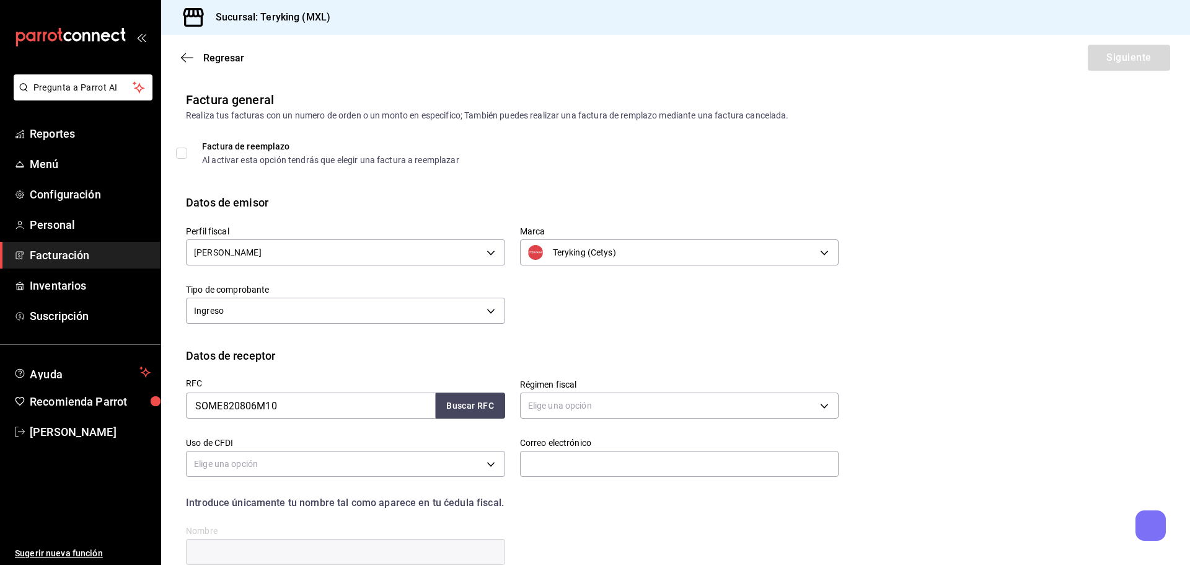
type input "[PERSON_NAME]"
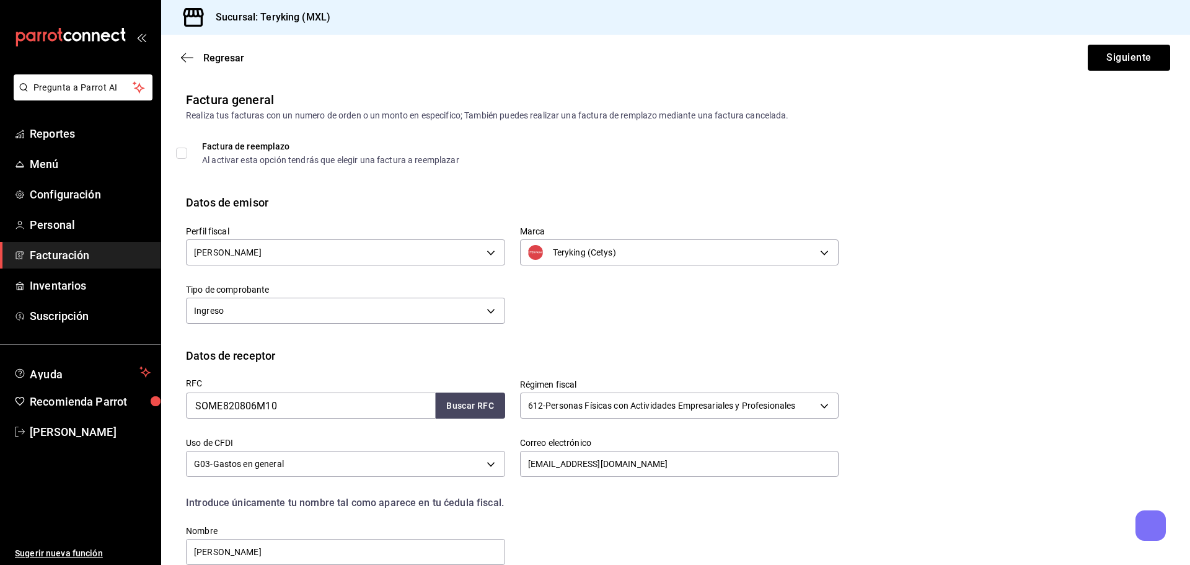
scroll to position [115, 0]
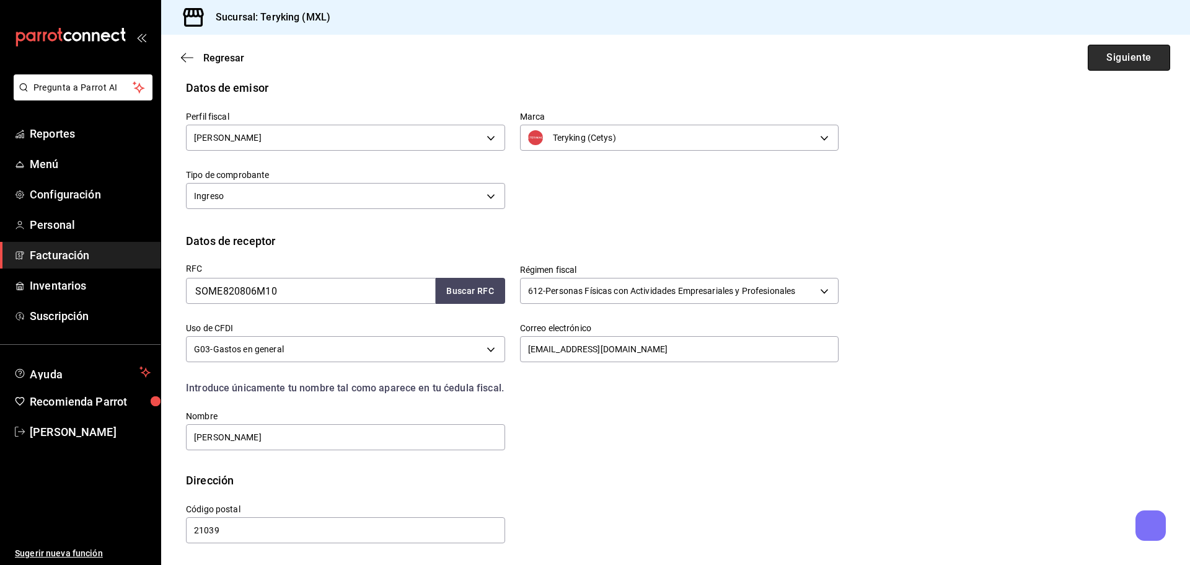
click at [1125, 57] on button "Siguiente" at bounding box center [1129, 58] width 82 height 26
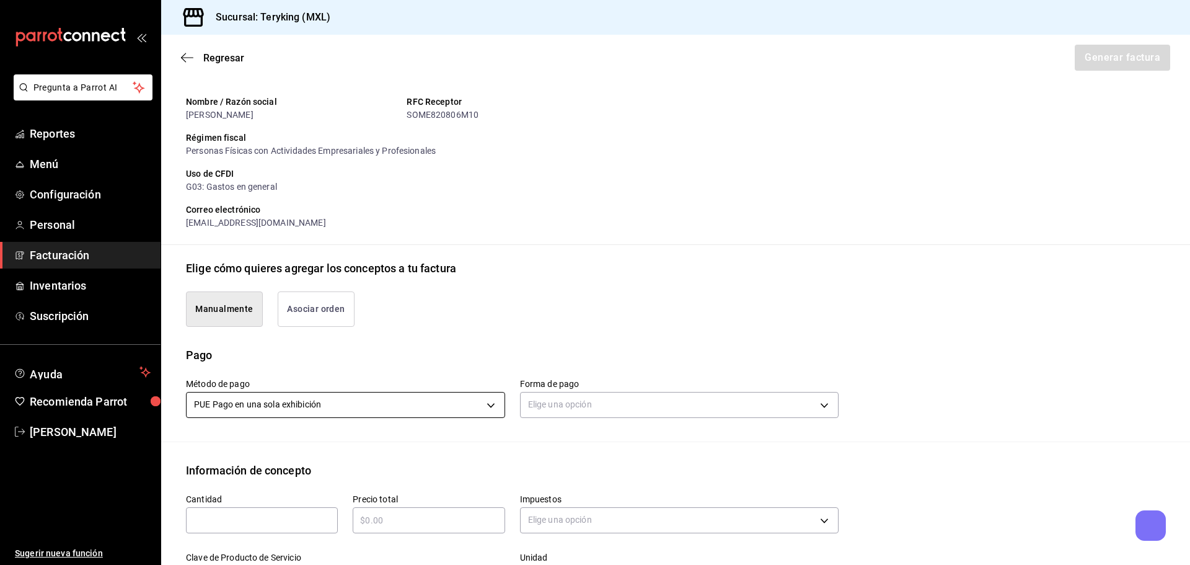
click at [273, 410] on body "Pregunta a Parrot AI Reportes Menú Configuración Personal Facturación Inventari…" at bounding box center [595, 282] width 1190 height 565
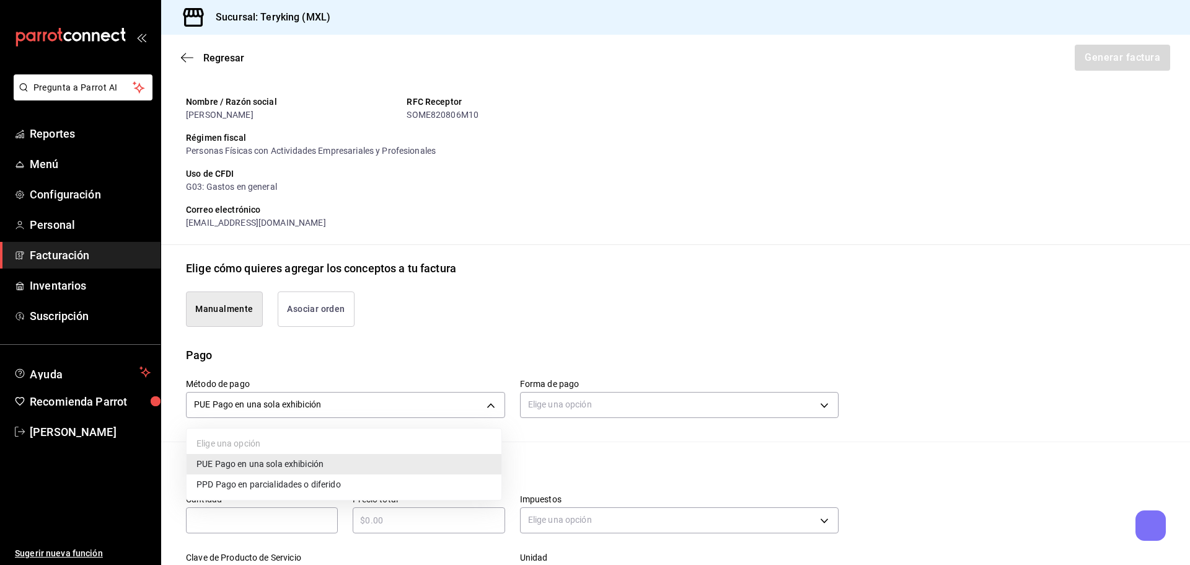
click at [272, 410] on div at bounding box center [595, 282] width 1190 height 565
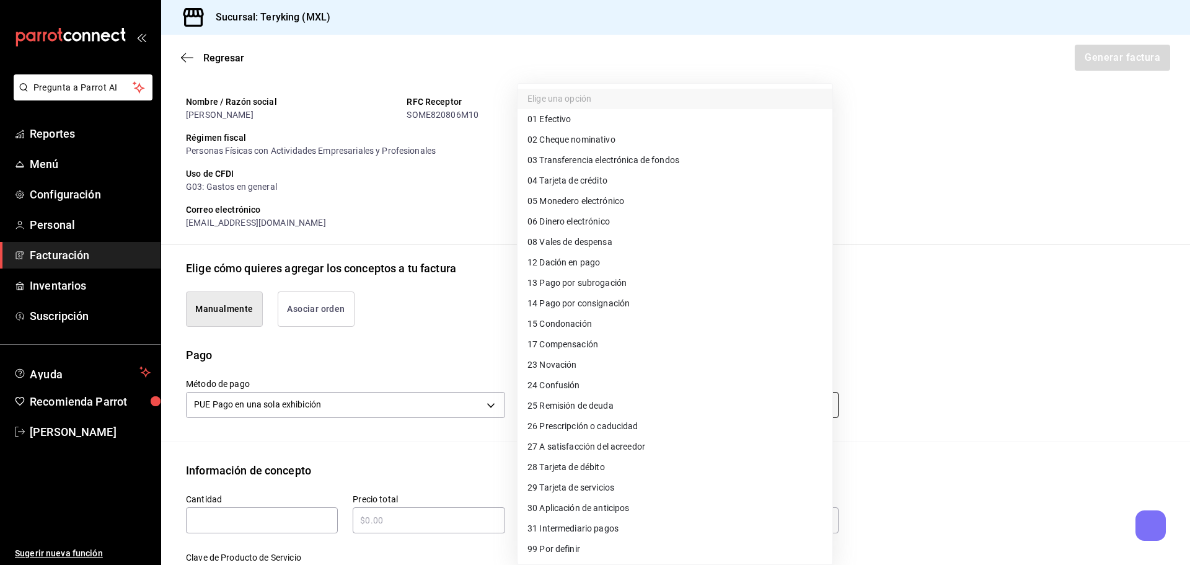
click at [592, 407] on body "Pregunta a Parrot AI Reportes Menú Configuración Personal Facturación Inventari…" at bounding box center [595, 282] width 1190 height 565
click at [601, 159] on span "03 Transferencia electrónica de fondos" at bounding box center [603, 160] width 152 height 13
type input "03"
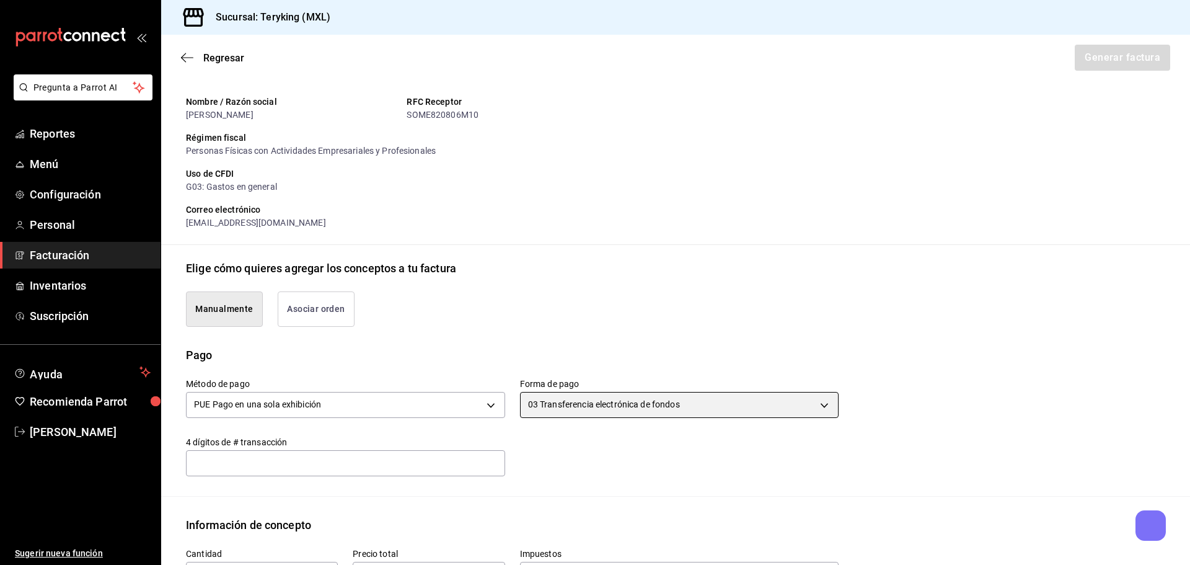
scroll to position [363, 0]
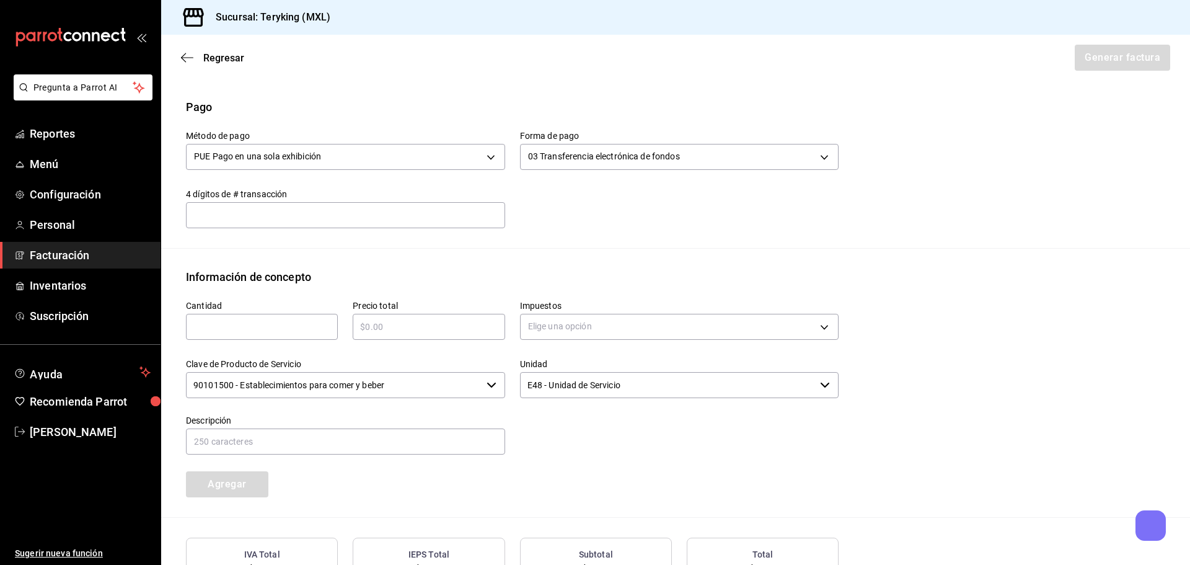
click at [255, 321] on input "text" at bounding box center [262, 326] width 152 height 15
click at [299, 325] on input "text" at bounding box center [262, 326] width 152 height 15
type input "1"
type input "$5865"
click at [631, 325] on body "Pregunta a Parrot AI Reportes Menú Configuración Personal Facturación Inventari…" at bounding box center [595, 282] width 1190 height 565
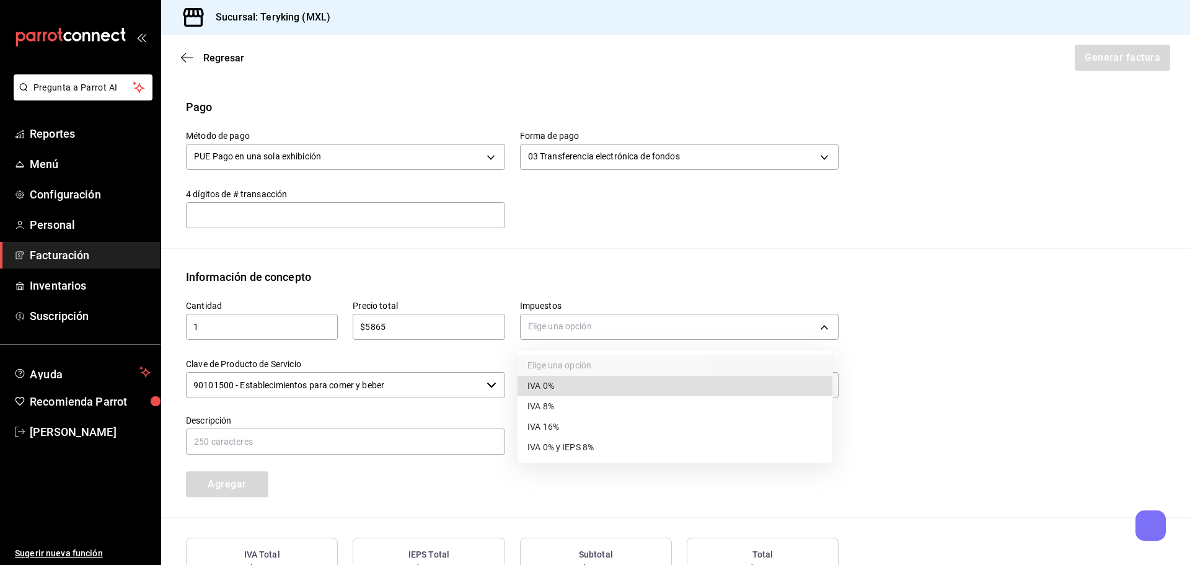
click at [570, 401] on li "IVA 8%" at bounding box center [674, 406] width 315 height 20
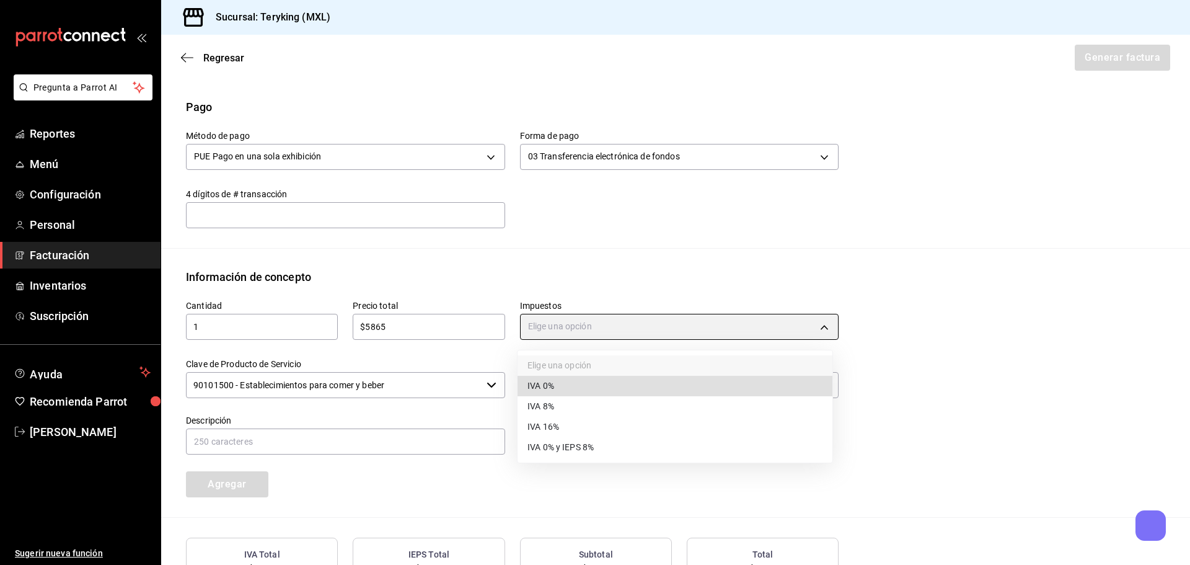
type input "IVA_8"
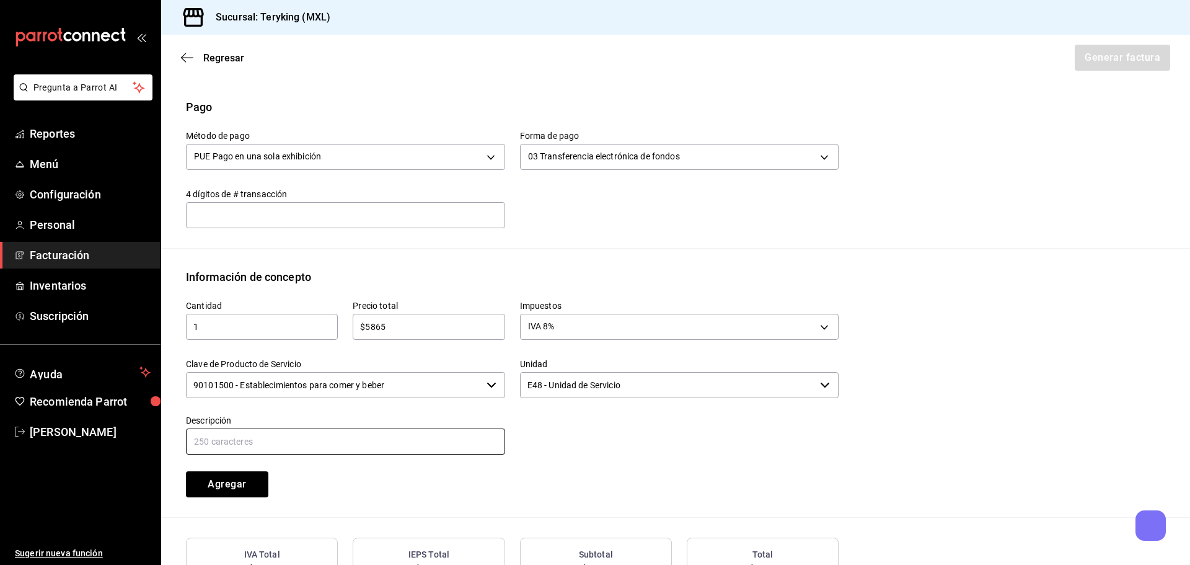
click at [341, 439] on input "text" at bounding box center [345, 441] width 319 height 26
drag, startPoint x: 476, startPoint y: 493, endPoint x: 483, endPoint y: 490, distance: 7.8
click at [480, 491] on div "Cantidad 1 ​ Precio total $5865 ​ Impuestos IVA 8% IVA_8 Clave de Producto de S…" at bounding box center [504, 391] width 667 height 212
click at [377, 442] on input "Consumo de Alimentos "Reunion de resultados"" at bounding box center [345, 441] width 319 height 26
type input "Consumo de Alimentos "Reunion de resultados [DATE]""
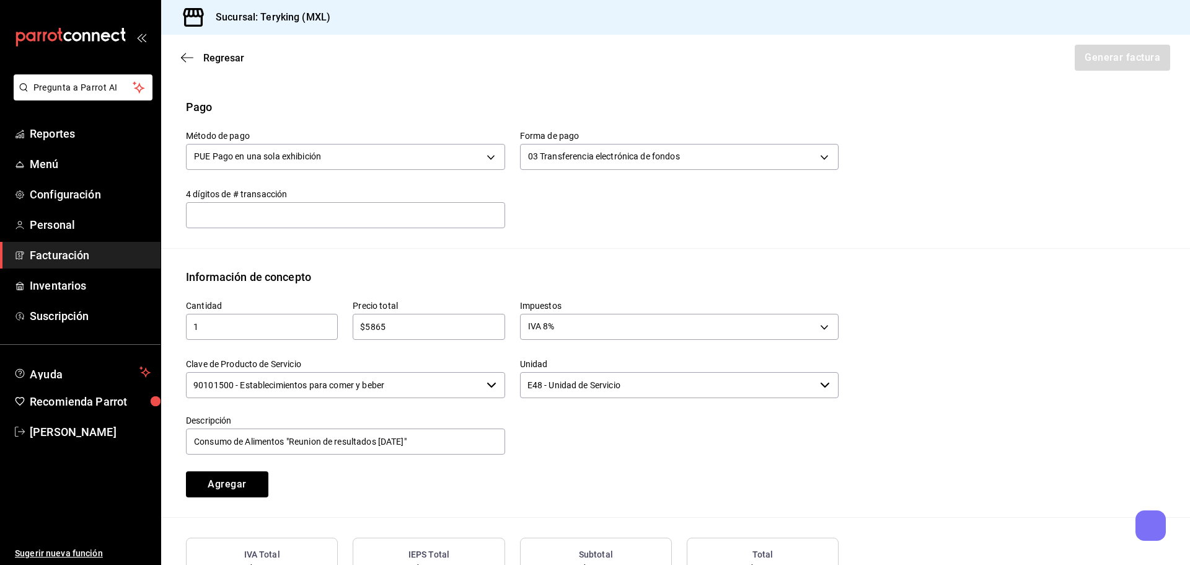
click at [659, 477] on div "Cantidad 1 ​ Precio total $5865 ​ Impuestos IVA 8% IVA_8 Clave de Producto de S…" at bounding box center [504, 391] width 667 height 212
click at [227, 215] on input "text" at bounding box center [345, 214] width 319 height 25
type input "6726"
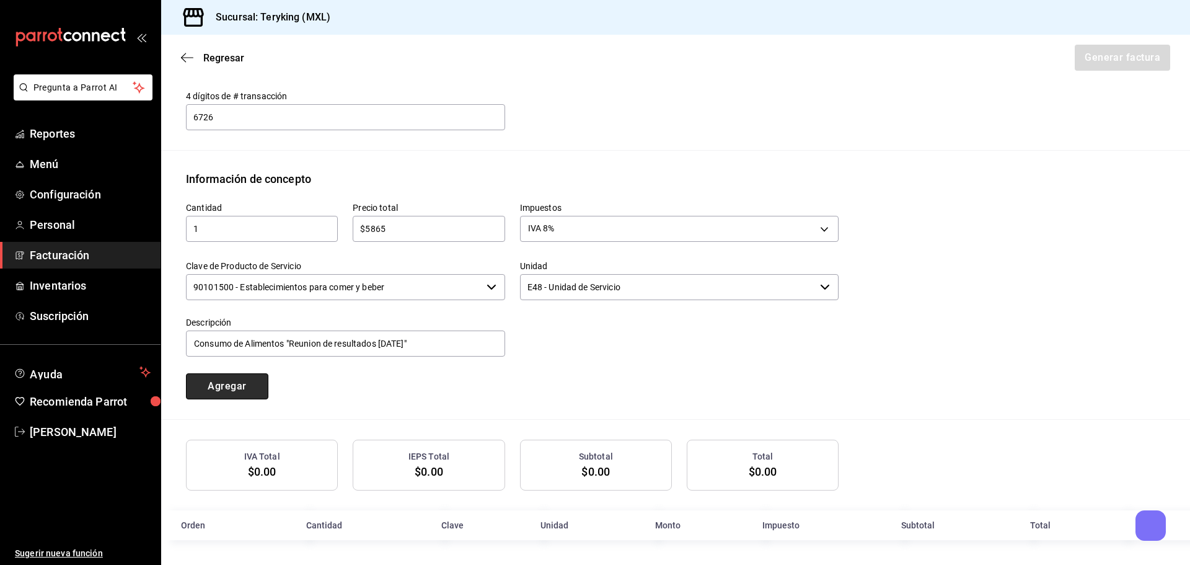
click at [244, 390] on button "Agregar" at bounding box center [227, 386] width 82 height 26
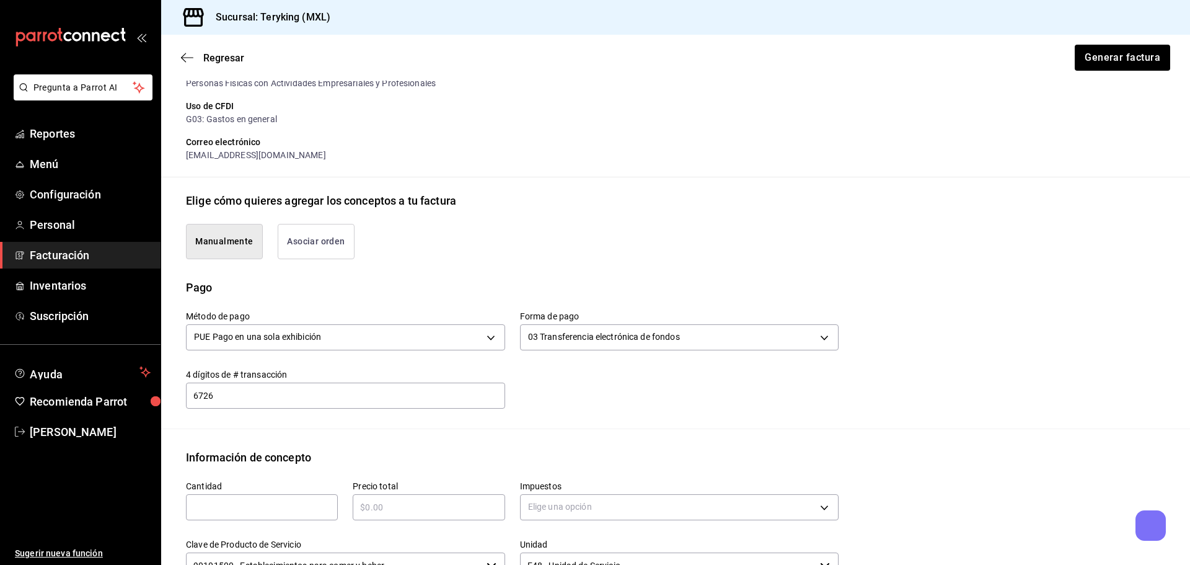
scroll to position [492, 0]
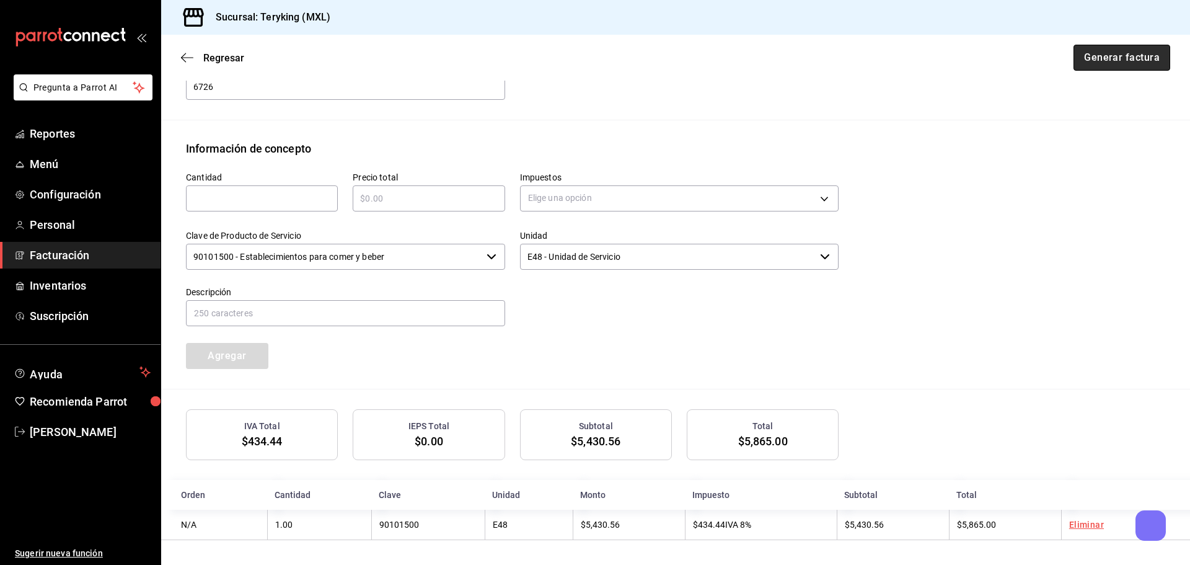
click at [1118, 55] on button "Generar factura" at bounding box center [1121, 58] width 97 height 26
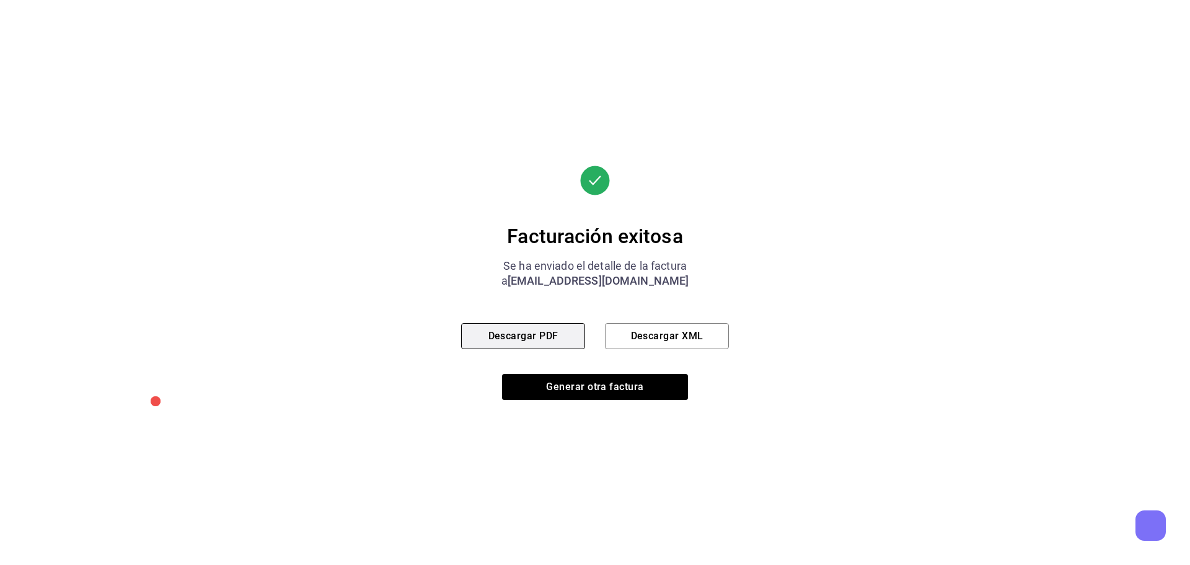
click at [508, 337] on button "Descargar PDF" at bounding box center [523, 336] width 124 height 26
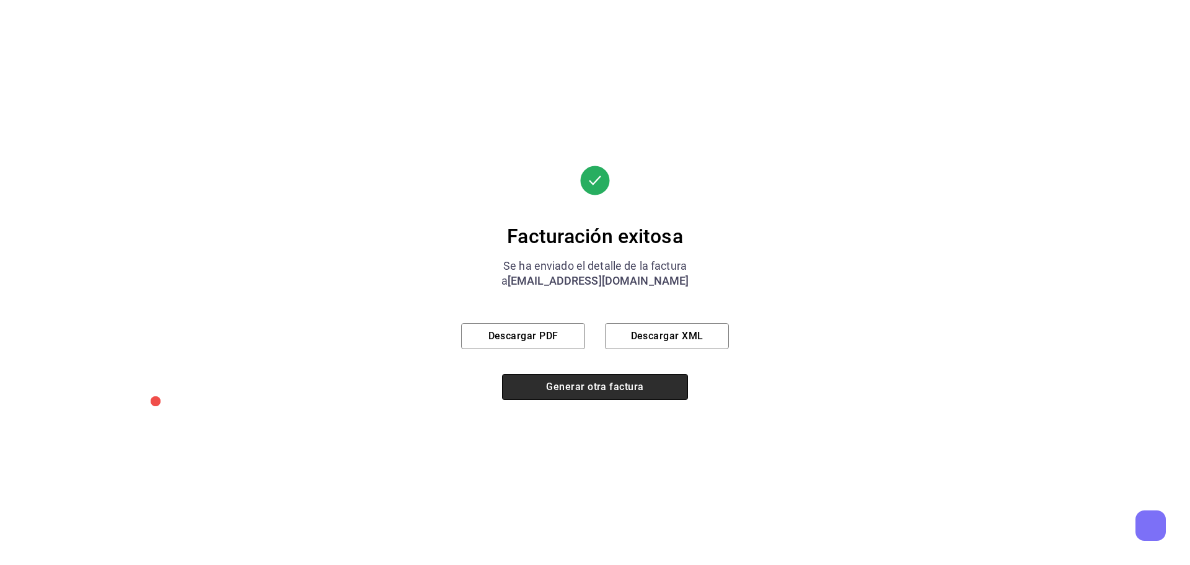
click at [545, 393] on button "Generar otra factura" at bounding box center [595, 387] width 186 height 26
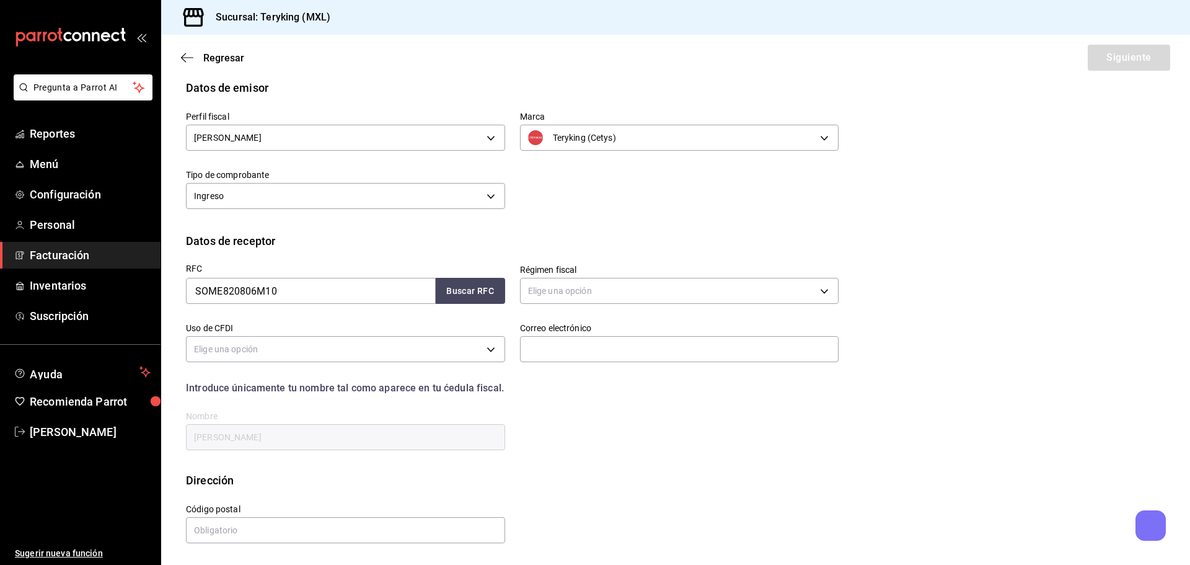
scroll to position [29, 0]
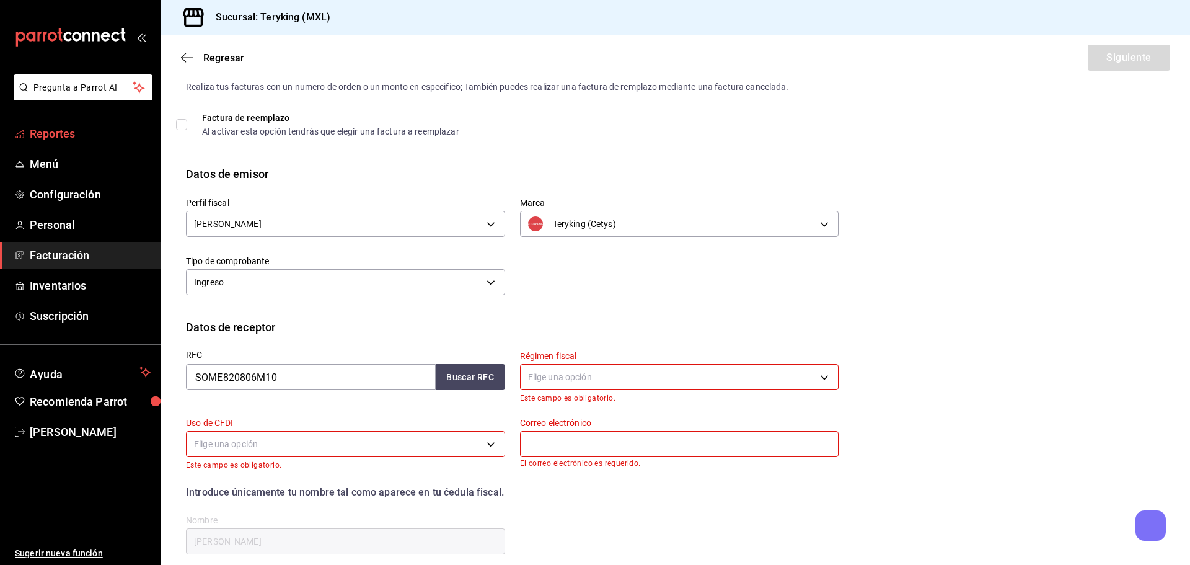
click at [36, 130] on span "Reportes" at bounding box center [90, 133] width 121 height 17
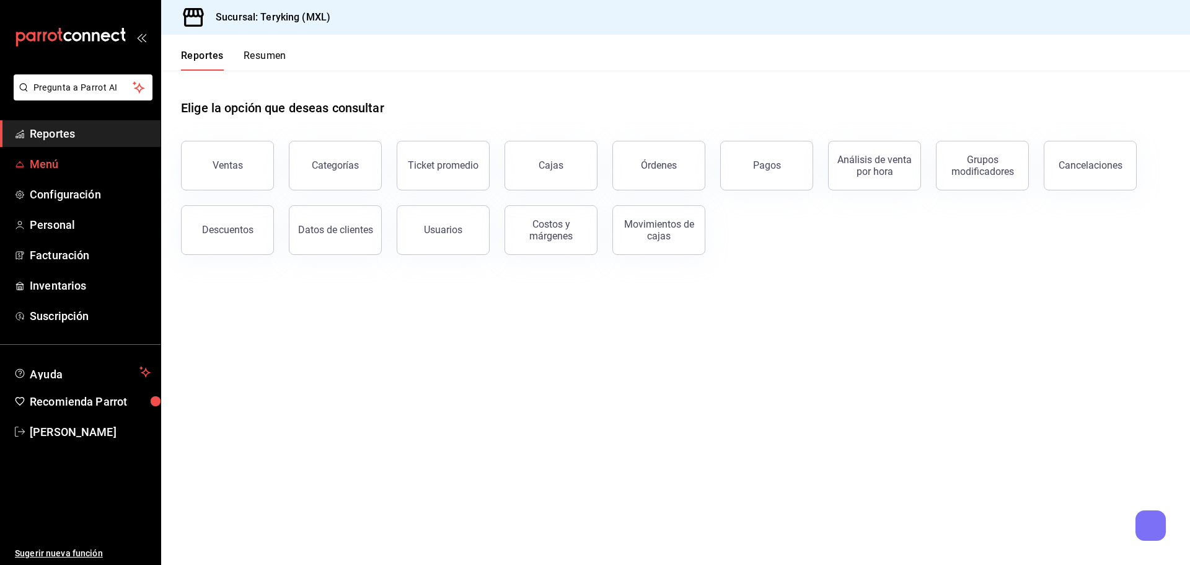
click at [39, 161] on span "Menú" at bounding box center [90, 164] width 121 height 17
